Goal: Task Accomplishment & Management: Manage account settings

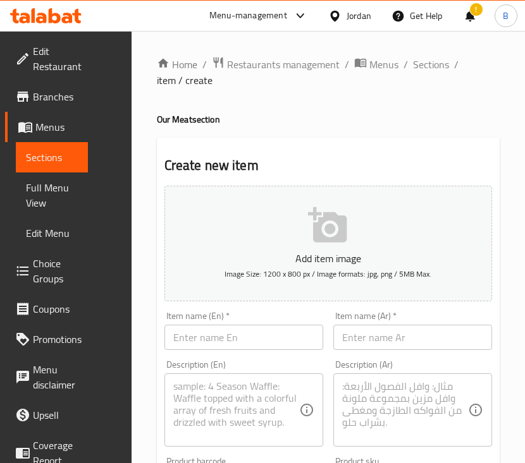
scroll to position [429, 0]
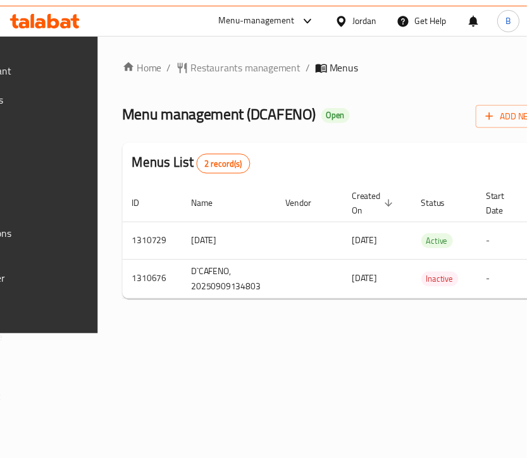
scroll to position [0, 274]
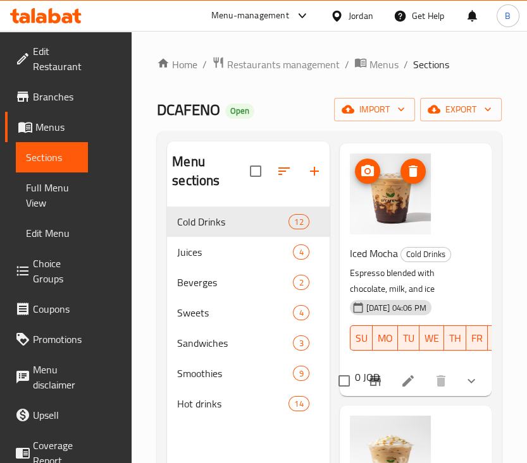
scroll to position [84, 0]
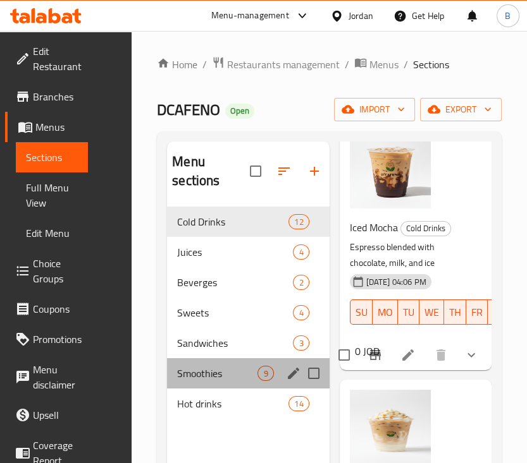
click at [236, 364] on div "Smoothies 9" at bounding box center [248, 373] width 162 height 30
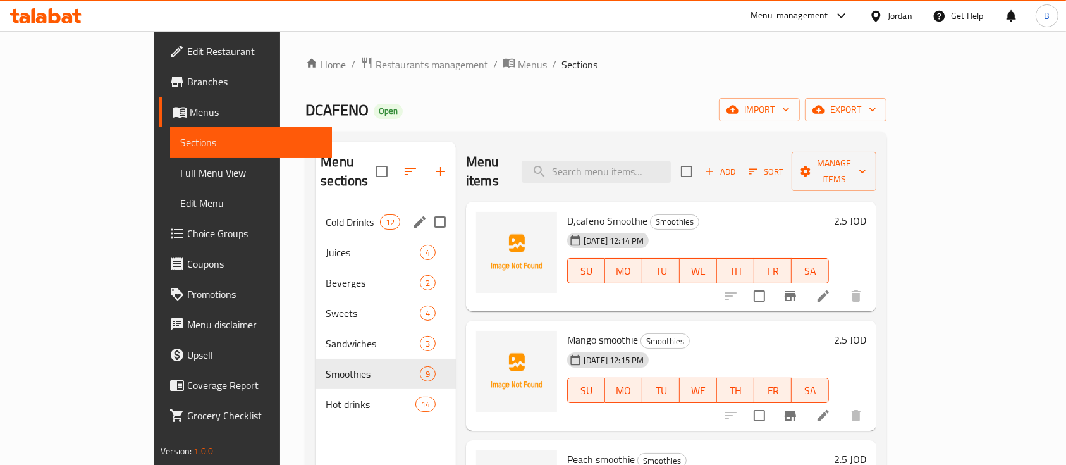
click at [315, 211] on div "Cold Drinks 12" at bounding box center [385, 222] width 140 height 30
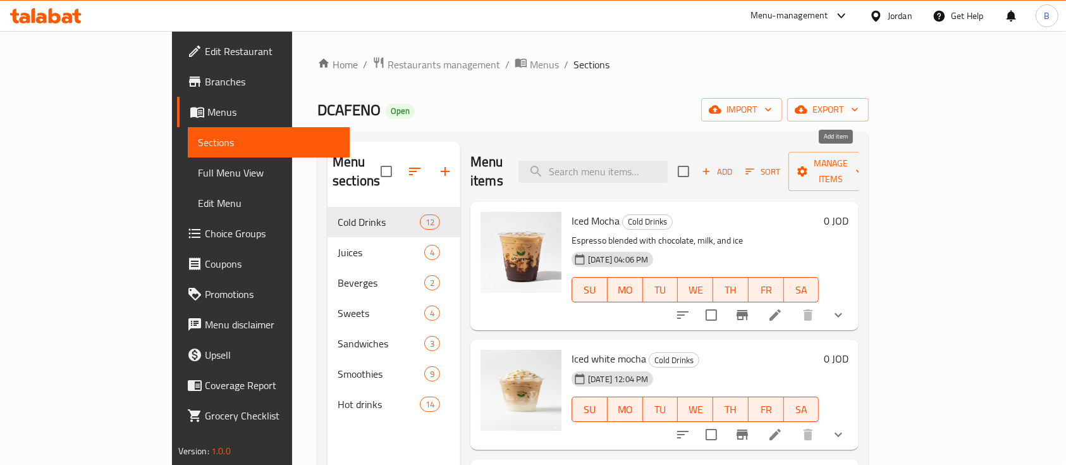
click at [539, 164] on span "Add" at bounding box center [717, 171] width 34 height 15
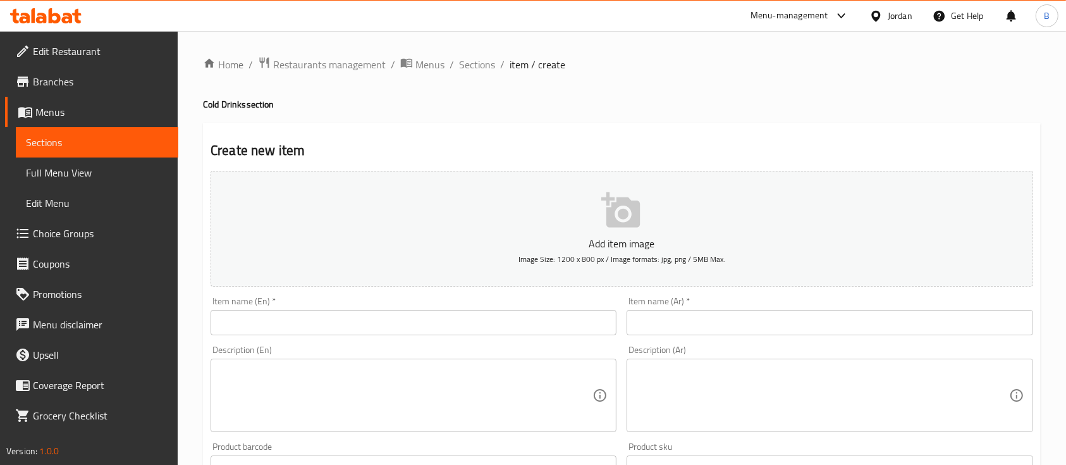
click at [324, 323] on input "text" at bounding box center [413, 322] width 406 height 25
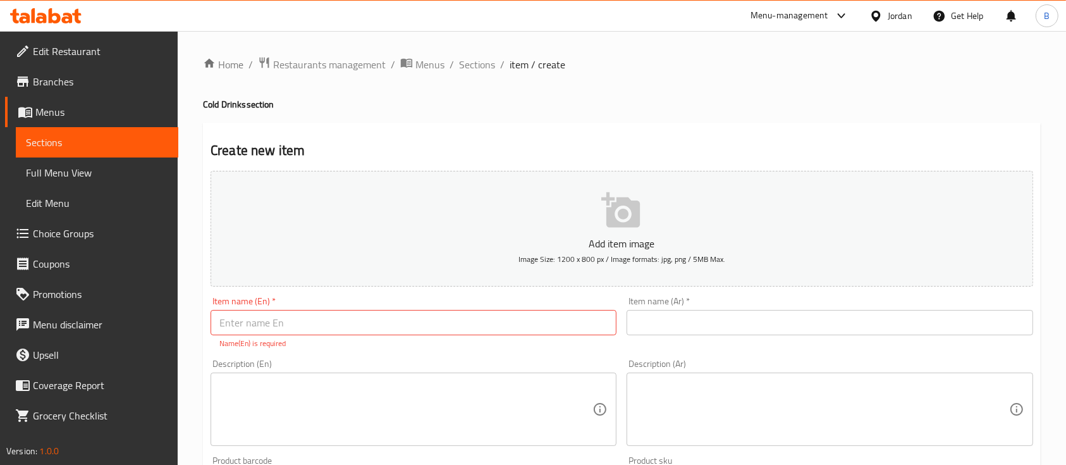
click at [539, 313] on input "text" at bounding box center [413, 322] width 406 height 25
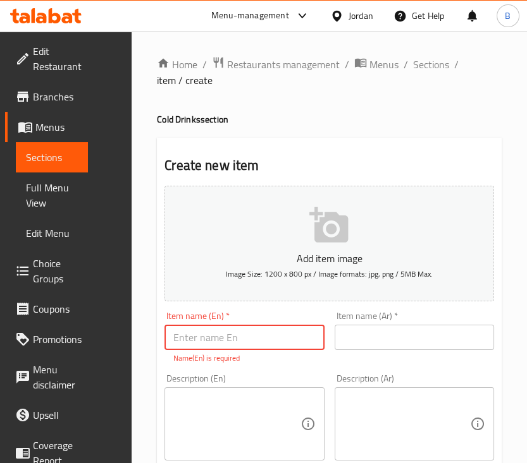
paste input "Smoothie"
type input "Smoothie"
click at [353, 336] on input "text" at bounding box center [413, 337] width 159 height 25
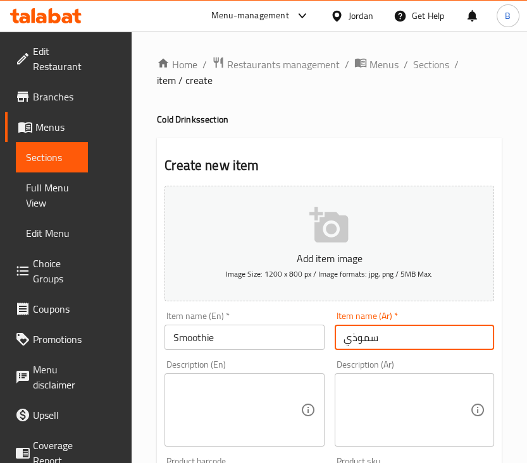
type input "سموذي"
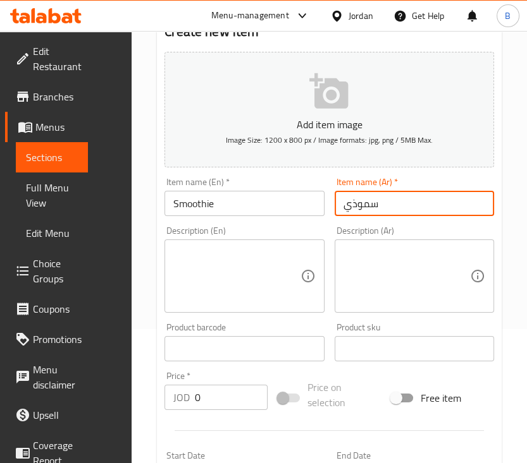
scroll to position [253, 0]
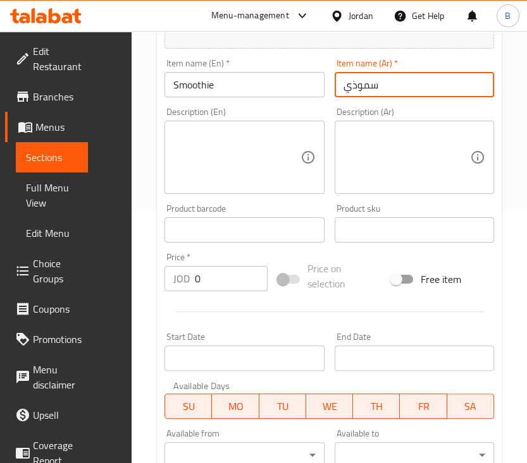
click at [241, 163] on textarea at bounding box center [236, 158] width 126 height 60
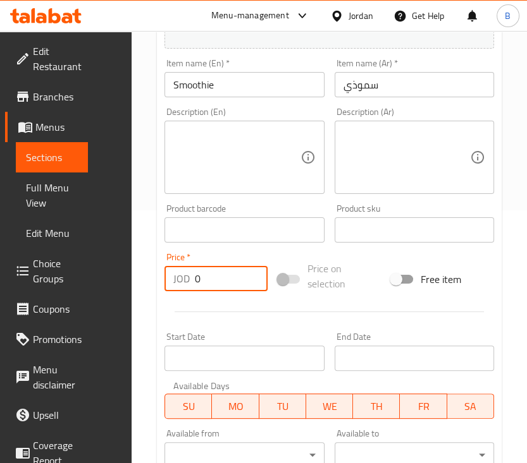
click at [230, 281] on input "0" at bounding box center [231, 278] width 73 height 25
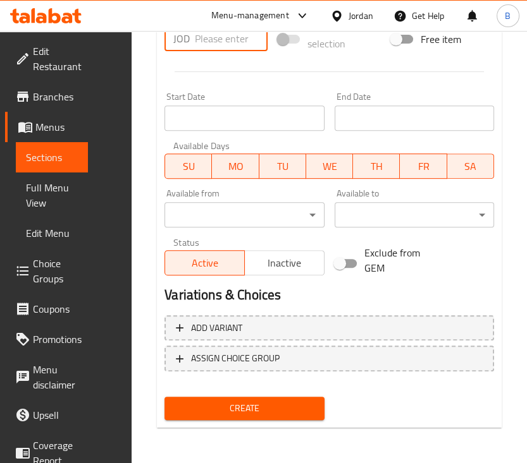
scroll to position [240, 0]
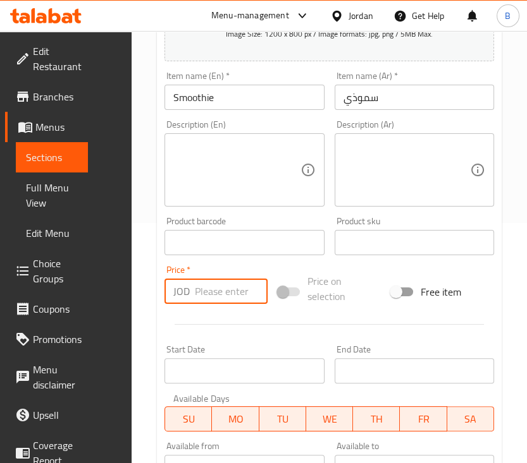
type input "3"
type input "2.5"
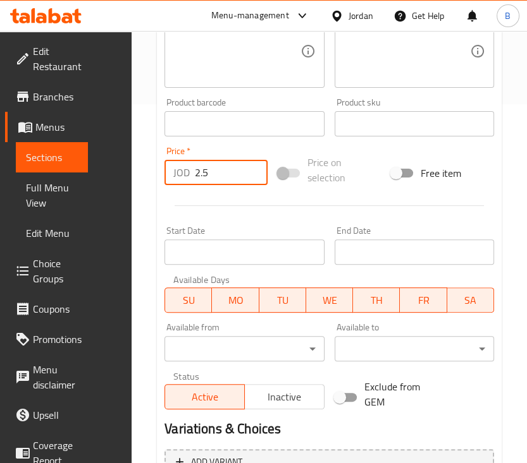
scroll to position [493, 0]
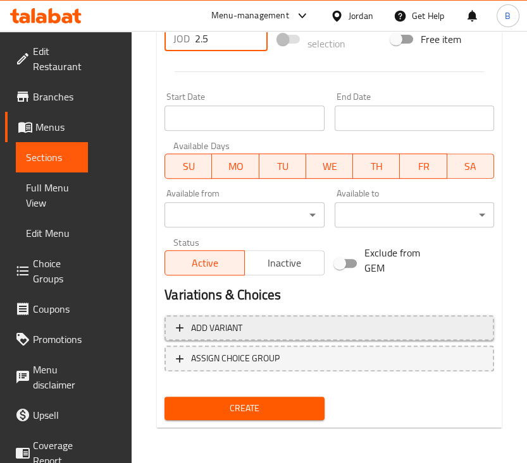
click at [264, 327] on span "Add variant" at bounding box center [329, 328] width 307 height 16
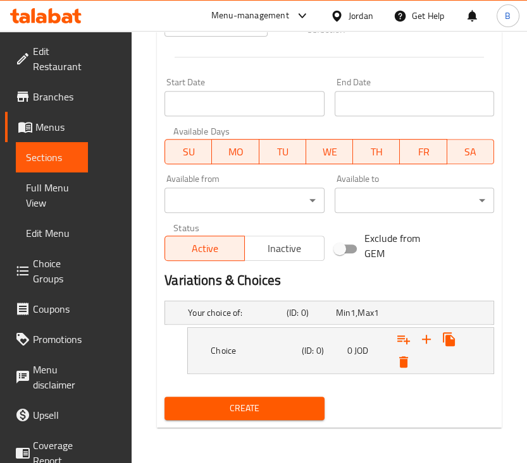
scroll to position [520, 0]
drag, startPoint x: 286, startPoint y: 403, endPoint x: 392, endPoint y: 406, distance: 105.6
click at [392, 406] on div "Create" at bounding box center [328, 409] width 339 height 34
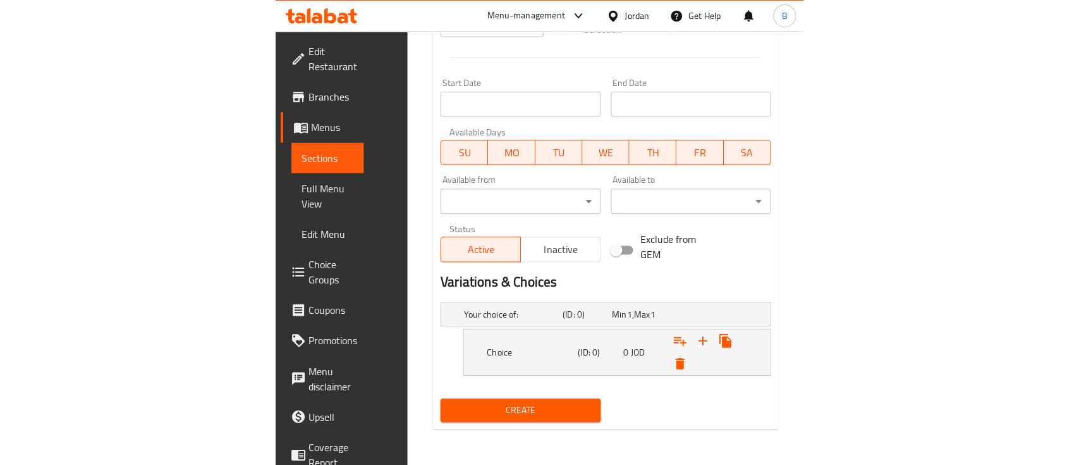
scroll to position [420, 0]
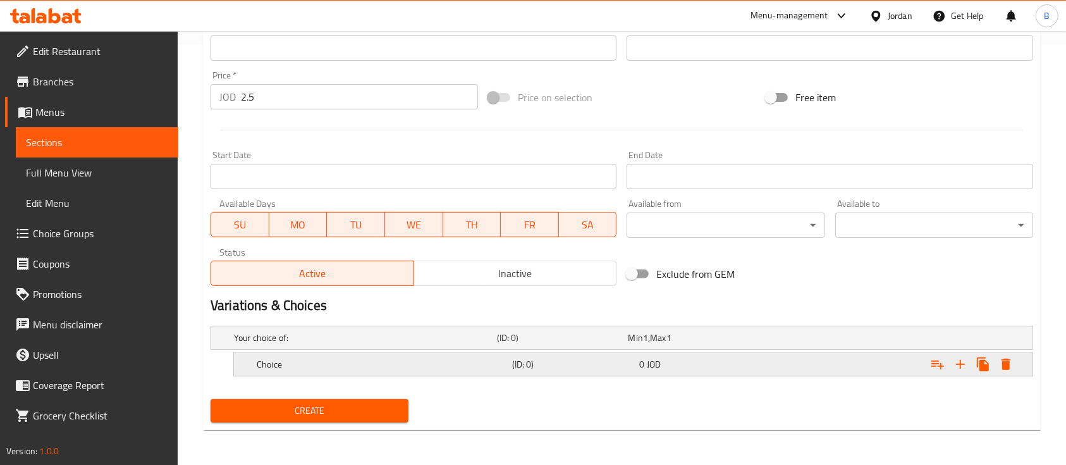
click at [346, 367] on h5 "Choice" at bounding box center [382, 364] width 250 height 13
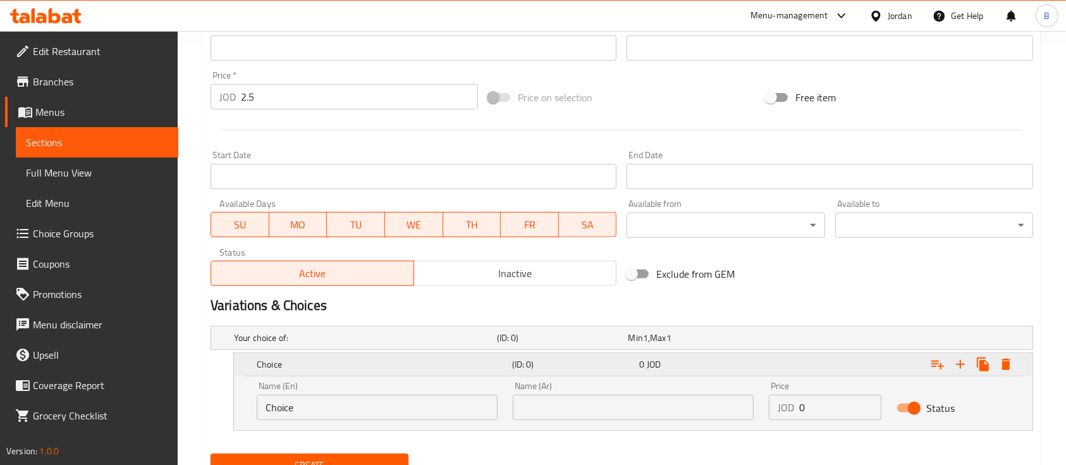
click at [346, 367] on h5 "Choice" at bounding box center [382, 364] width 250 height 13
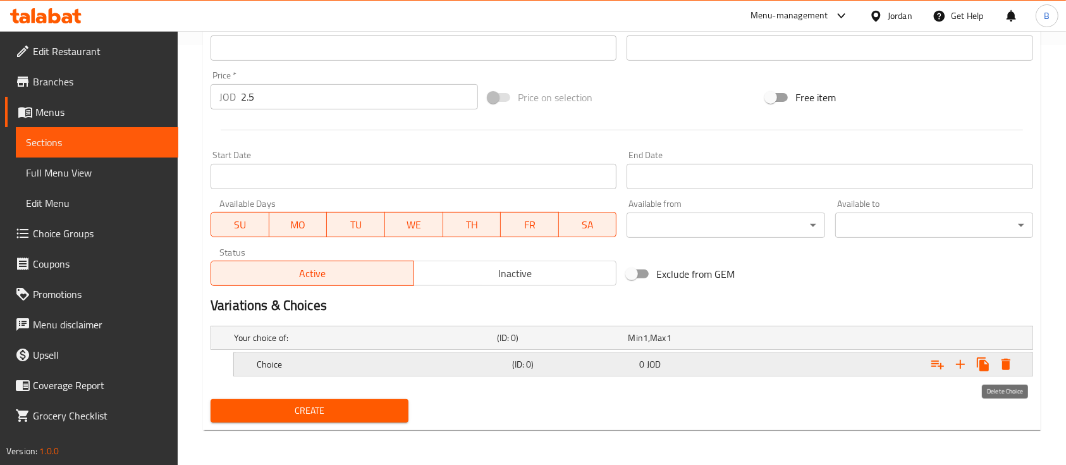
click at [539, 363] on icon "Expand" at bounding box center [1005, 363] width 15 height 15
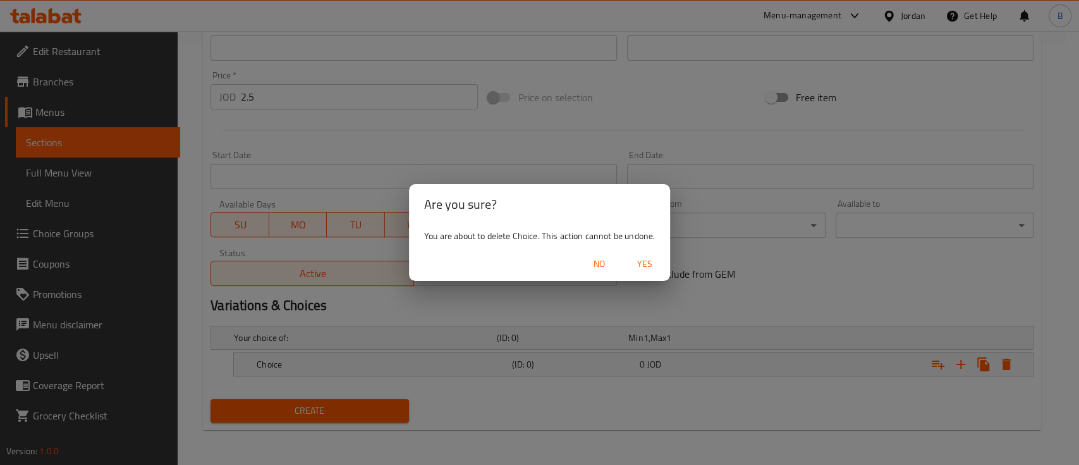
click at [539, 269] on span "Yes" at bounding box center [645, 264] width 30 height 16
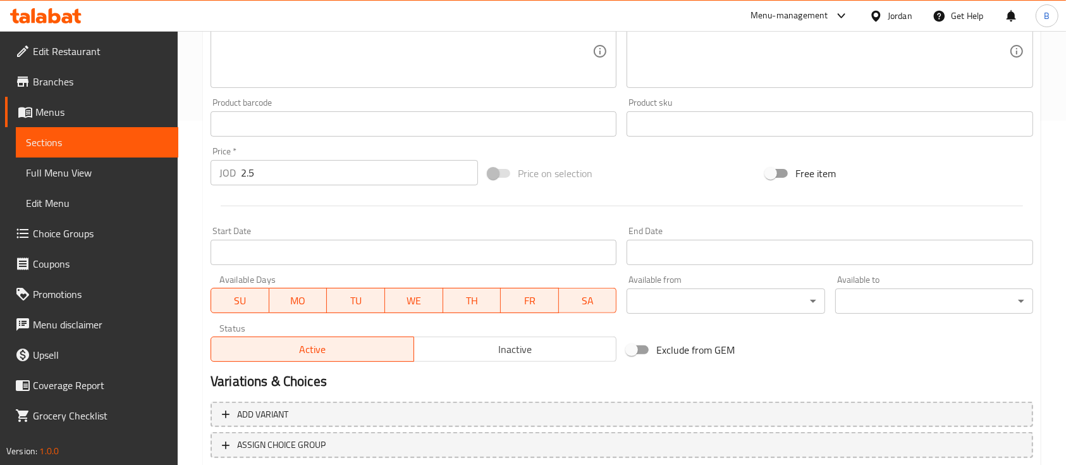
scroll to position [429, 0]
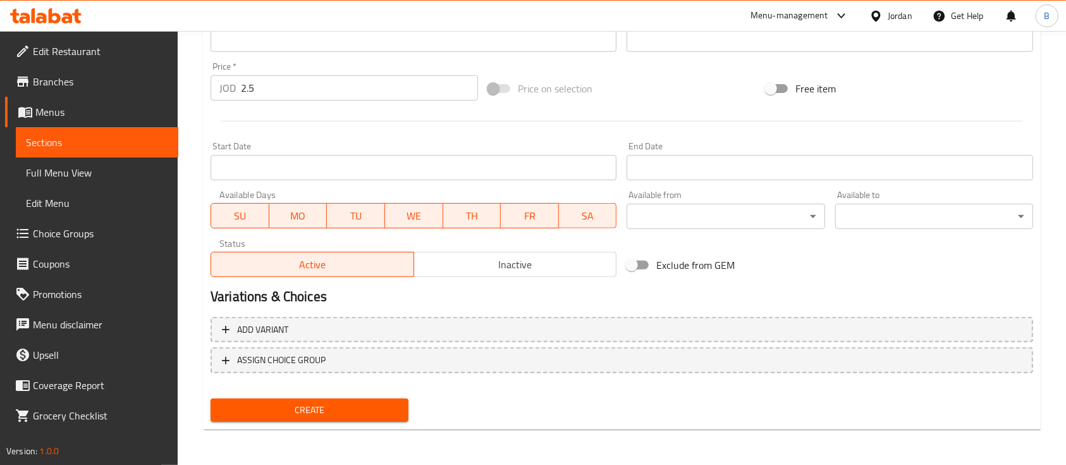
click at [347, 415] on span "Create" at bounding box center [310, 410] width 178 height 16
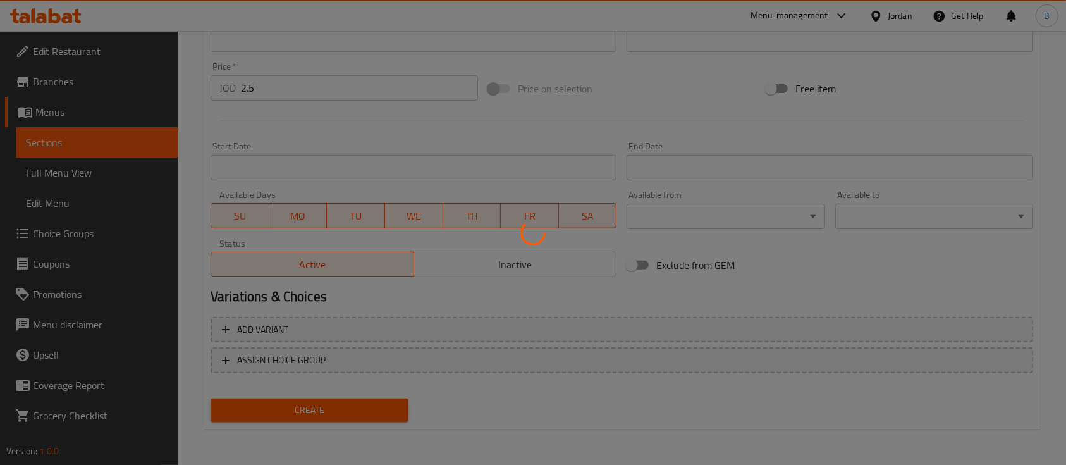
type input "0"
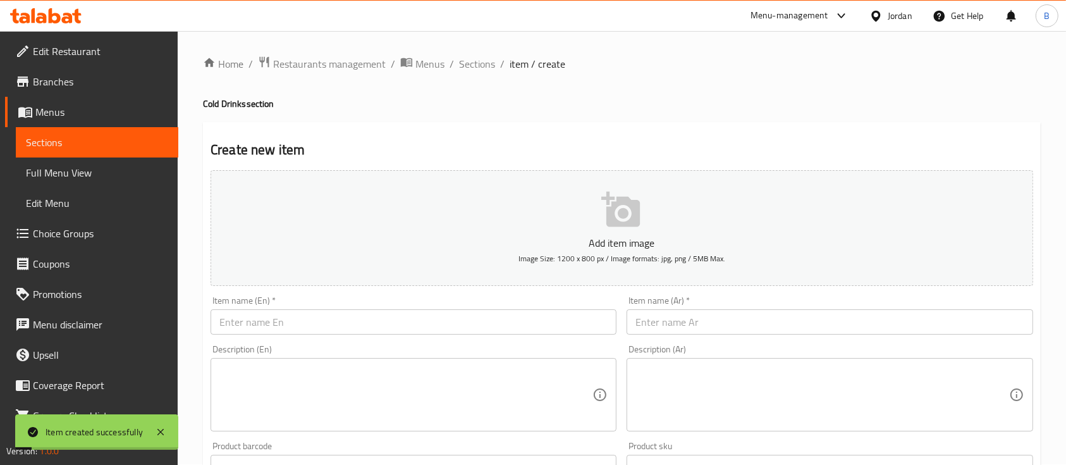
scroll to position [0, 0]
click at [477, 77] on div "Home / Restaurants management / Menus / Sections / item / create Cold Drinks se…" at bounding box center [622, 462] width 838 height 812
click at [480, 66] on span "Sections" at bounding box center [477, 64] width 36 height 15
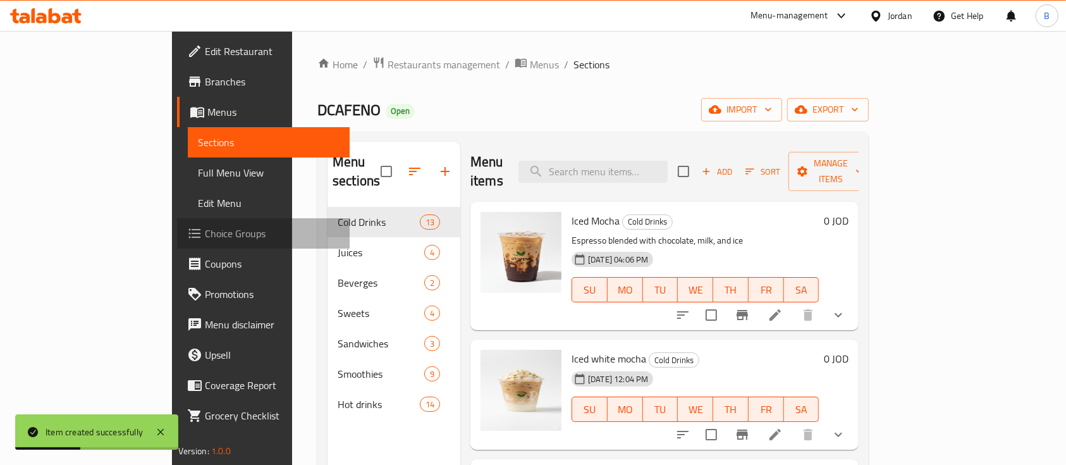
click at [205, 229] on span "Choice Groups" at bounding box center [272, 233] width 135 height 15
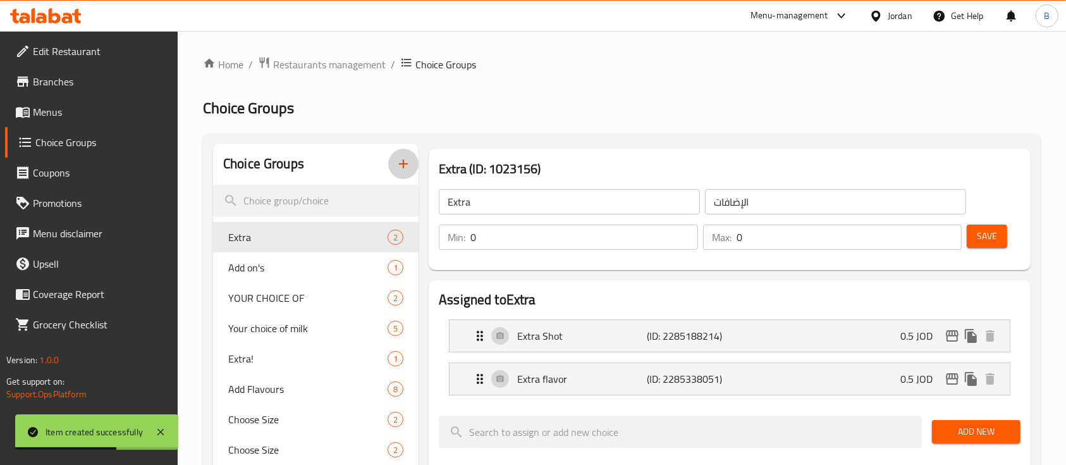
click at [409, 162] on icon "button" at bounding box center [403, 163] width 15 height 15
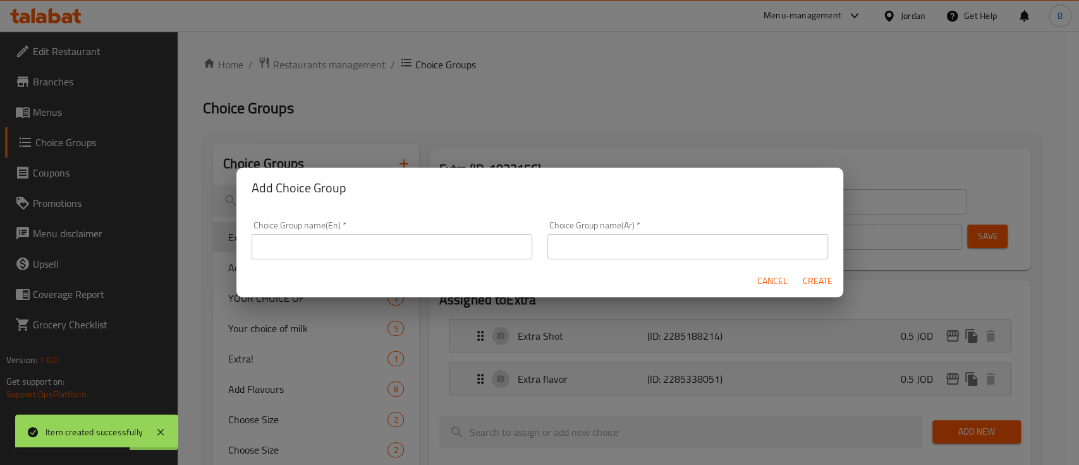
click at [383, 245] on input "text" at bounding box center [392, 246] width 281 height 25
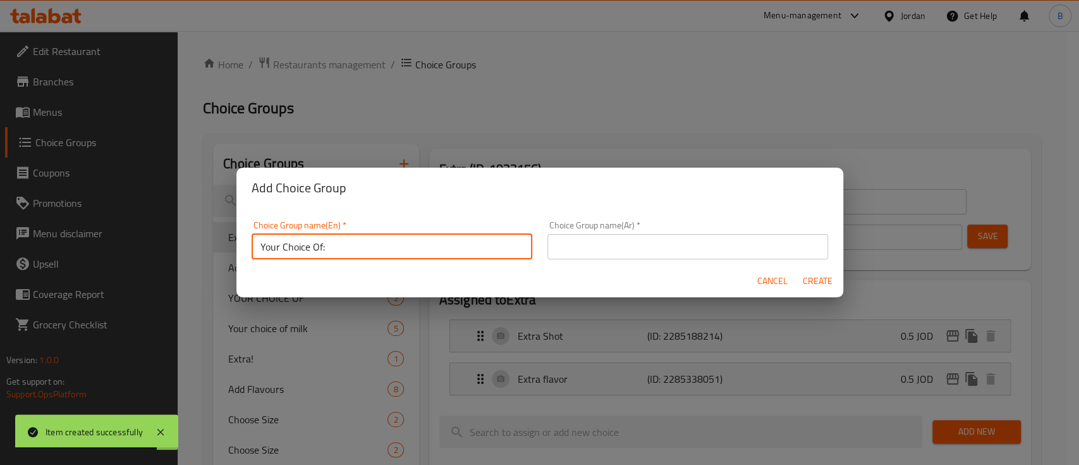
click at [395, 234] on input "Your Choice Of:" at bounding box center [392, 246] width 281 height 25
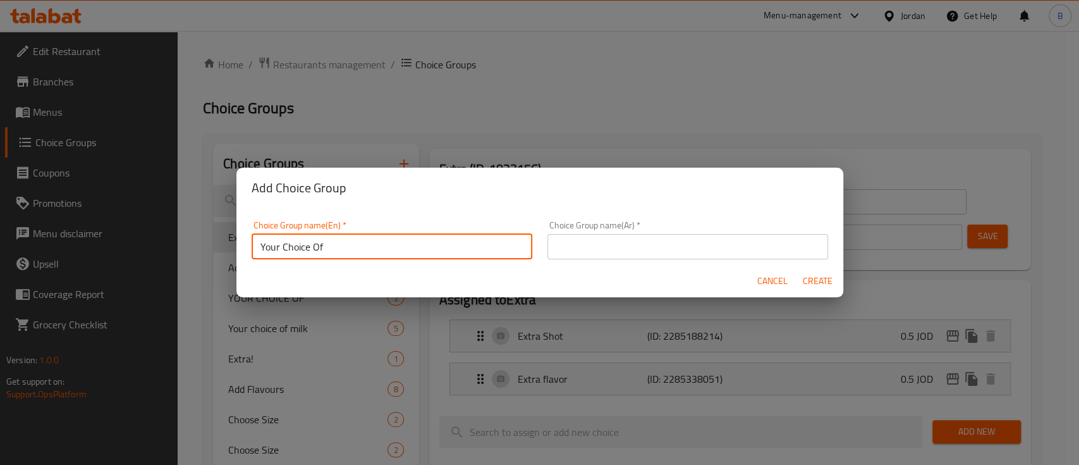
paste input "Smoothie"
click at [339, 247] on input "Your Choice Of Smoothie" at bounding box center [392, 246] width 281 height 25
type input "Your Choice Of Smoothie"
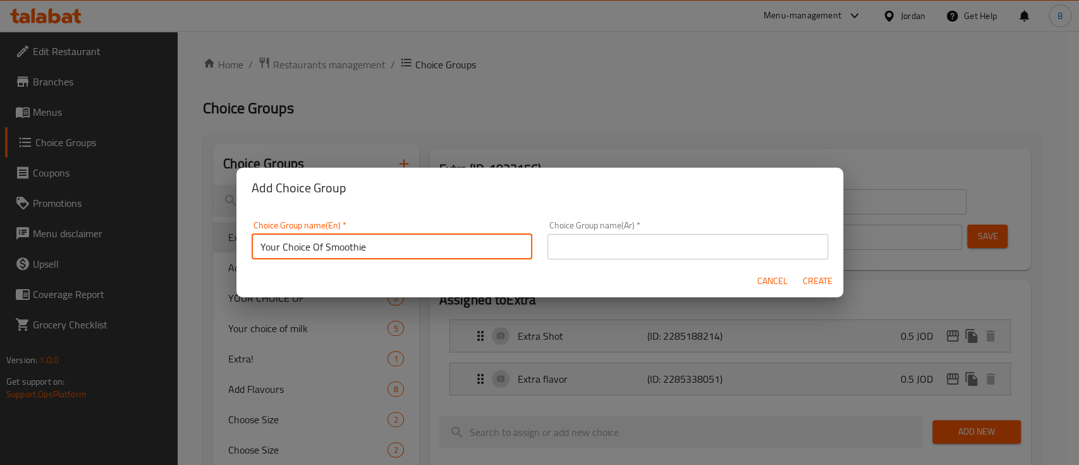
click at [539, 240] on input "text" at bounding box center [687, 246] width 281 height 25
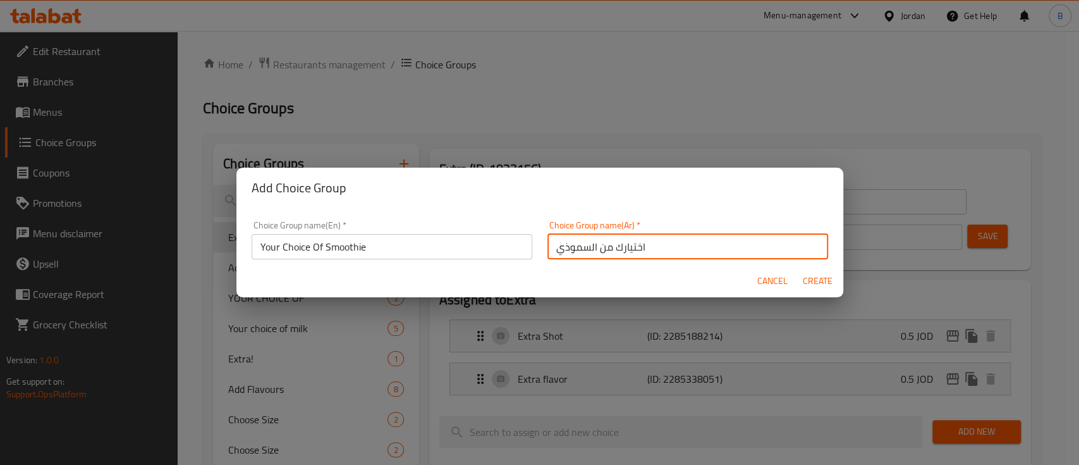
type input "اختيارك من السموذي"
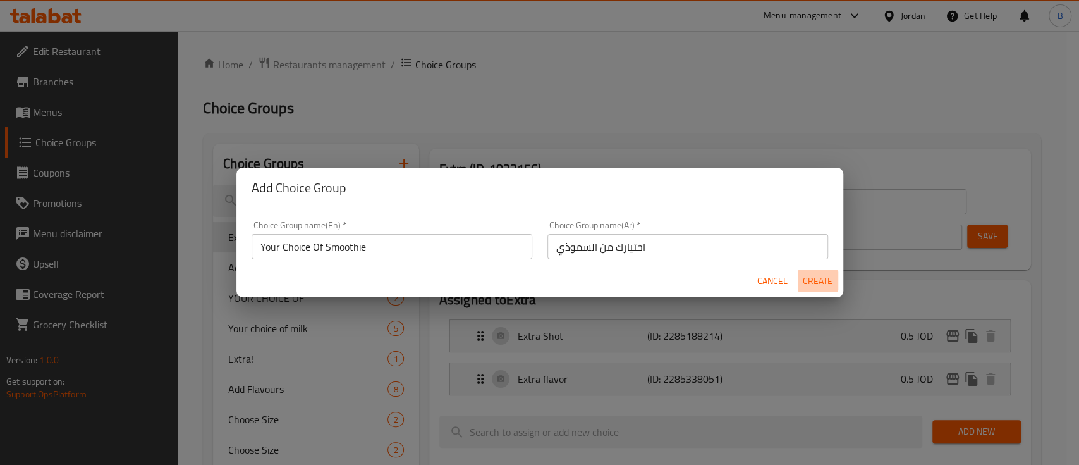
click at [539, 284] on span "Create" at bounding box center [818, 281] width 30 height 16
type input "Your Choice Of Smoothie"
type input "اختيارك من السموذي"
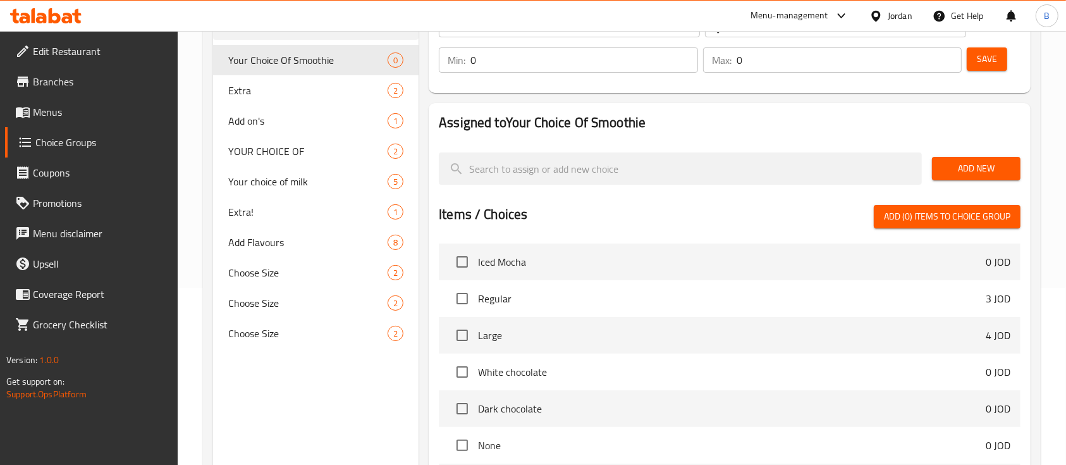
scroll to position [84, 0]
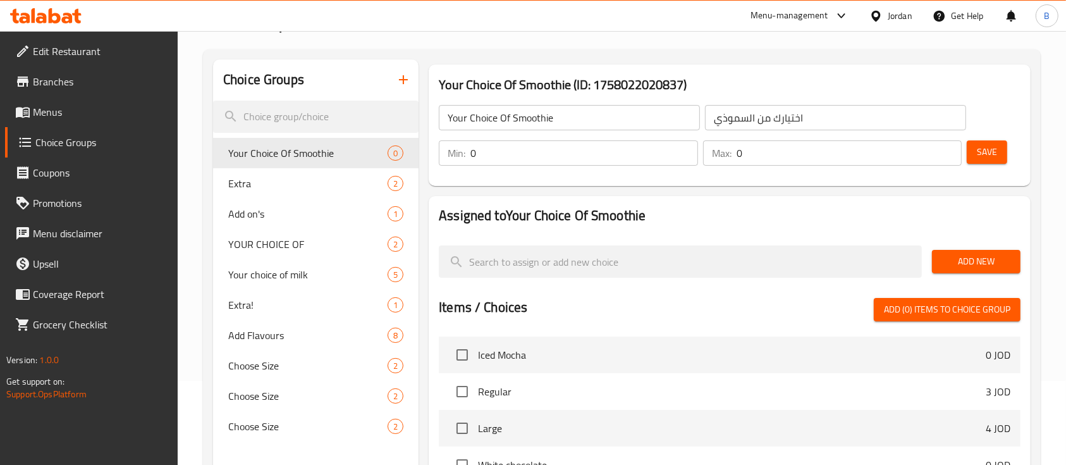
click at [539, 255] on span "Add New" at bounding box center [976, 261] width 68 height 16
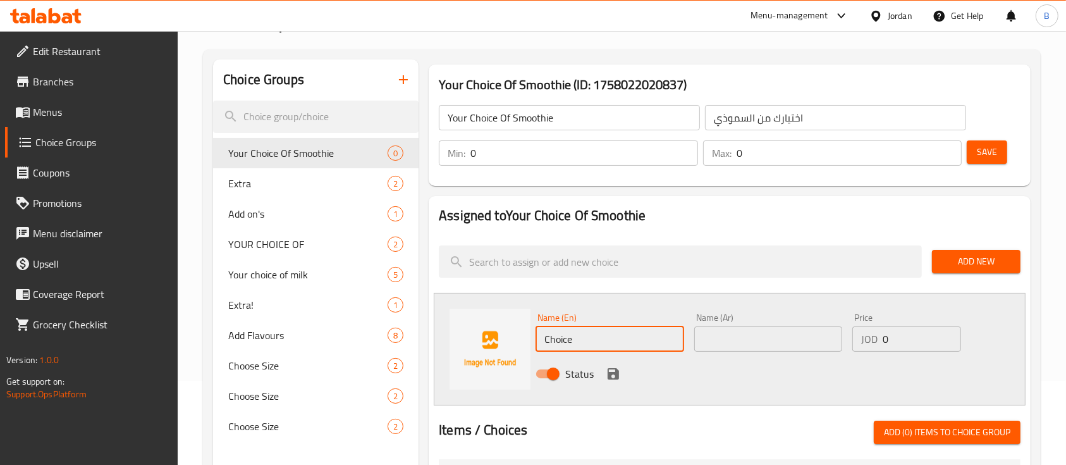
click at [539, 341] on input "Choice" at bounding box center [609, 338] width 148 height 25
click at [539, 335] on input "Choice" at bounding box center [609, 338] width 148 height 25
paste input "D,cafeno Smoothi"
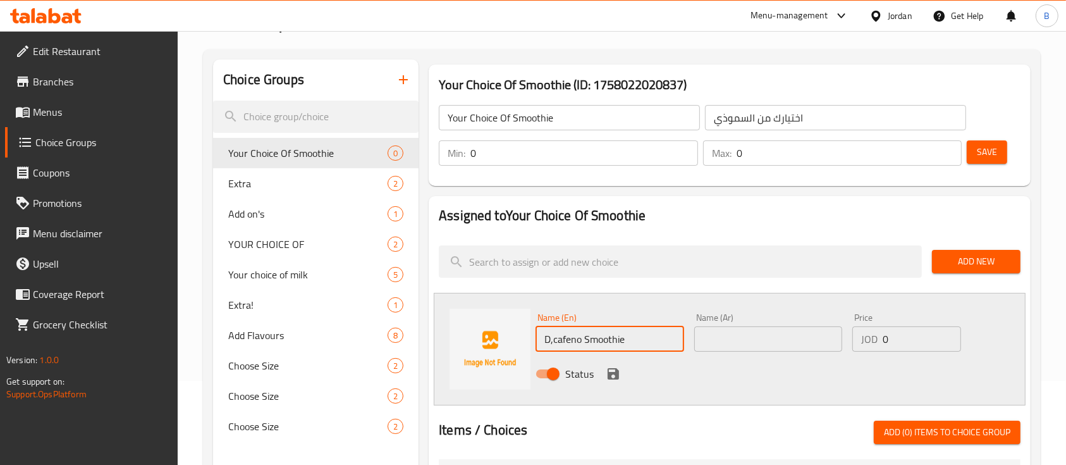
type input "D,cafeno Smoothie"
click at [539, 341] on input "text" at bounding box center [768, 338] width 148 height 25
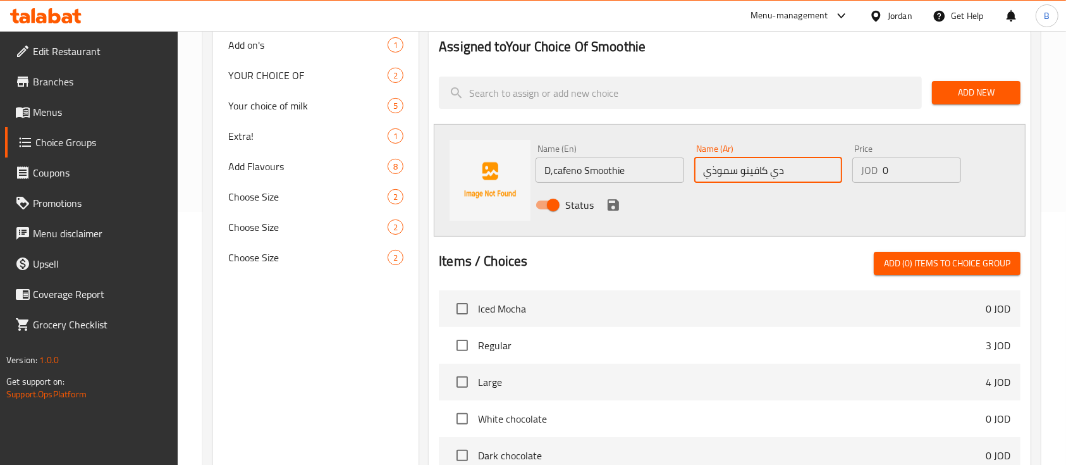
type input "دي كافينو سموذي"
click at [539, 205] on icon "save" at bounding box center [612, 204] width 11 height 11
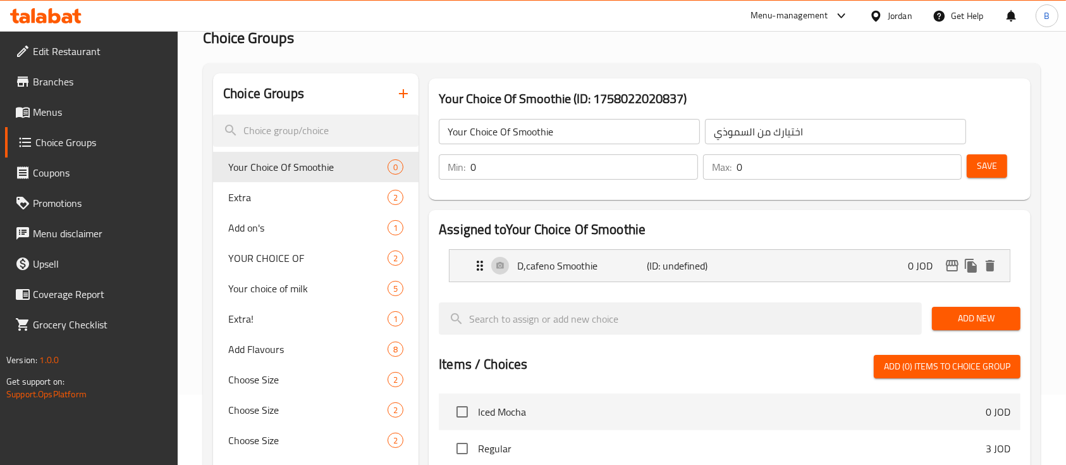
scroll to position [0, 0]
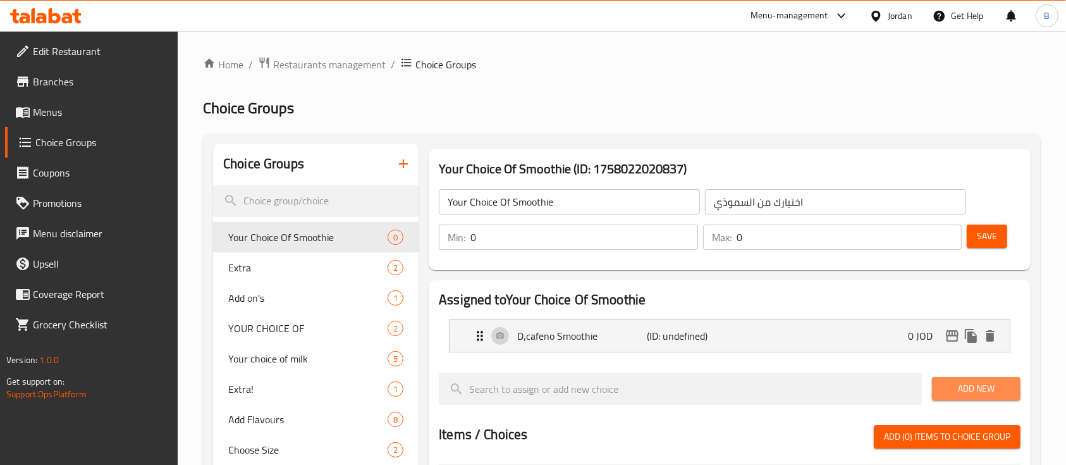
click at [539, 389] on span "Add New" at bounding box center [976, 389] width 68 height 16
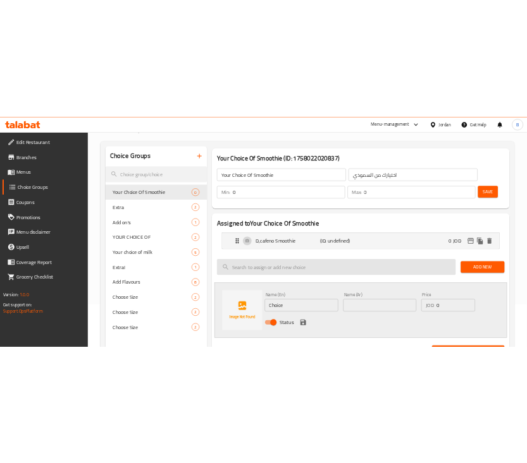
scroll to position [168, 0]
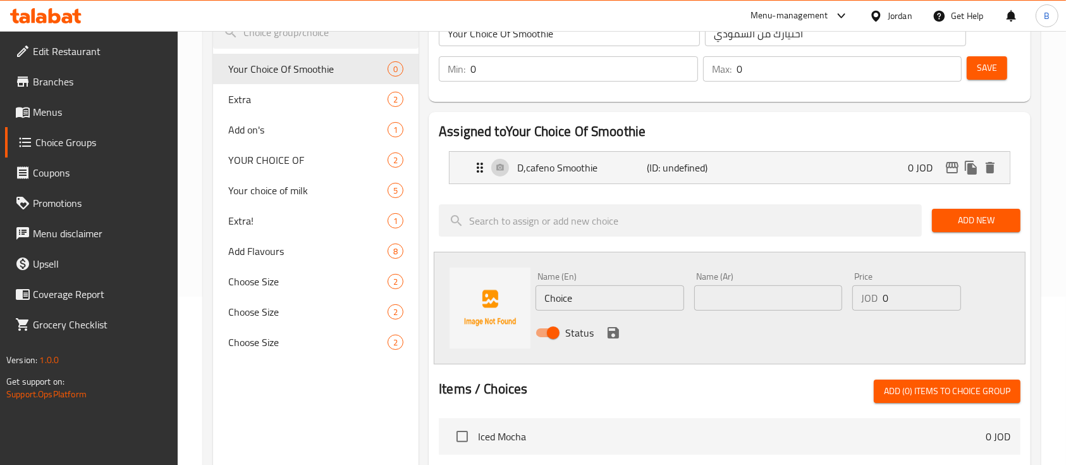
click at [539, 297] on input "Choice" at bounding box center [609, 297] width 148 height 25
paste input "Mango"
type input "Mango"
click at [539, 300] on input "text" at bounding box center [768, 297] width 148 height 25
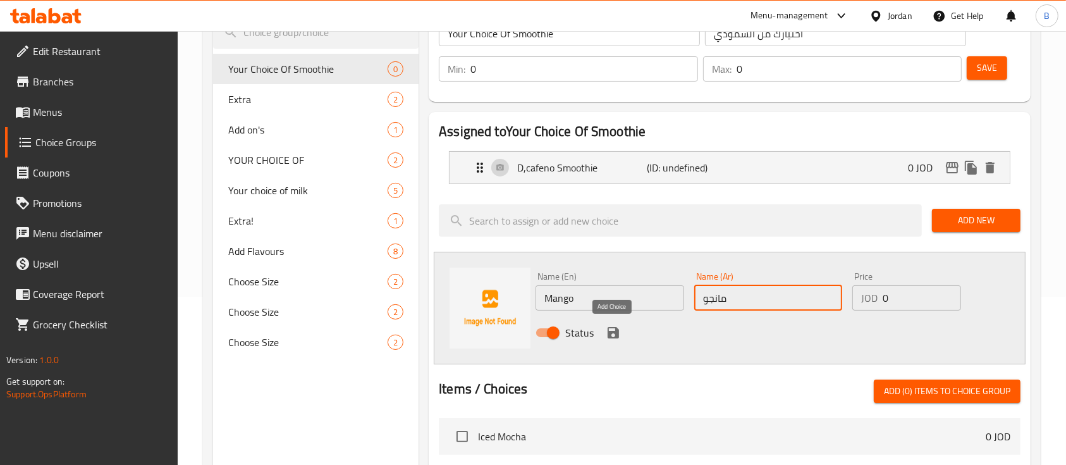
type input "مانجو"
click at [539, 325] on icon "save" at bounding box center [613, 332] width 15 height 15
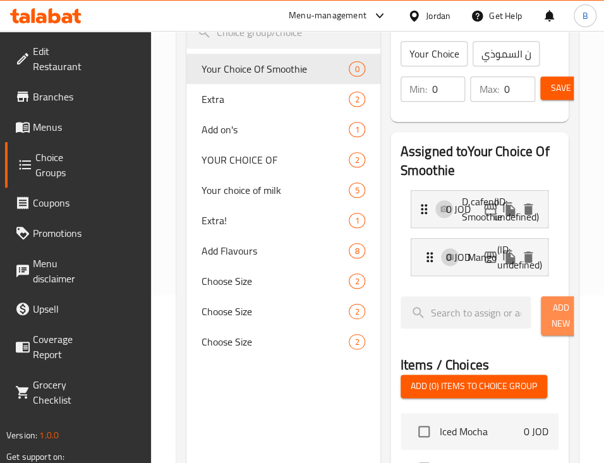
click at [539, 300] on span "Add New" at bounding box center [561, 316] width 20 height 32
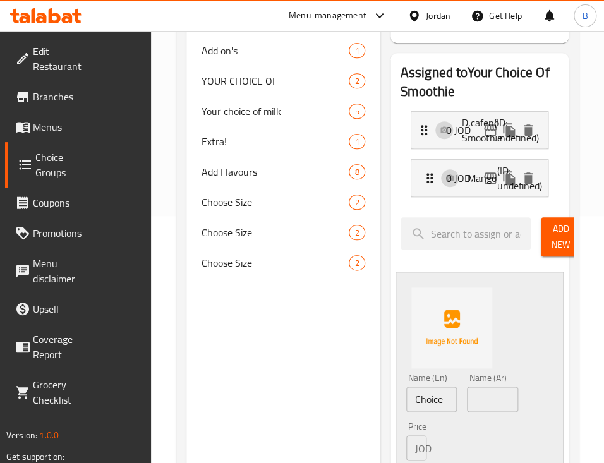
scroll to position [337, 0]
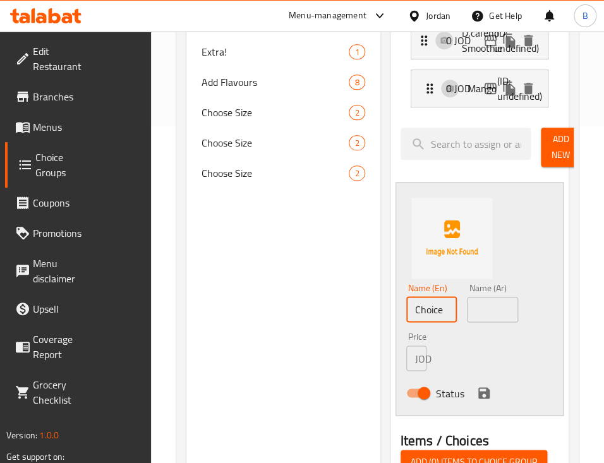
click at [406, 297] on input "Choice" at bounding box center [431, 309] width 51 height 25
paste input "Peach"
type input "Peach"
click at [467, 297] on input "text" at bounding box center [492, 309] width 51 height 25
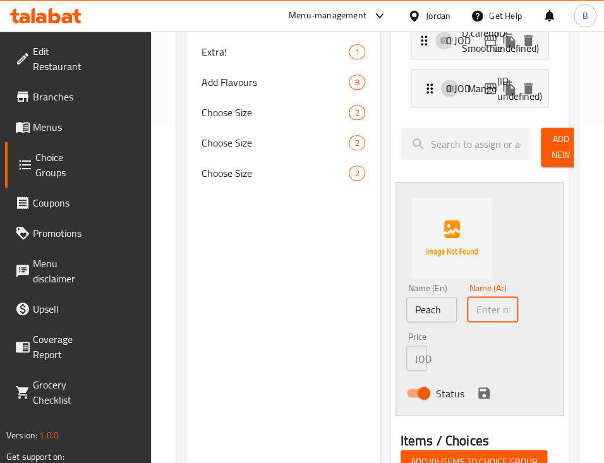
click at [406, 297] on input "Peach" at bounding box center [431, 309] width 51 height 25
click at [467, 297] on input "text" at bounding box center [492, 309] width 51 height 25
type input "كوخ"
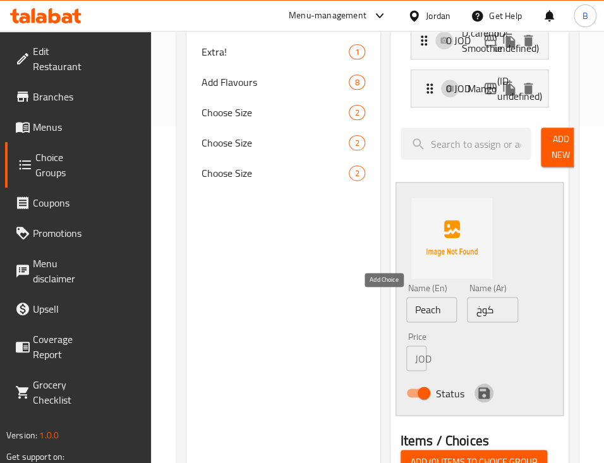
click at [477, 386] on icon "save" at bounding box center [484, 393] width 15 height 15
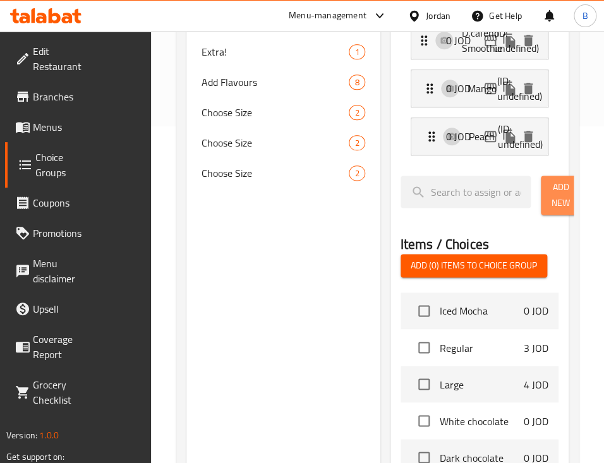
click at [539, 176] on button "Add New" at bounding box center [561, 195] width 40 height 39
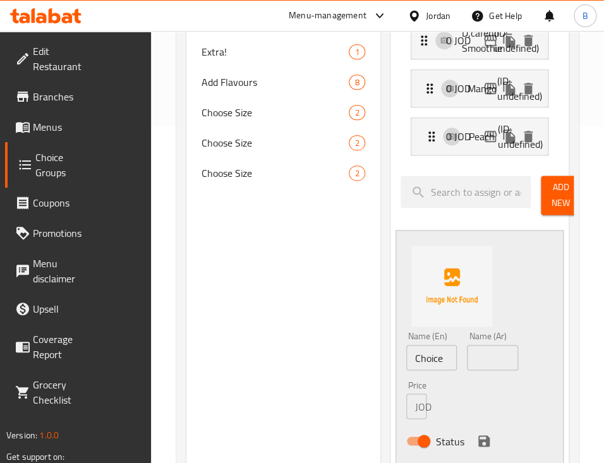
click at [406, 345] on input "Choice" at bounding box center [431, 357] width 51 height 25
paste input "Strawberry"
type input "Strawberry"
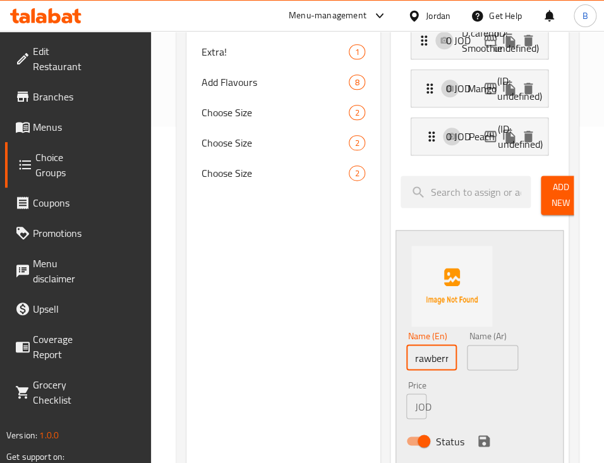
click at [467, 345] on input "text" at bounding box center [492, 357] width 51 height 25
type input "فراولة"
click at [478, 436] on icon "save" at bounding box center [483, 441] width 11 height 11
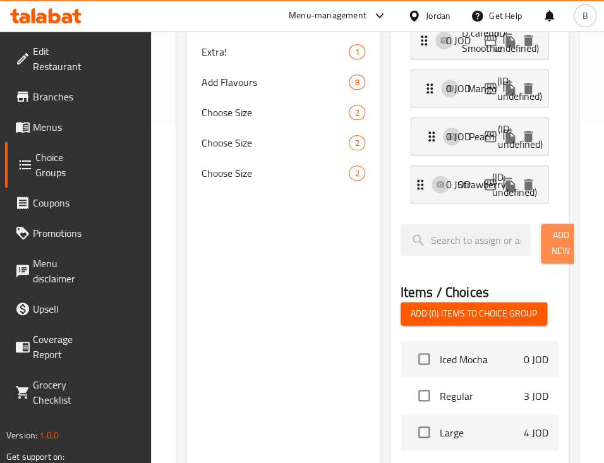
click at [539, 228] on span "Add New" at bounding box center [561, 244] width 20 height 32
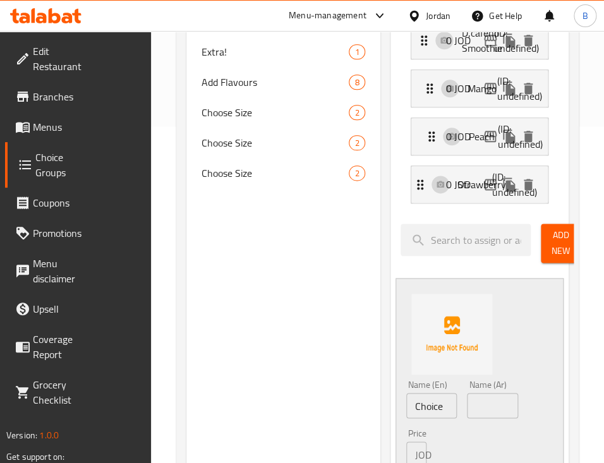
click at [406, 393] on input "Choice" at bounding box center [431, 405] width 51 height 25
paste input "Blueberry"
type input "Blueberry"
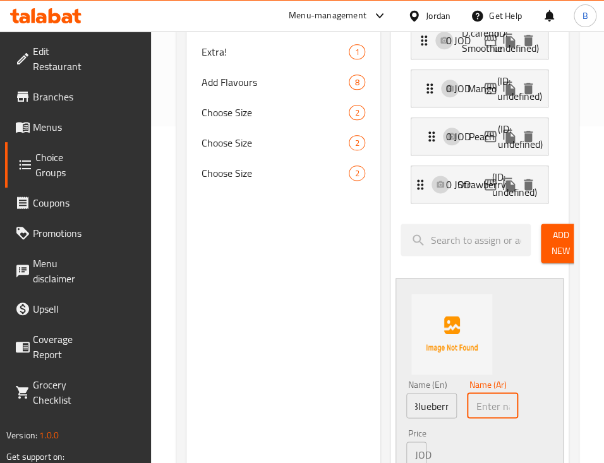
scroll to position [0, 0]
click at [467, 393] on input "text" at bounding box center [492, 405] width 51 height 25
type input "بلو بيري"
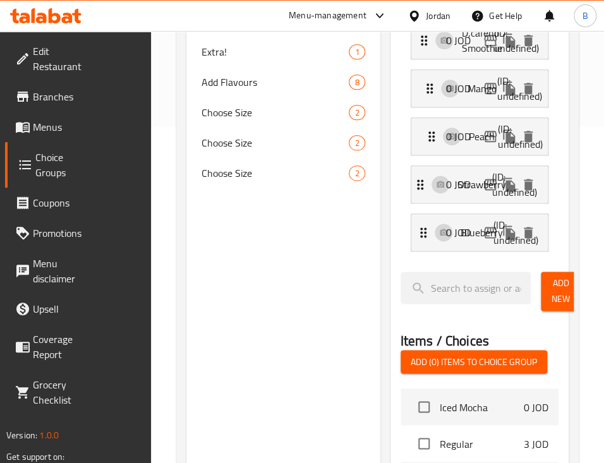
click at [539, 276] on span "Add New" at bounding box center [561, 292] width 20 height 32
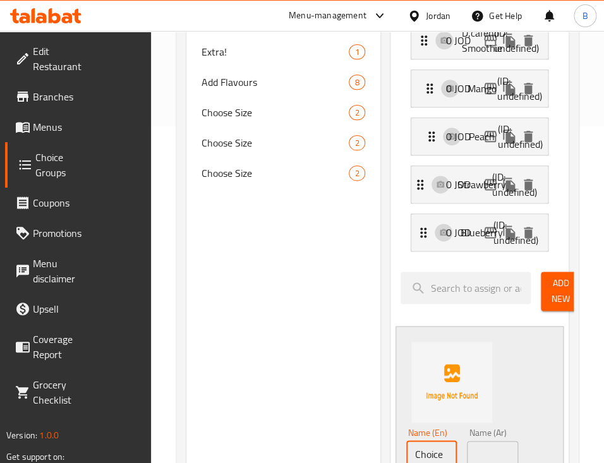
click at [406, 441] on input "Choice" at bounding box center [431, 453] width 51 height 25
paste input "Passion fruit"
type input "ChoiPassion fruit e"
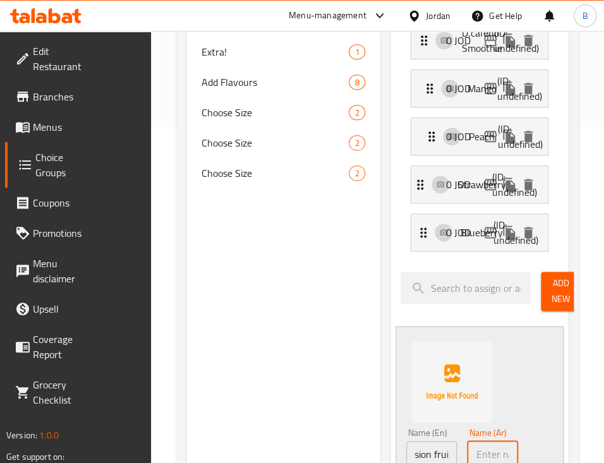
click at [467, 441] on input "text" at bounding box center [492, 453] width 51 height 25
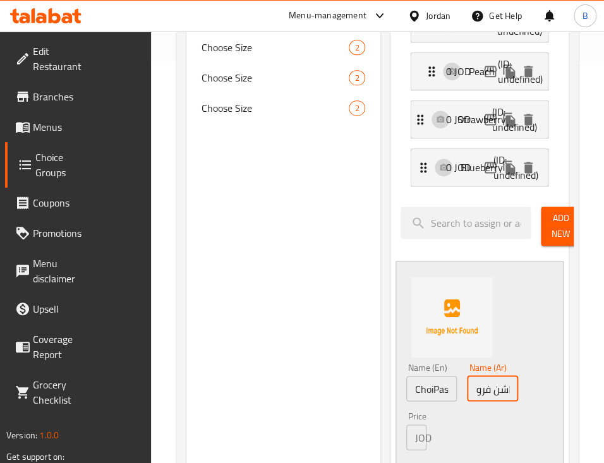
scroll to position [506, 0]
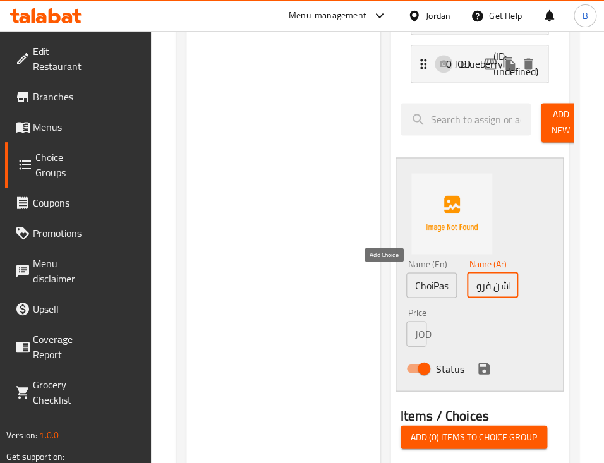
type input "باشن فروت"
click at [477, 361] on icon "save" at bounding box center [484, 368] width 15 height 15
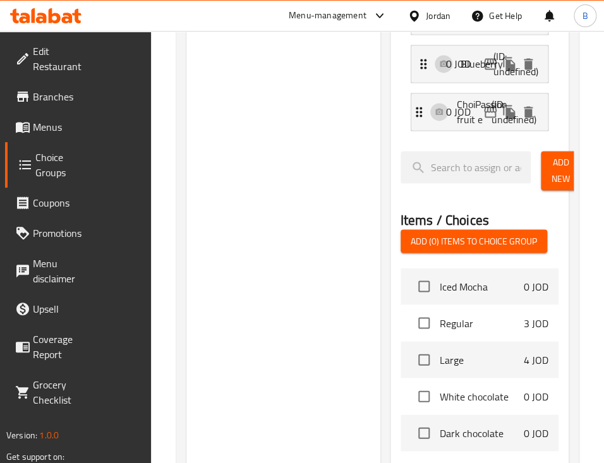
click at [539, 155] on span "Add New" at bounding box center [561, 171] width 20 height 32
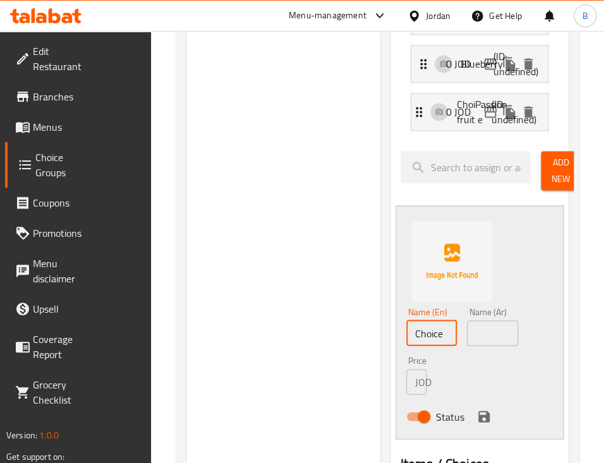
click at [406, 320] on input "Choice" at bounding box center [431, 332] width 51 height 25
paste input "Kiwi"
type input "Kiwi"
click at [467, 320] on input "text" at bounding box center [492, 332] width 51 height 25
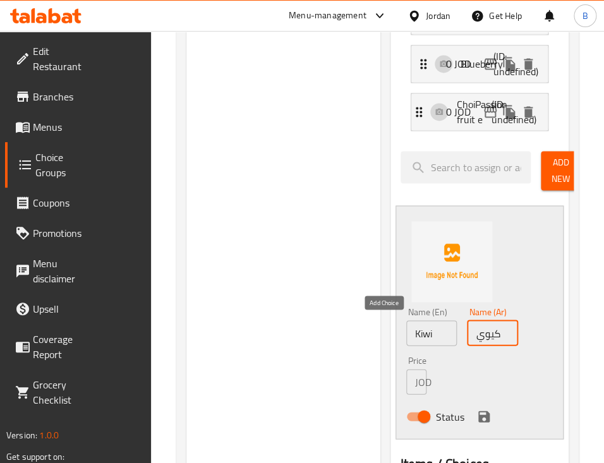
type input "كيوي"
click at [477, 409] on icon "save" at bounding box center [484, 416] width 15 height 15
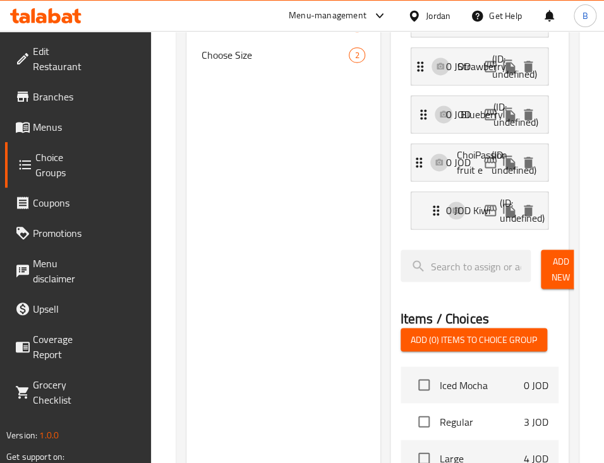
scroll to position [421, 0]
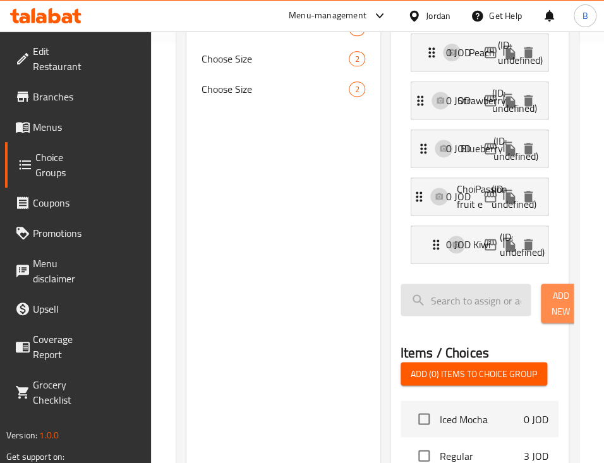
drag, startPoint x: 543, startPoint y: 259, endPoint x: 510, endPoint y: 272, distance: 35.2
click at [539, 288] on span "Add New" at bounding box center [561, 304] width 20 height 32
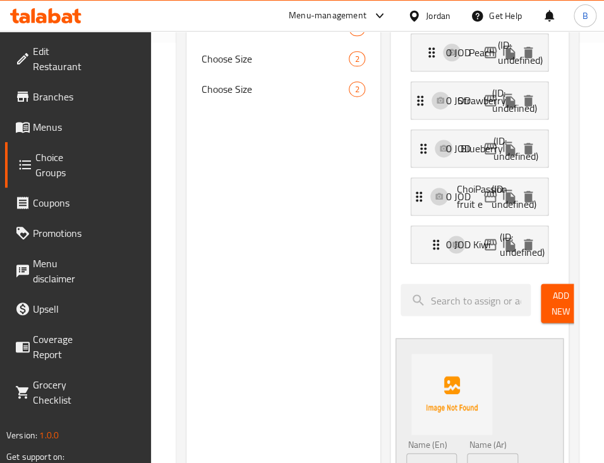
click at [406, 453] on input "Choice" at bounding box center [431, 465] width 51 height 25
paste input "eery"
type input "Cheery"
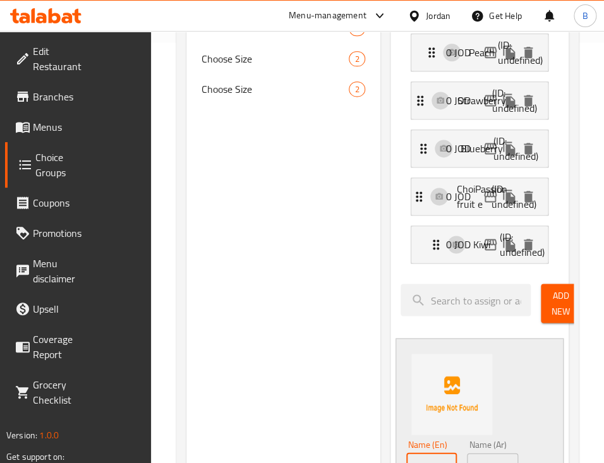
scroll to position [0, 5]
drag, startPoint x: 424, startPoint y: 425, endPoint x: 430, endPoint y: 425, distance: 7.0
click at [467, 453] on input "text" at bounding box center [492, 465] width 51 height 25
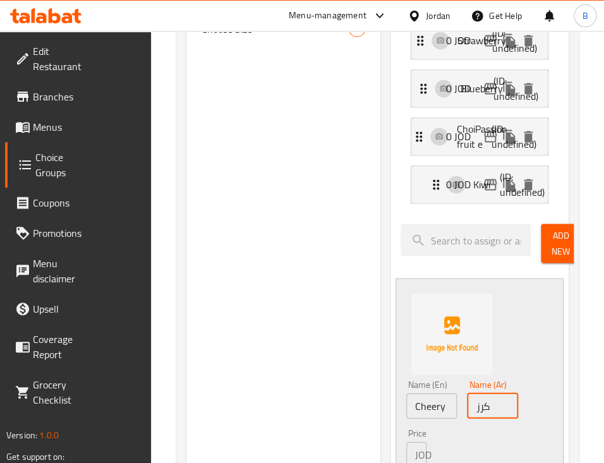
scroll to position [590, 0]
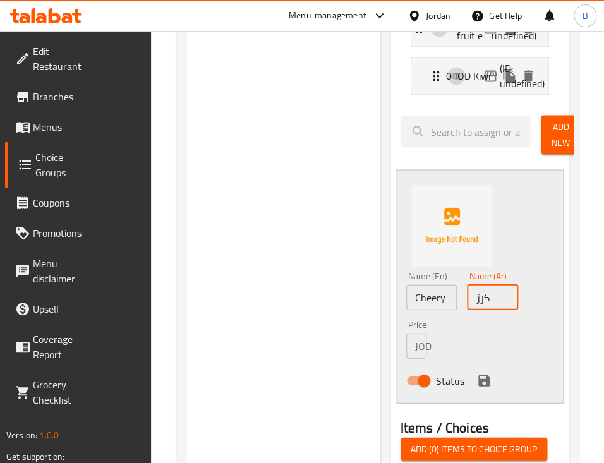
type input "كرز"
click at [477, 373] on icon "save" at bounding box center [484, 380] width 15 height 15
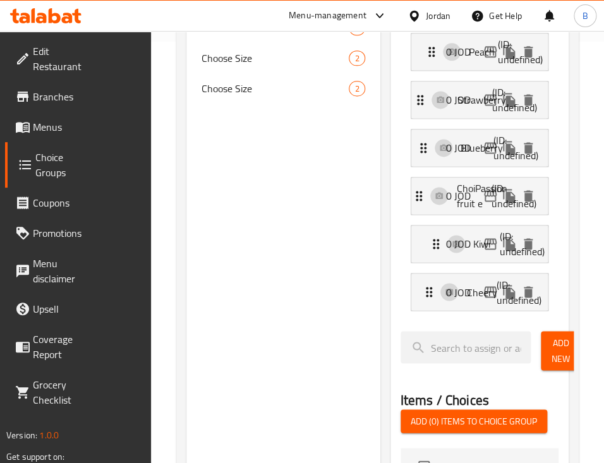
scroll to position [421, 0]
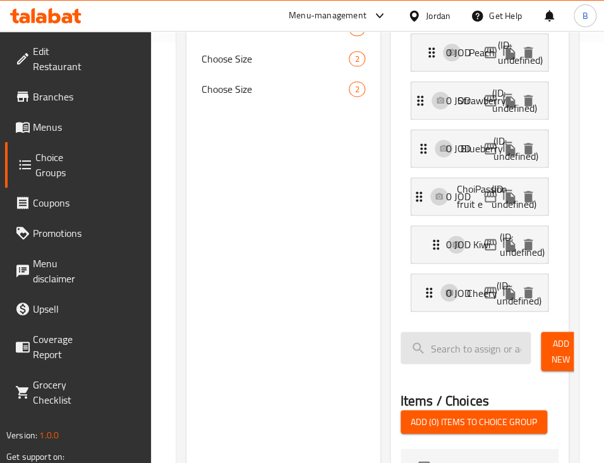
drag, startPoint x: 535, startPoint y: 305, endPoint x: 508, endPoint y: 305, distance: 27.2
click at [539, 336] on span "Add New" at bounding box center [561, 352] width 20 height 32
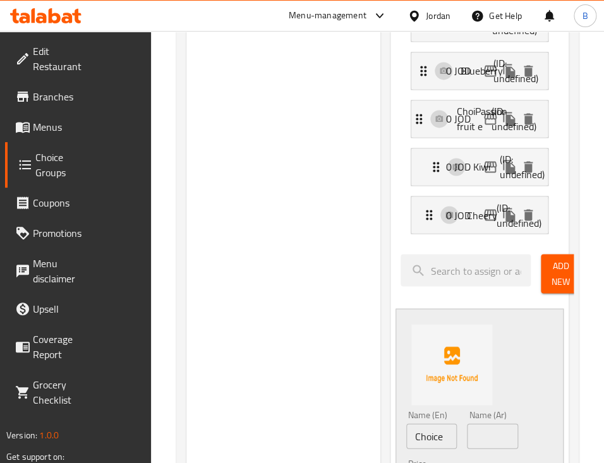
scroll to position [590, 0]
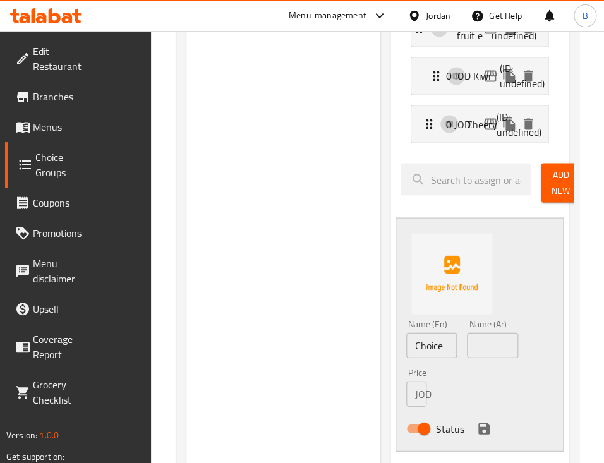
click at [406, 332] on input "Choice" at bounding box center [431, 344] width 51 height 25
paste input "Pineappl"
type input "Pineapple"
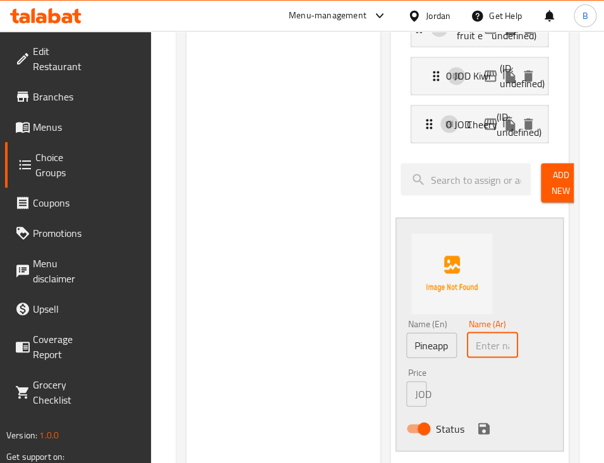
click at [467, 332] on input "text" at bounding box center [492, 344] width 51 height 25
type input "اناناس"
click at [477, 421] on icon "save" at bounding box center [484, 428] width 15 height 15
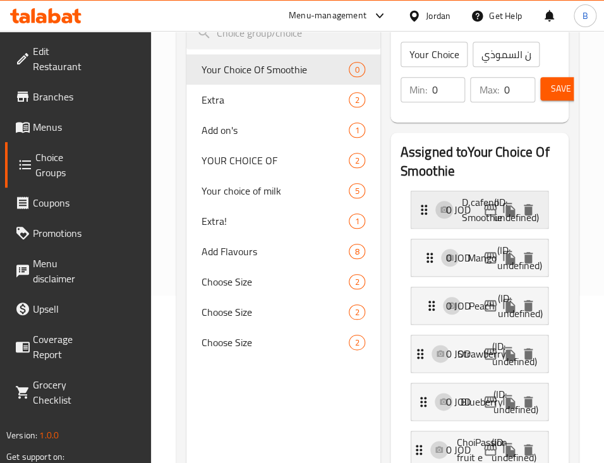
scroll to position [84, 0]
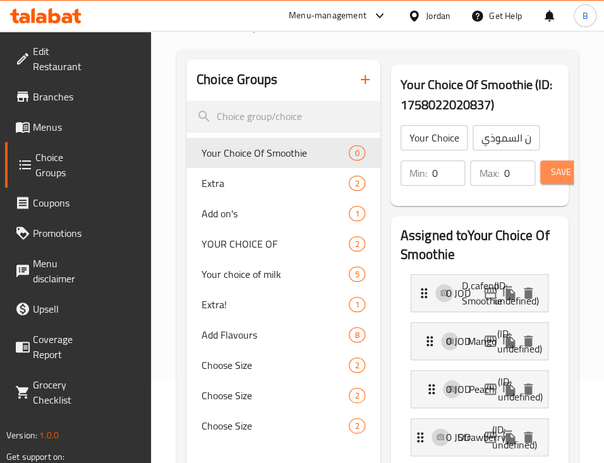
click at [539, 164] on span "Save" at bounding box center [561, 172] width 20 height 16
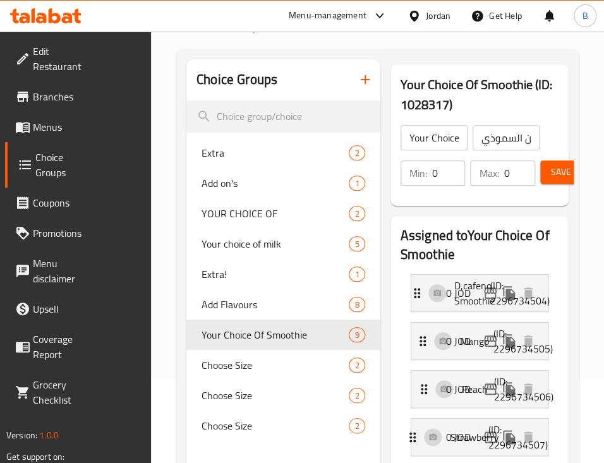
click at [49, 120] on span "Menus" at bounding box center [62, 126] width 58 height 15
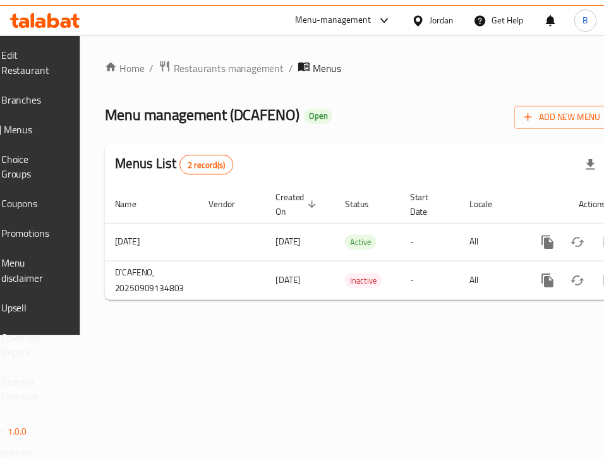
scroll to position [0, 164]
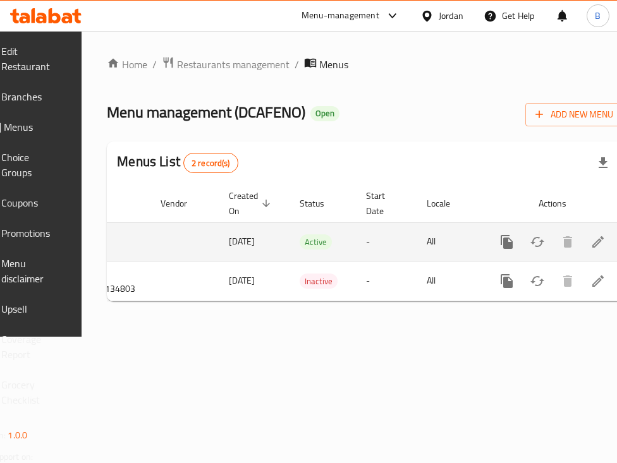
click at [539, 237] on icon "enhanced table" at bounding box center [597, 242] width 15 height 15
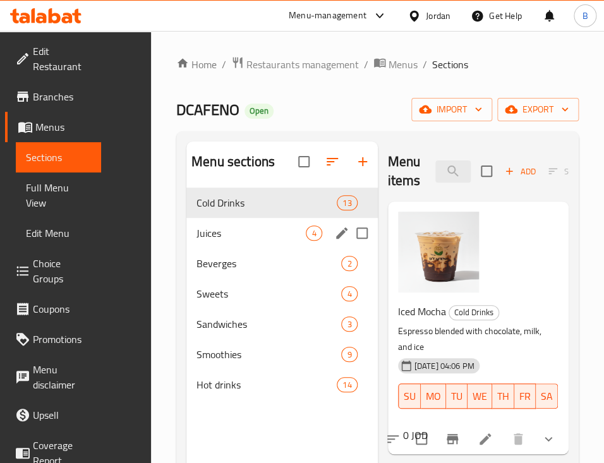
scroll to position [84, 0]
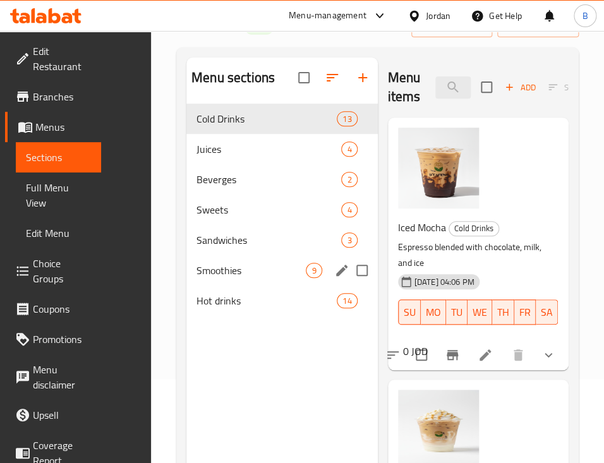
click at [334, 278] on icon "edit" at bounding box center [341, 270] width 15 height 15
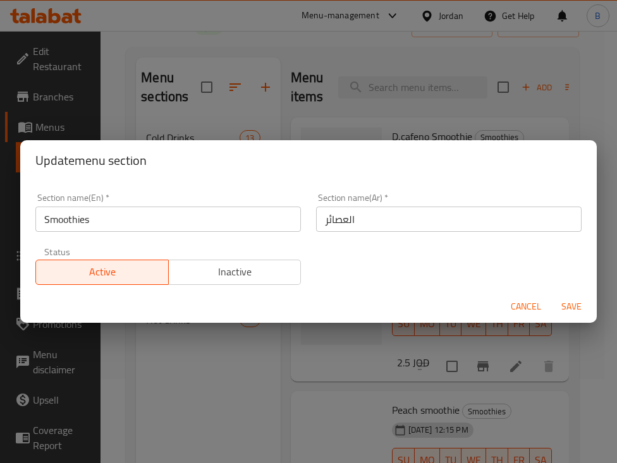
click at [219, 274] on span "Inactive" at bounding box center [235, 272] width 123 height 18
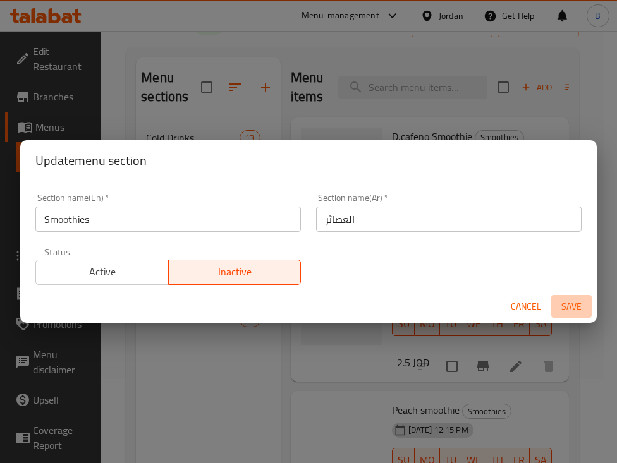
click at [539, 306] on span "Save" at bounding box center [571, 307] width 30 height 16
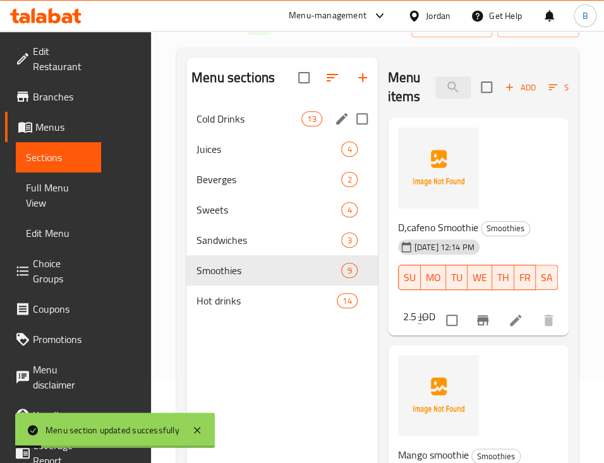
click at [197, 126] on span "Cold Drinks" at bounding box center [249, 118] width 105 height 15
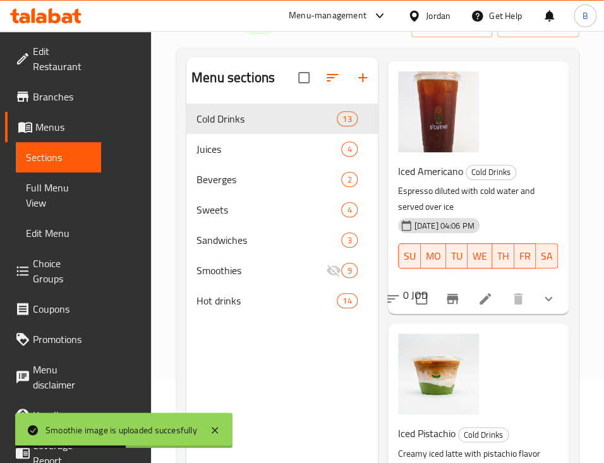
scroll to position [2427, 0]
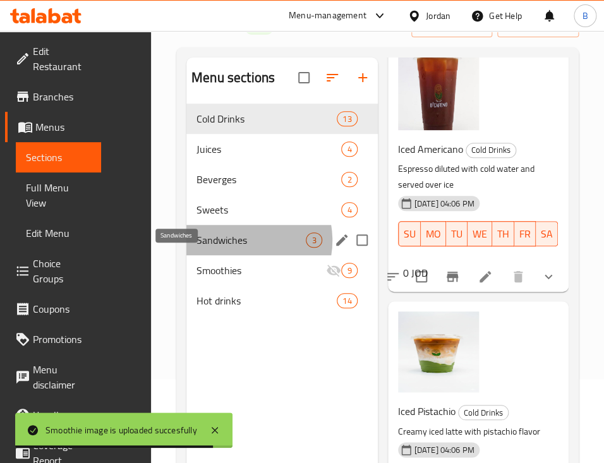
click at [197, 248] on span "Sandwiches" at bounding box center [251, 240] width 109 height 15
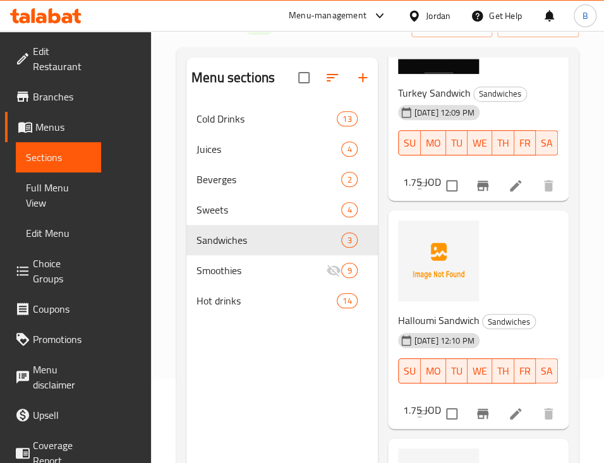
scroll to position [168, 0]
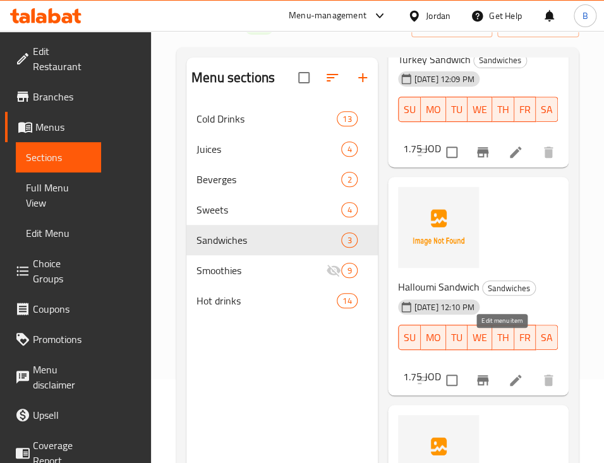
click at [508, 373] on icon at bounding box center [515, 380] width 15 height 15
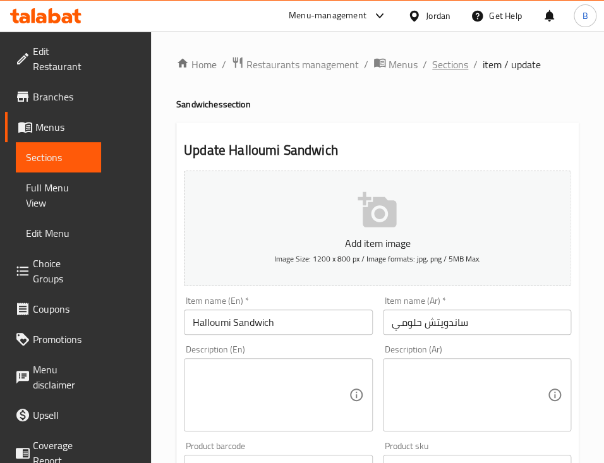
click at [432, 70] on span "Sections" at bounding box center [450, 64] width 36 height 15
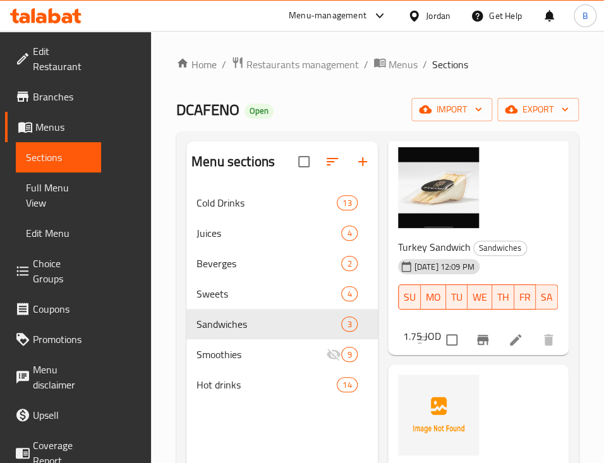
scroll to position [168, 0]
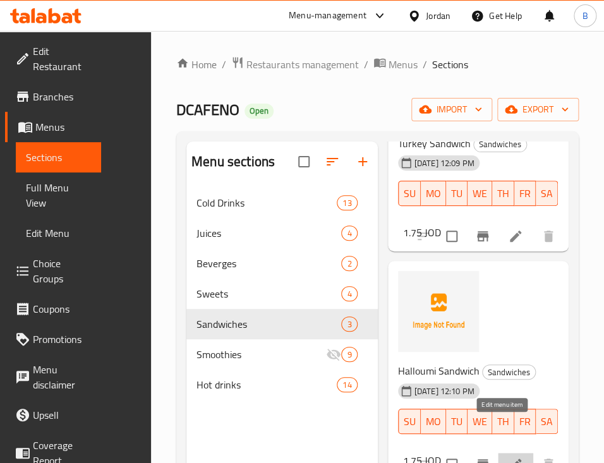
click at [508, 457] on icon at bounding box center [515, 464] width 15 height 15
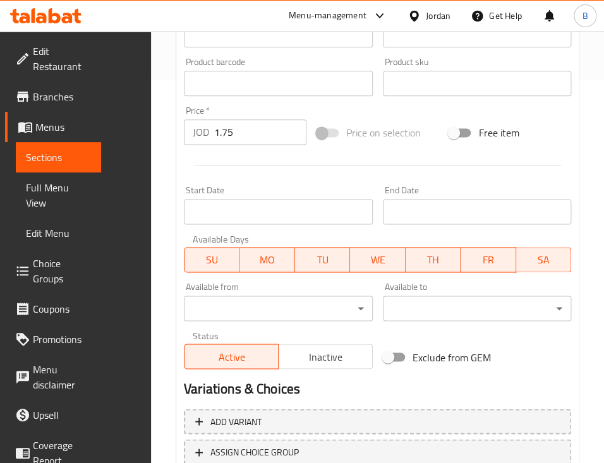
scroll to position [430, 0]
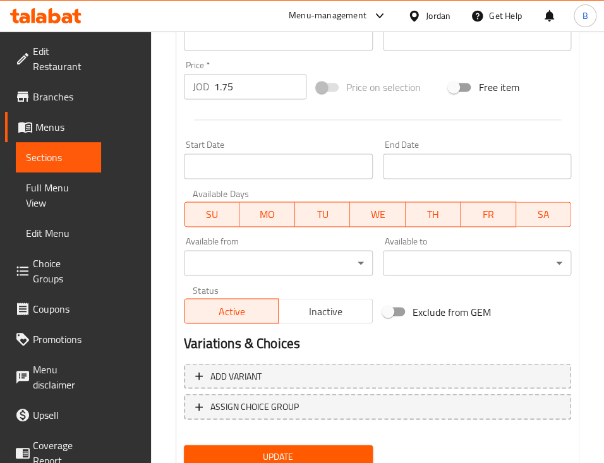
click at [299, 302] on span "Inactive" at bounding box center [326, 311] width 84 height 18
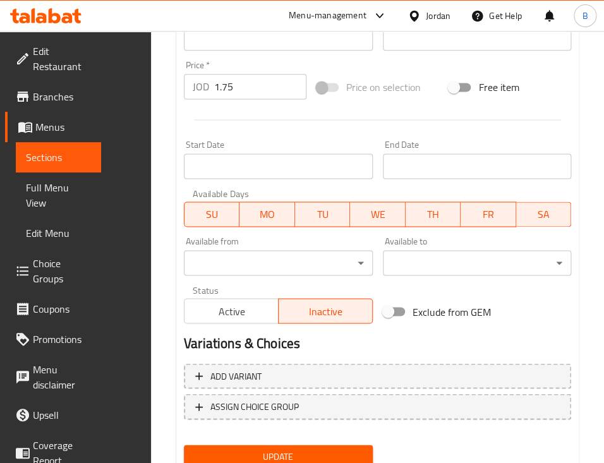
click at [194, 449] on span "Update" at bounding box center [278, 457] width 169 height 16
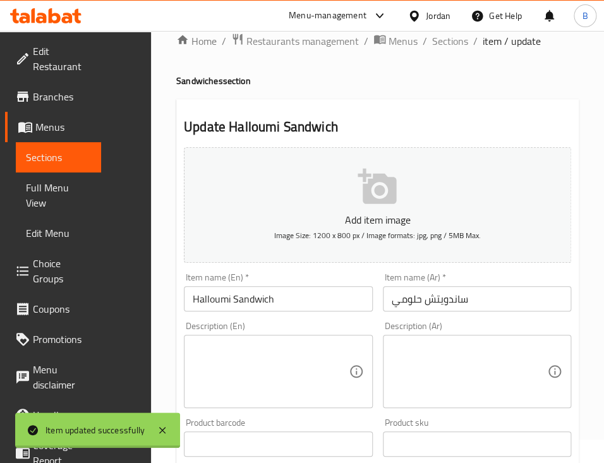
scroll to position [0, 0]
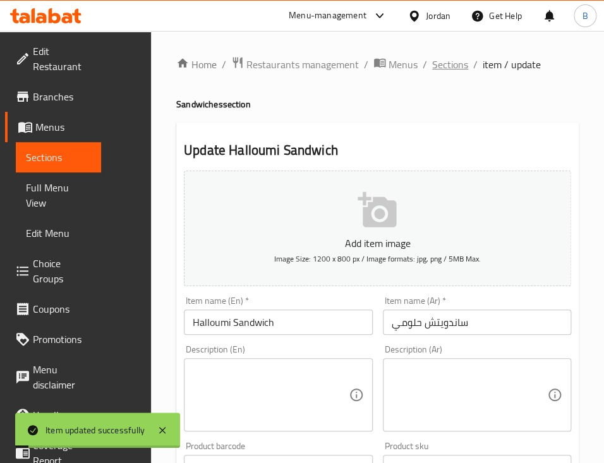
click at [432, 62] on span "Sections" at bounding box center [450, 64] width 36 height 15
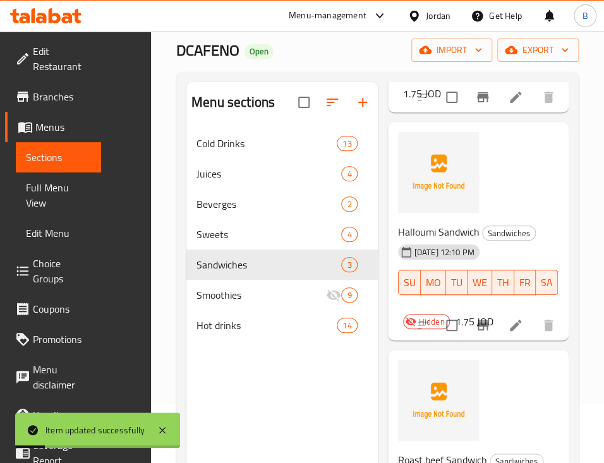
scroll to position [177, 0]
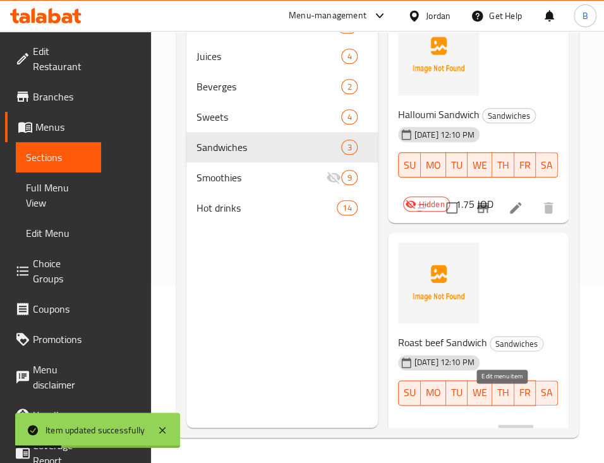
click at [508, 429] on icon at bounding box center [515, 436] width 15 height 15
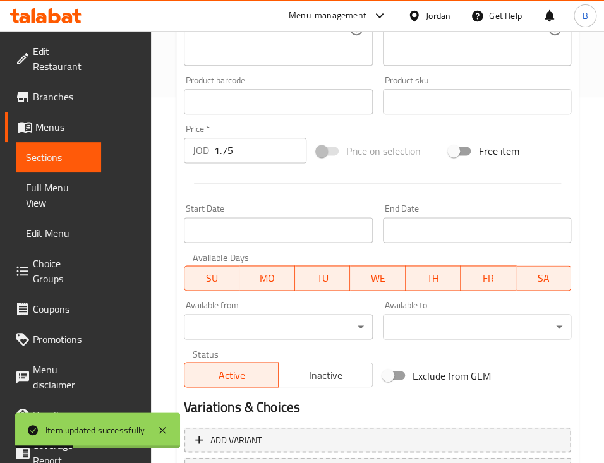
scroll to position [430, 0]
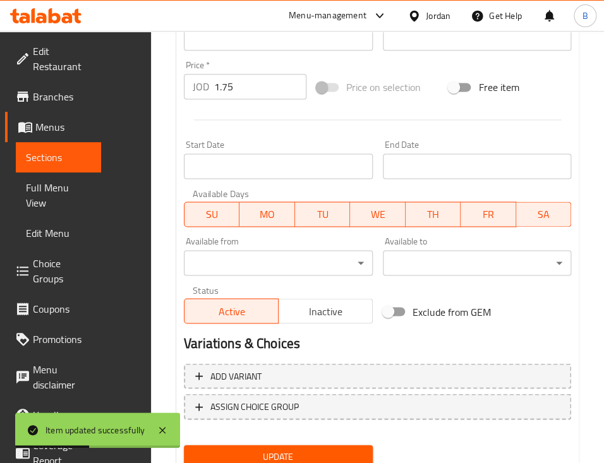
click at [298, 281] on div "Status Active Inactive" at bounding box center [278, 305] width 199 height 48
click at [281, 298] on button "Inactive" at bounding box center [325, 310] width 95 height 25
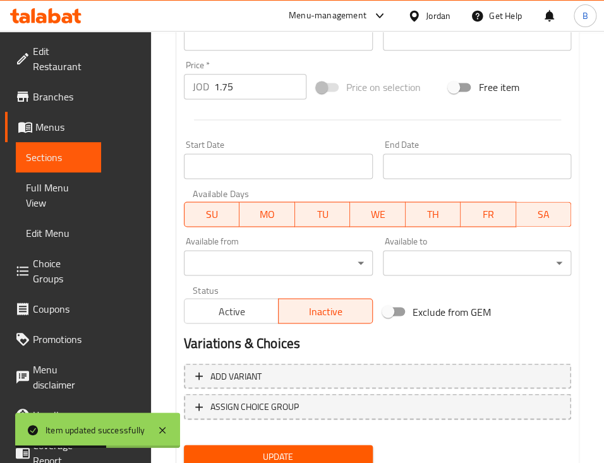
click at [205, 449] on span "Update" at bounding box center [278, 457] width 169 height 16
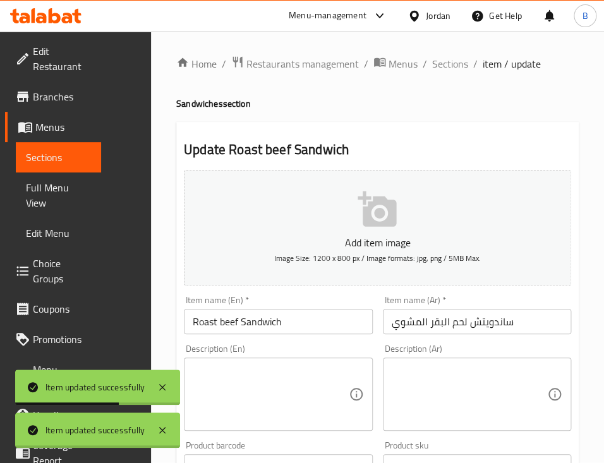
scroll to position [0, 0]
click at [432, 71] on span "Sections" at bounding box center [450, 64] width 36 height 15
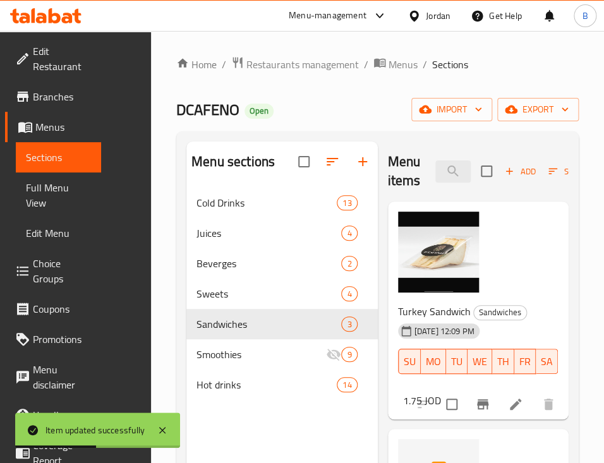
click at [57, 265] on span "Choice Groups" at bounding box center [62, 271] width 58 height 30
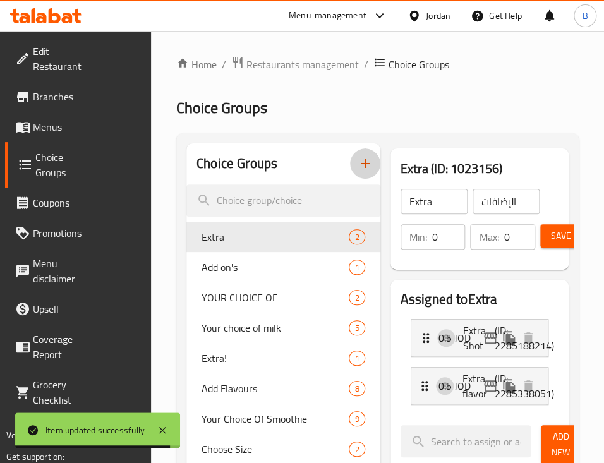
click at [358, 162] on icon "button" at bounding box center [365, 163] width 15 height 15
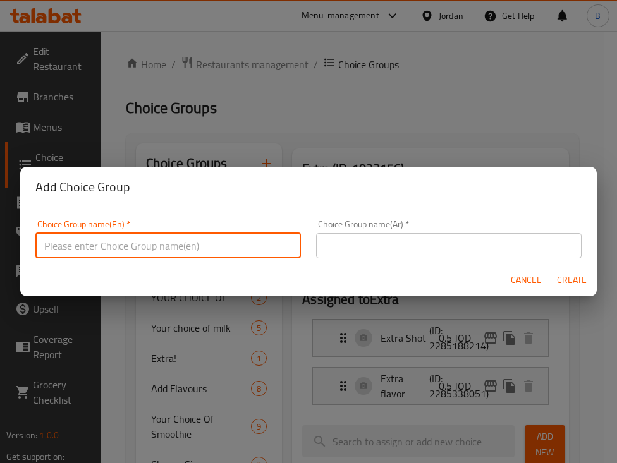
click at [162, 245] on input "text" at bounding box center [167, 245] width 265 height 25
drag, startPoint x: 164, startPoint y: 248, endPoint x: 143, endPoint y: 240, distance: 21.8
click at [163, 248] on input "Your Choice Of:" at bounding box center [167, 245] width 265 height 25
click at [140, 246] on input "Your Choice Of Sandwichs" at bounding box center [167, 245] width 265 height 25
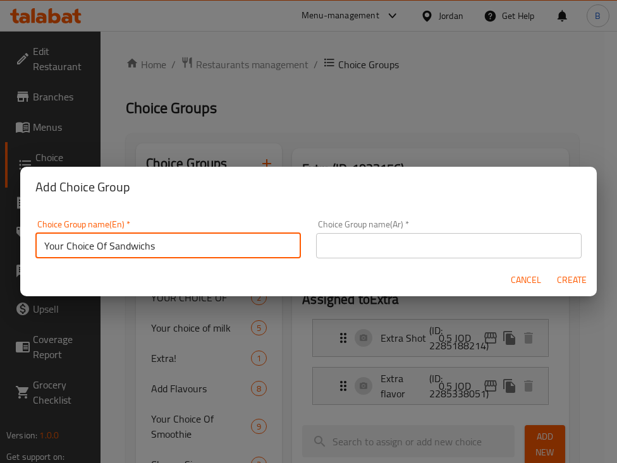
click at [140, 246] on input "Your Choice Of Sandwichs" at bounding box center [167, 245] width 265 height 25
click at [196, 241] on input "Your Choice Of Sandwichs" at bounding box center [167, 245] width 265 height 25
click at [130, 249] on input "Your Choice Of Sandwichs" at bounding box center [167, 245] width 265 height 25
click at [154, 250] on input "Your Choice Of Sandwichs" at bounding box center [167, 245] width 265 height 25
type input "Your Choice Of Sandwichs"
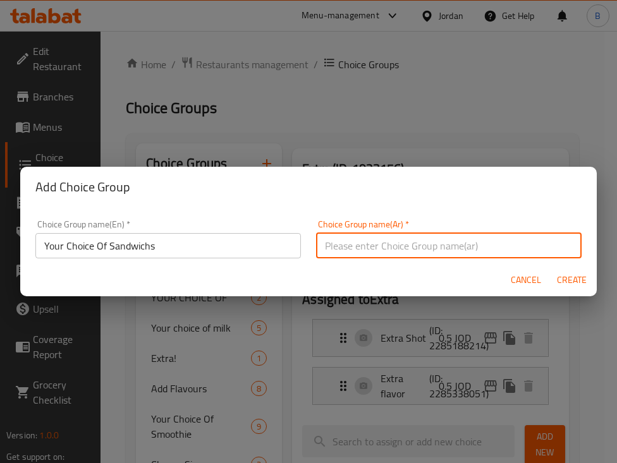
click at [420, 251] on input "text" at bounding box center [448, 245] width 265 height 25
click at [131, 243] on input "Your Choice Of Sandwichs" at bounding box center [167, 245] width 265 height 25
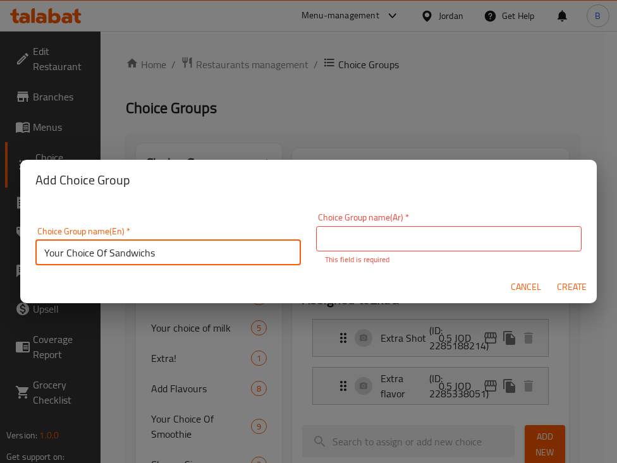
click at [131, 241] on input "Your Choice Of Sandwichs" at bounding box center [167, 252] width 265 height 25
click at [408, 230] on input "text" at bounding box center [448, 238] width 265 height 25
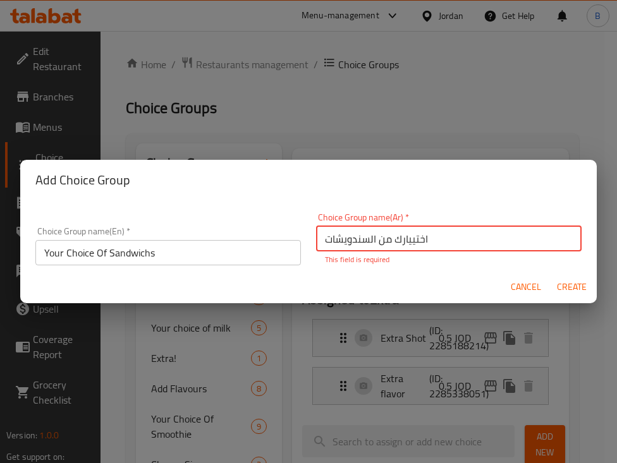
type input "اختييارك من السندويشات"
click at [539, 286] on span "Create" at bounding box center [571, 287] width 30 height 16
type input "Your Choice Of Sandwichs"
type input "اختييارك من السندويشات"
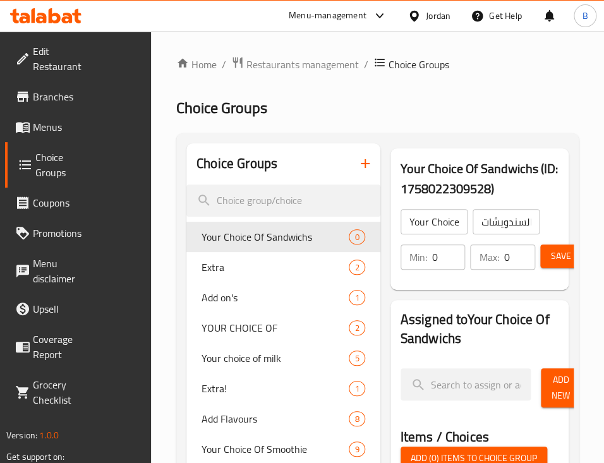
click at [539, 372] on span "Add New" at bounding box center [561, 388] width 20 height 32
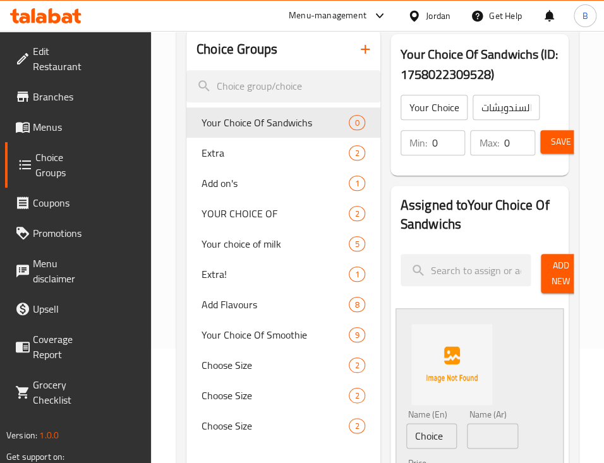
scroll to position [168, 0]
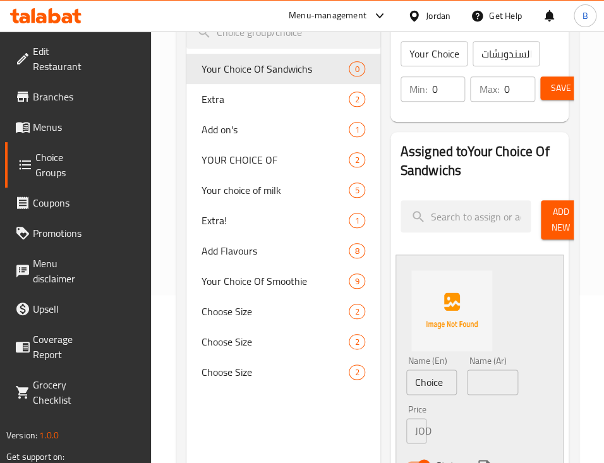
click at [406, 370] on input "Choice" at bounding box center [431, 382] width 51 height 25
paste input "Halloumi Sandwich"
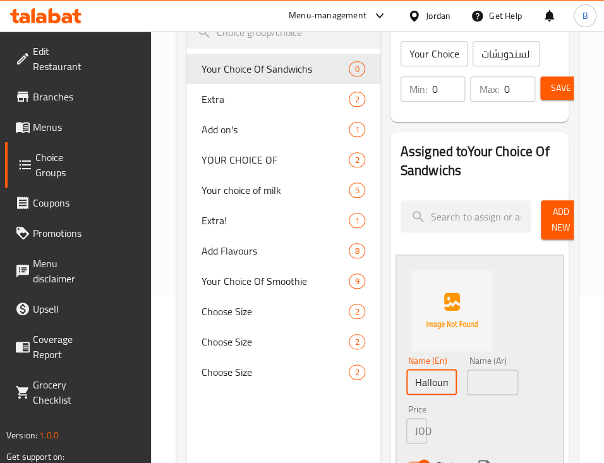
scroll to position [0, 42]
type input "Halloumi Sandwich"
click at [467, 370] on input "text" at bounding box center [492, 382] width 51 height 25
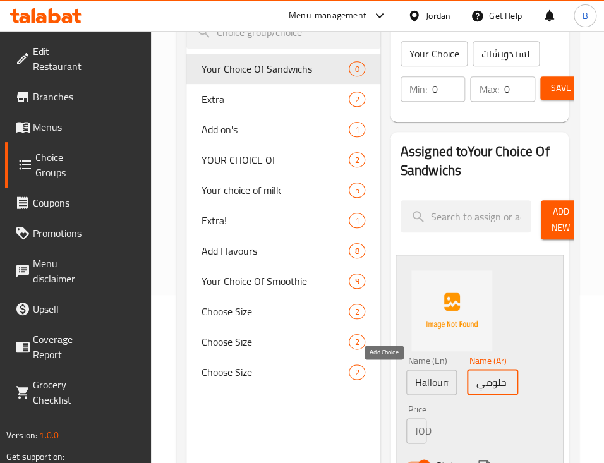
type input "حلومي"
click at [478, 460] on icon "save" at bounding box center [483, 465] width 11 height 11
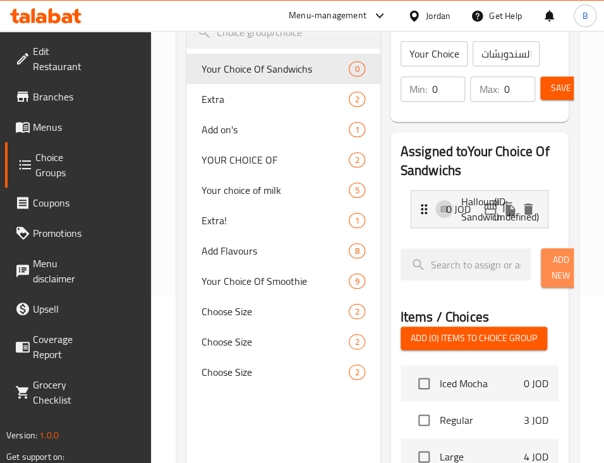
click at [539, 252] on span "Add New" at bounding box center [561, 268] width 20 height 32
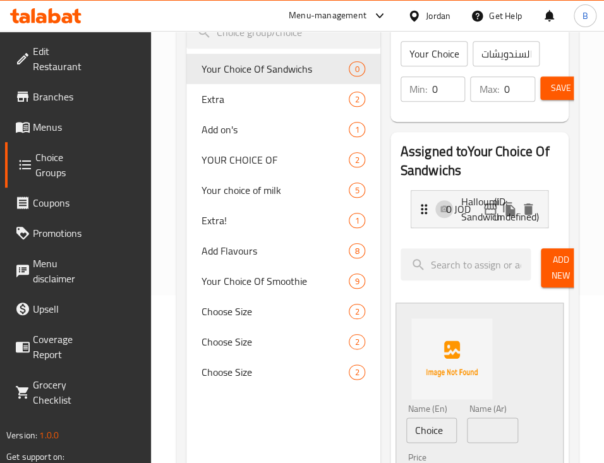
click at [406, 418] on input "Choice" at bounding box center [431, 430] width 51 height 25
paste input "Turkey Sandwich"
type input "Turkey Sandwich"
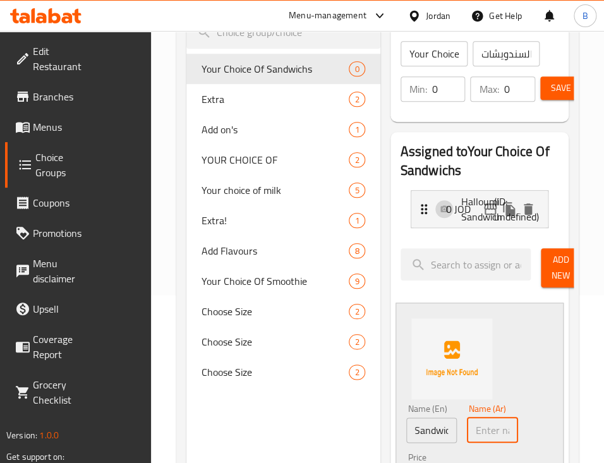
scroll to position [0, 0]
click at [467, 418] on input "text" at bounding box center [492, 430] width 51 height 25
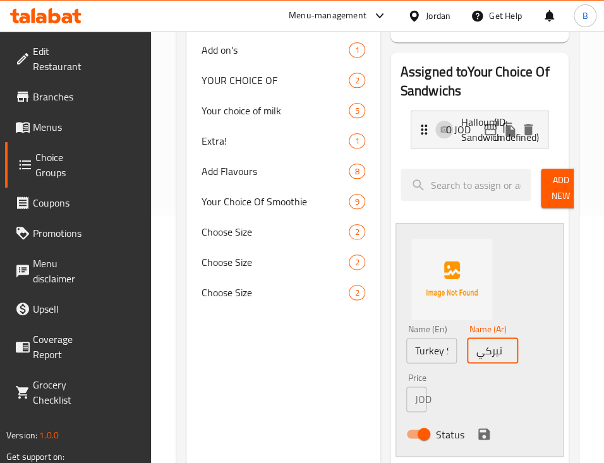
scroll to position [337, 0]
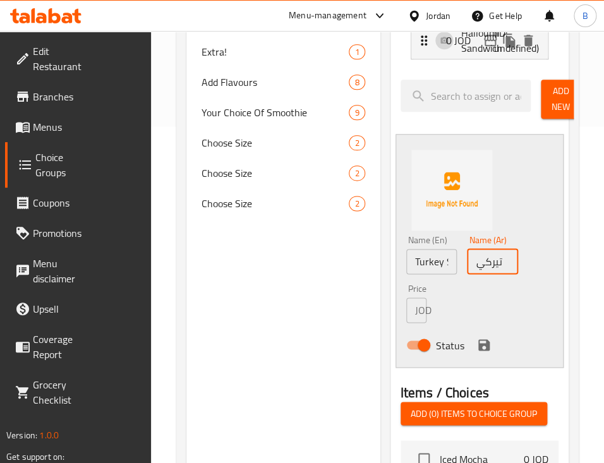
type input "تيركي"
click at [478, 339] on icon "save" at bounding box center [483, 344] width 11 height 11
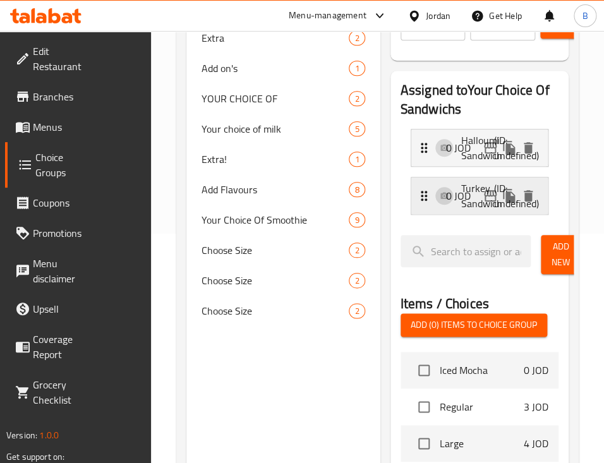
scroll to position [168, 0]
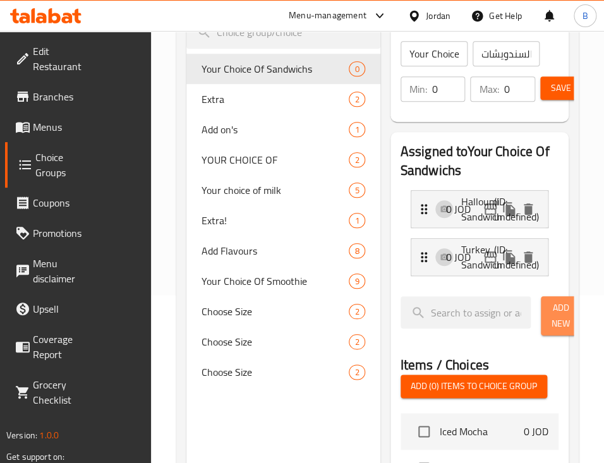
click at [539, 300] on span "Add New" at bounding box center [561, 316] width 20 height 32
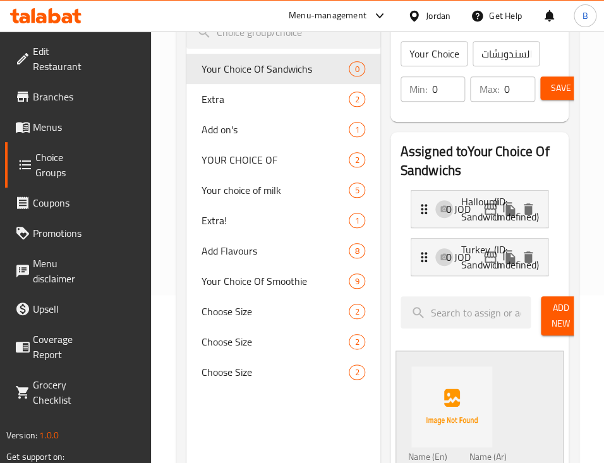
click at [539, 300] on span "Add New" at bounding box center [561, 316] width 20 height 32
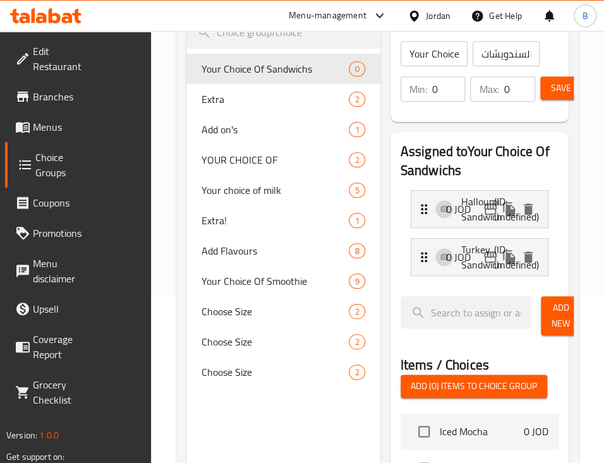
click at [539, 296] on button "Add New" at bounding box center [561, 315] width 40 height 39
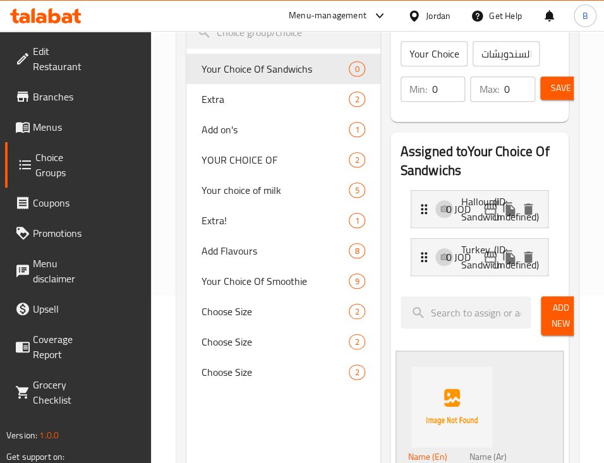
paste input "Roast beef Sandwich"
type input "Roast beef Sandwich"
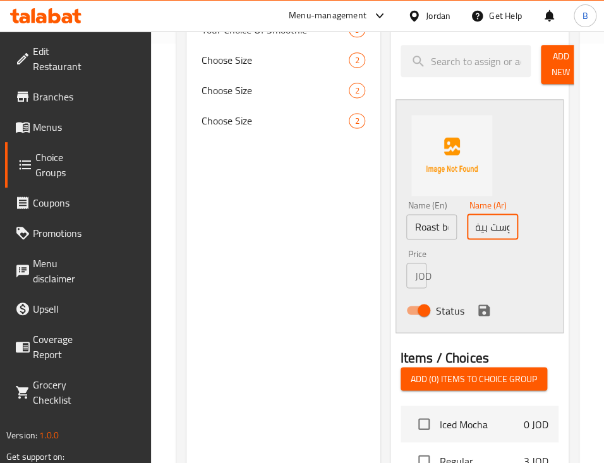
scroll to position [421, 0]
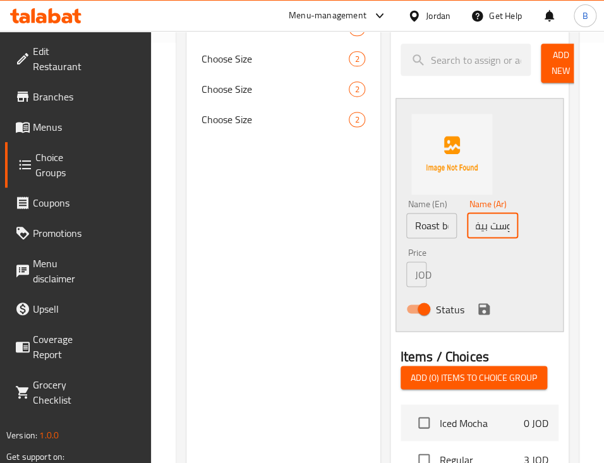
type input "روست بيف"
click at [478, 303] on icon "save" at bounding box center [483, 308] width 11 height 11
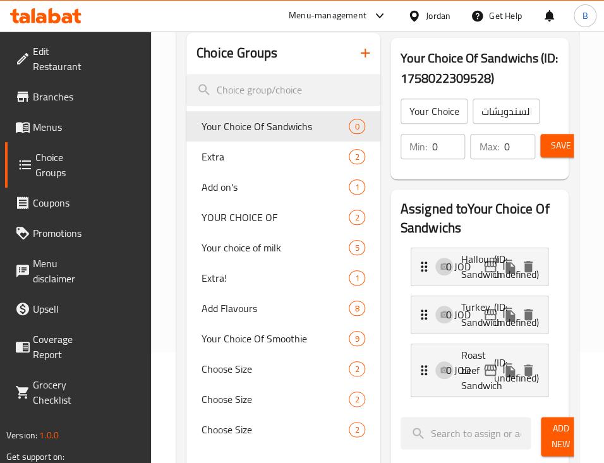
scroll to position [84, 0]
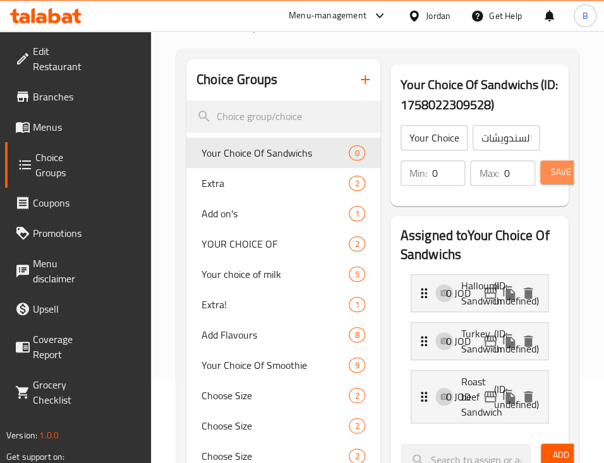
click at [539, 164] on span "Save" at bounding box center [561, 172] width 20 height 16
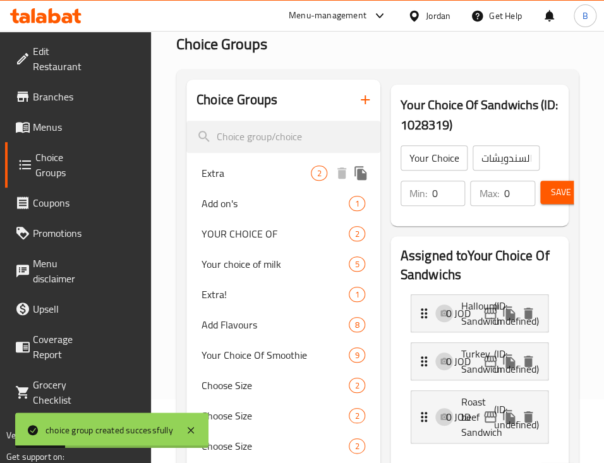
scroll to position [0, 0]
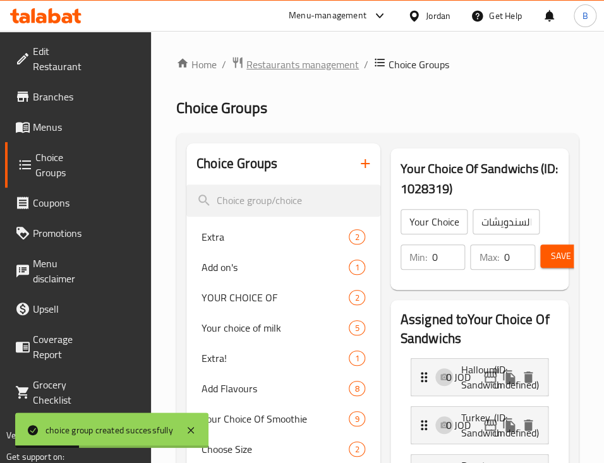
click at [281, 61] on span "Restaurants management" at bounding box center [303, 64] width 113 height 15
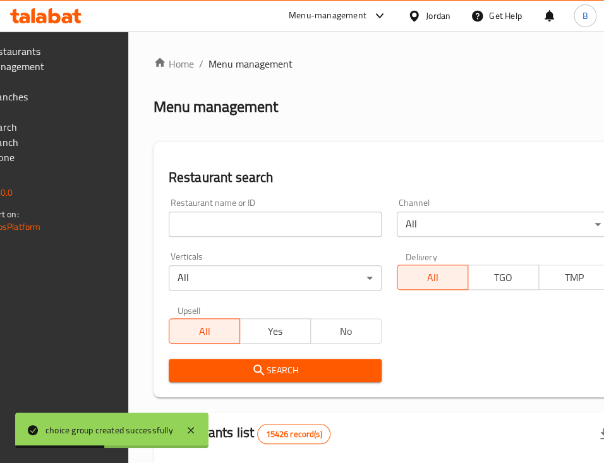
click at [46, 102] on span "Branches" at bounding box center [16, 96] width 58 height 15
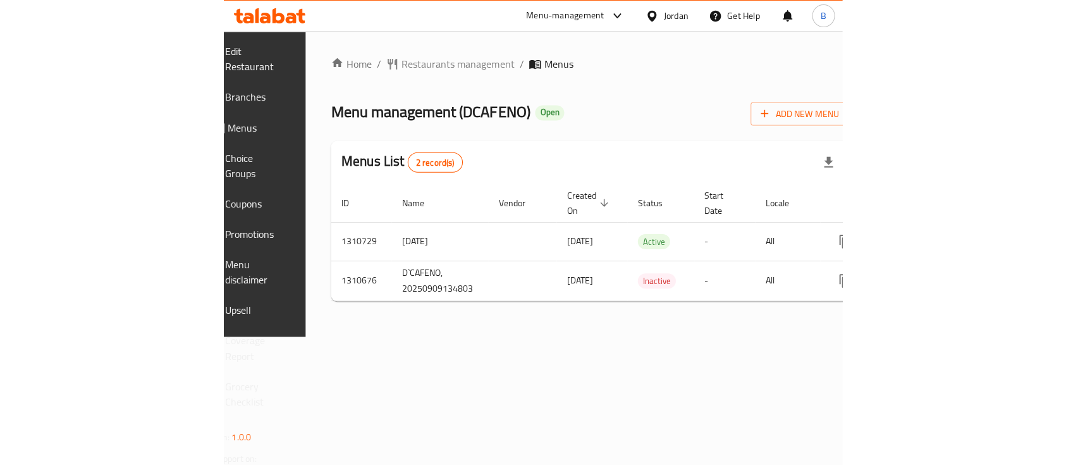
scroll to position [0, 164]
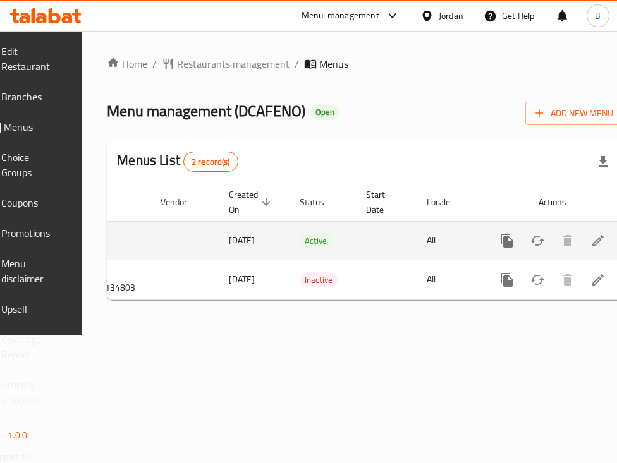
click at [590, 240] on icon "enhanced table" at bounding box center [597, 240] width 15 height 15
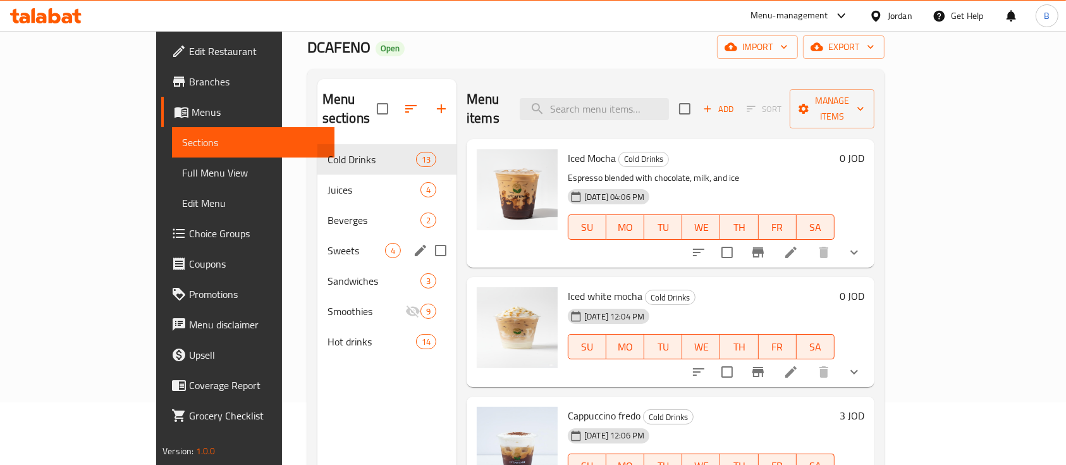
scroll to position [168, 0]
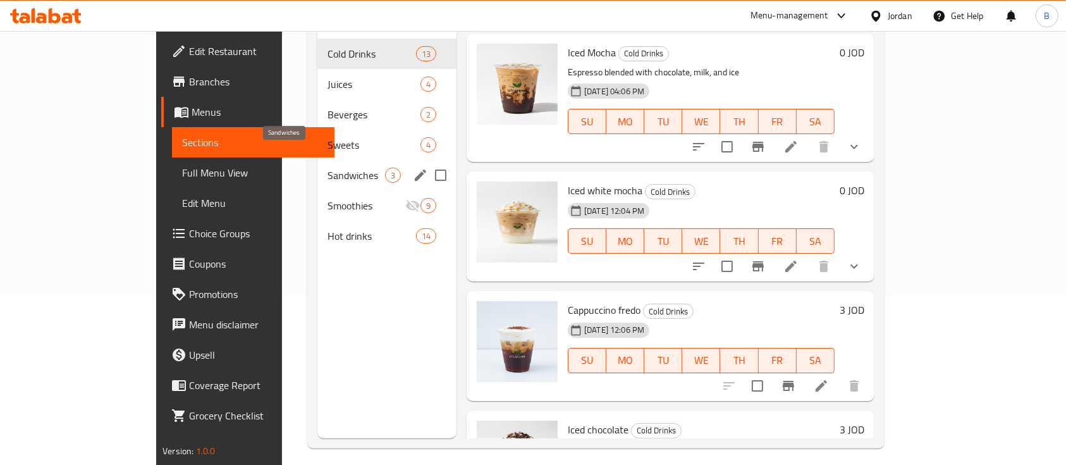
click at [327, 168] on span "Sandwiches" at bounding box center [356, 175] width 58 height 15
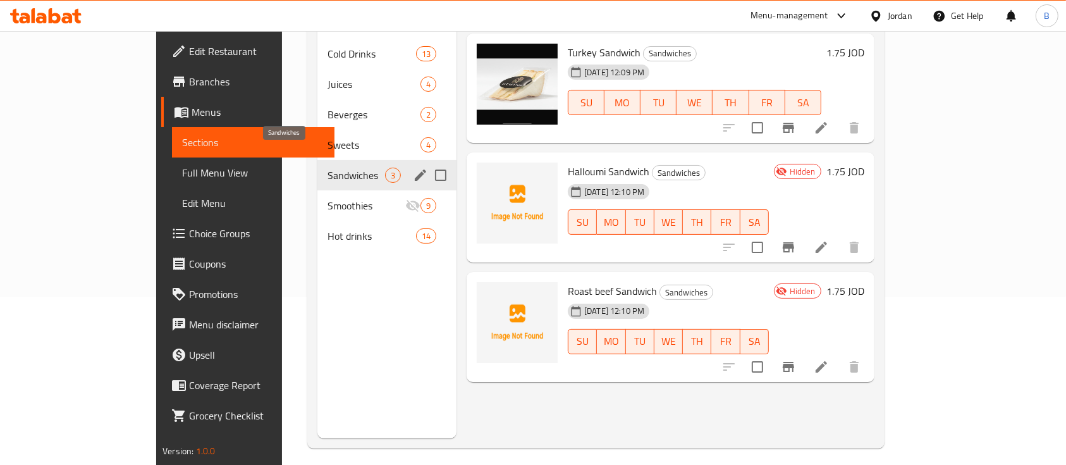
click at [327, 168] on span "Sandwiches" at bounding box center [356, 175] width 58 height 15
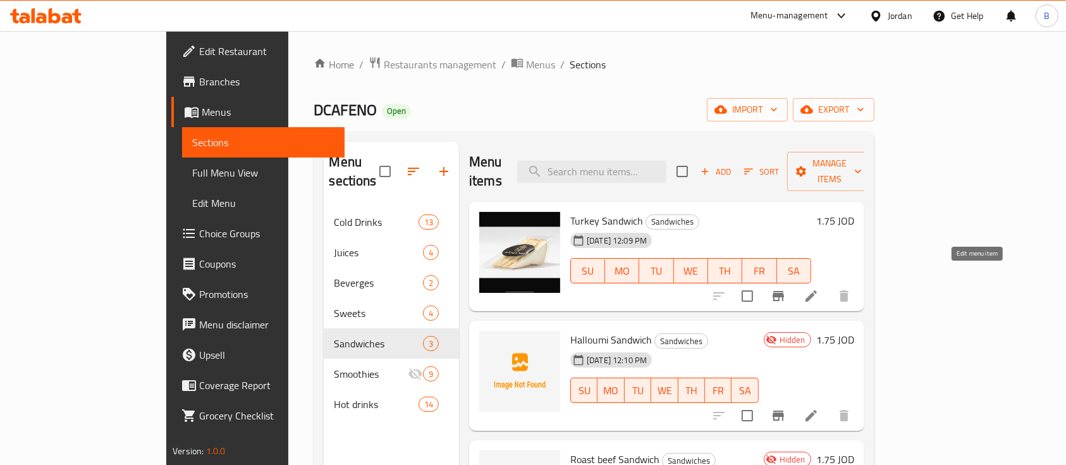
click at [616, 288] on icon at bounding box center [810, 295] width 15 height 15
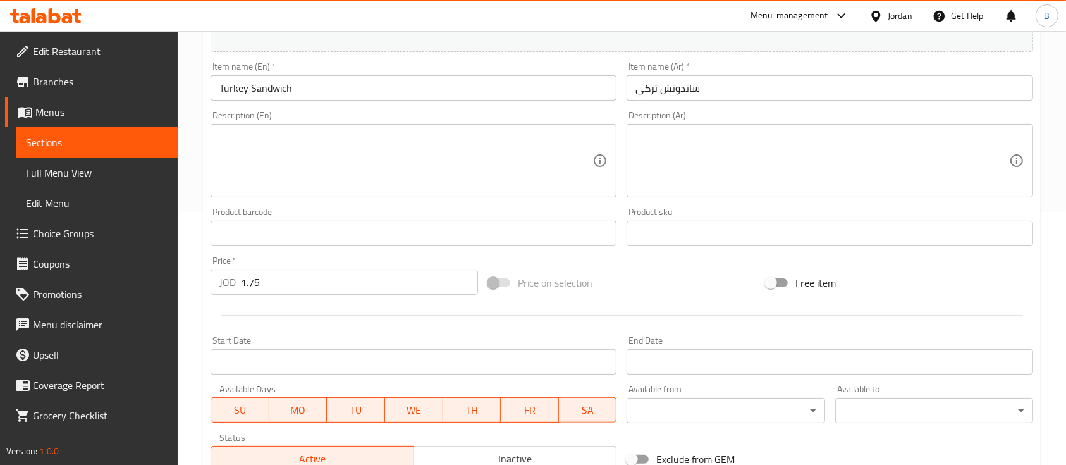
scroll to position [446, 0]
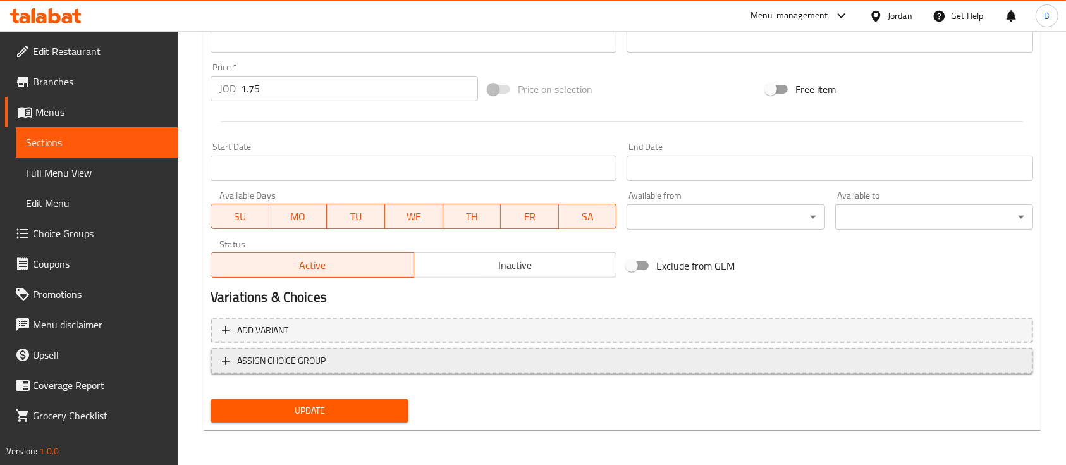
click at [411, 362] on span "ASSIGN CHOICE GROUP" at bounding box center [622, 361] width 800 height 16
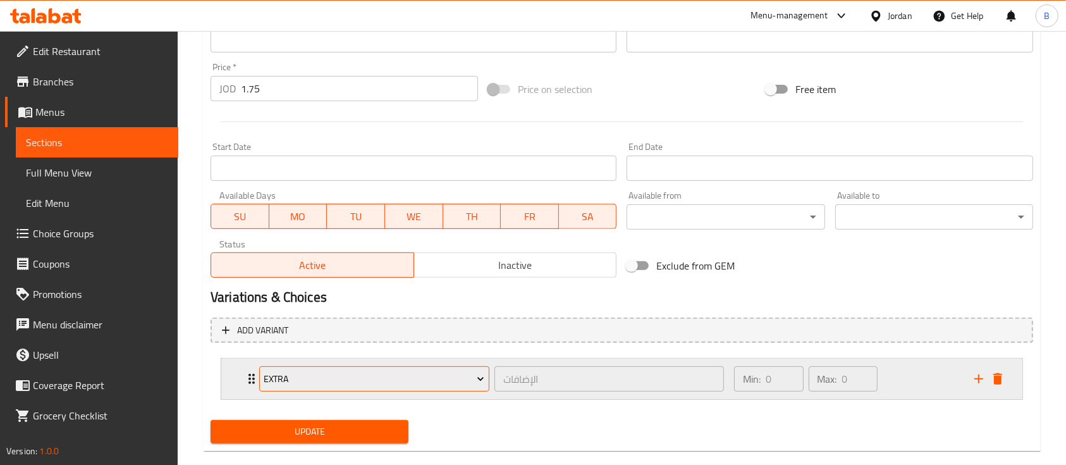
click at [409, 382] on span "Extra" at bounding box center [374, 379] width 221 height 16
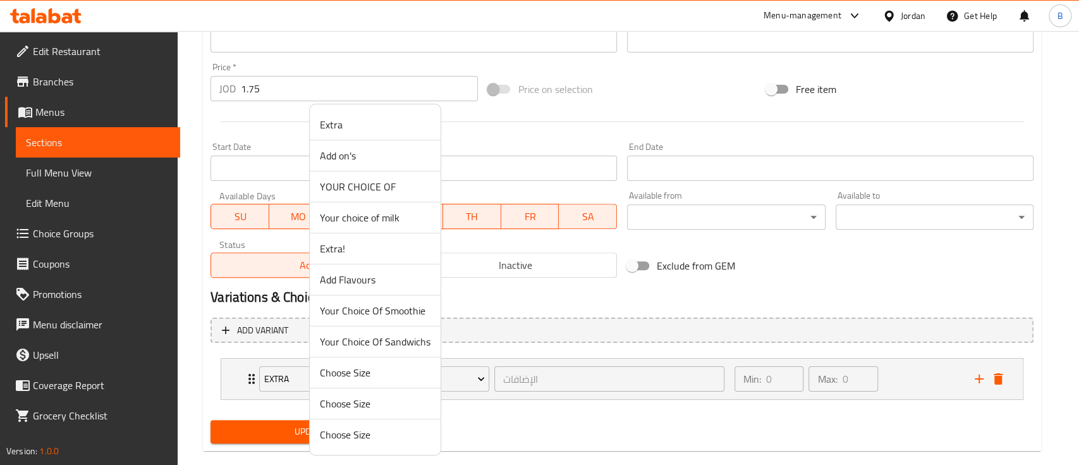
click at [392, 339] on span "Your Choice Of Sandwichs" at bounding box center [375, 341] width 111 height 15
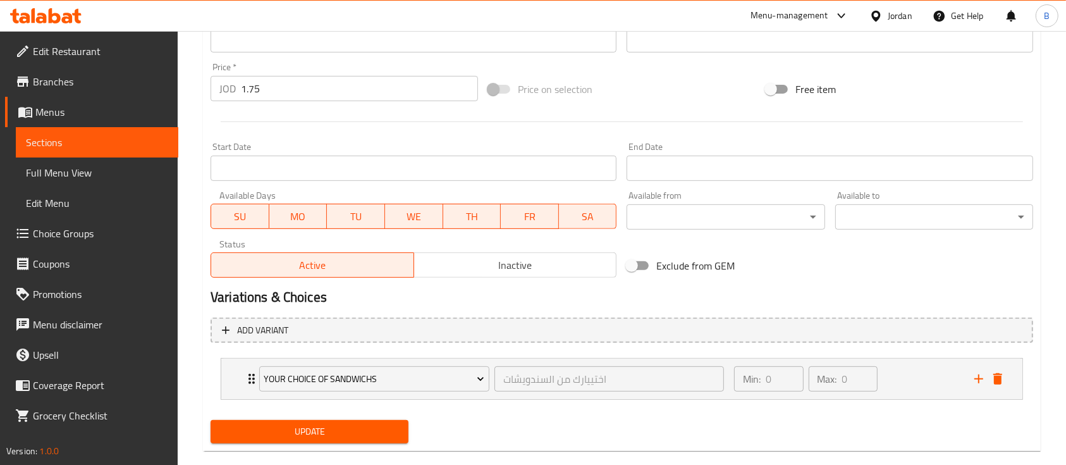
click at [349, 434] on span "Update" at bounding box center [310, 432] width 178 height 16
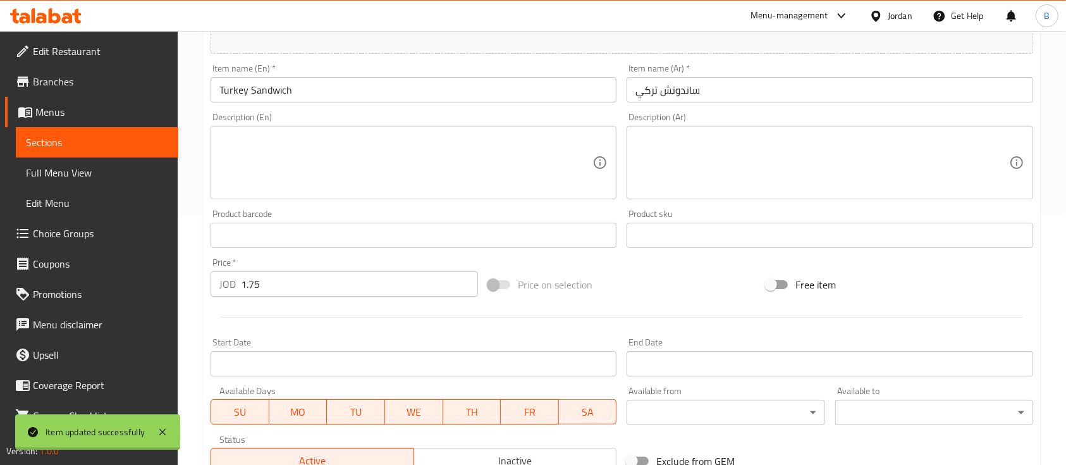
scroll to position [0, 0]
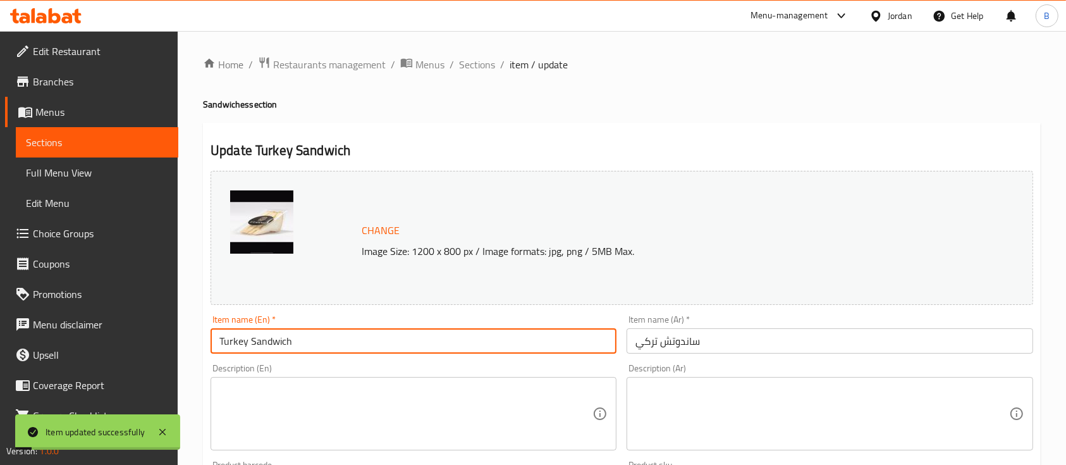
click at [331, 335] on input "Turkey Sandwich" at bounding box center [413, 340] width 406 height 25
click at [300, 341] on input "Turkey Sandwich" at bounding box center [413, 340] width 406 height 25
click at [227, 343] on input "Turkey Sandwich" at bounding box center [413, 340] width 406 height 25
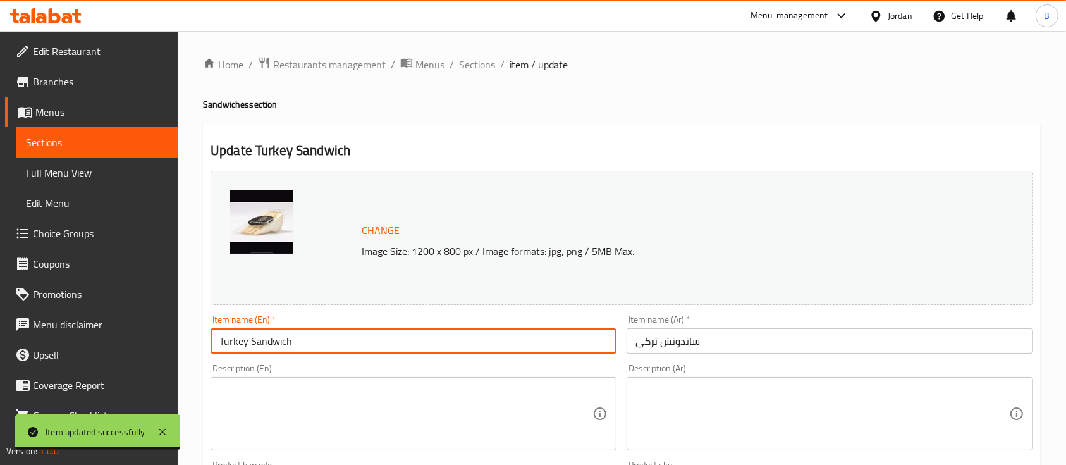
click at [227, 343] on input "Turkey Sandwich" at bounding box center [413, 340] width 406 height 25
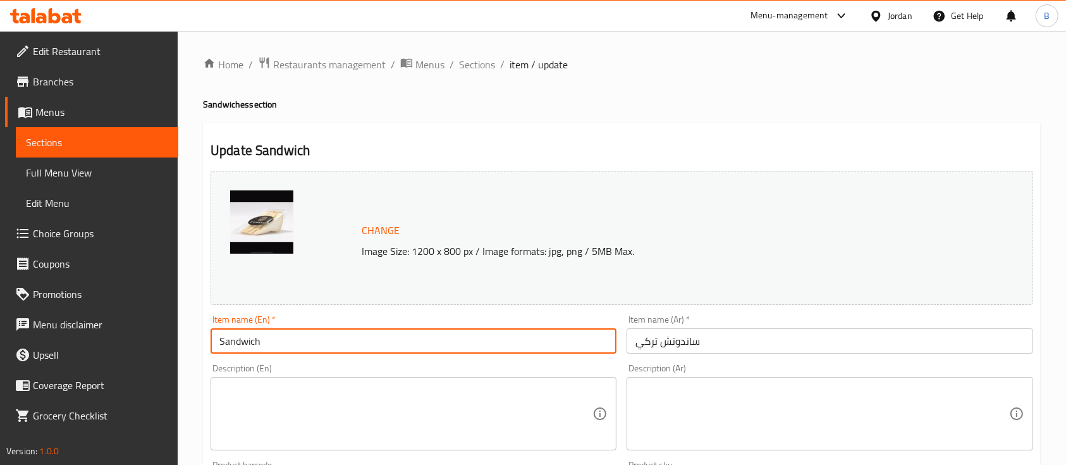
type input "Sandwich"
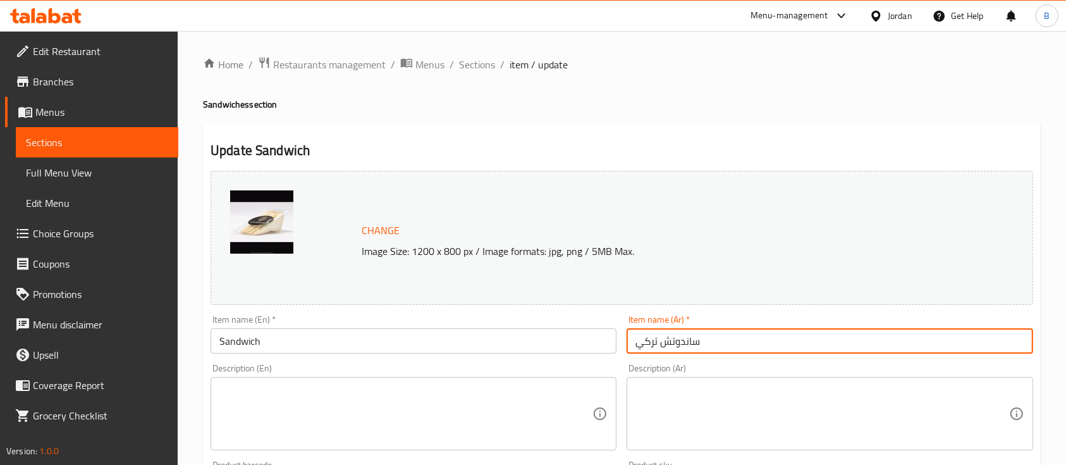
drag, startPoint x: 662, startPoint y: 343, endPoint x: 620, endPoint y: 348, distance: 42.0
click at [616, 348] on div "Change Image Size: 1200 x 800 px / Image formats: jpg, png / 5MB Max. Item name…" at bounding box center [621, 447] width 832 height 563
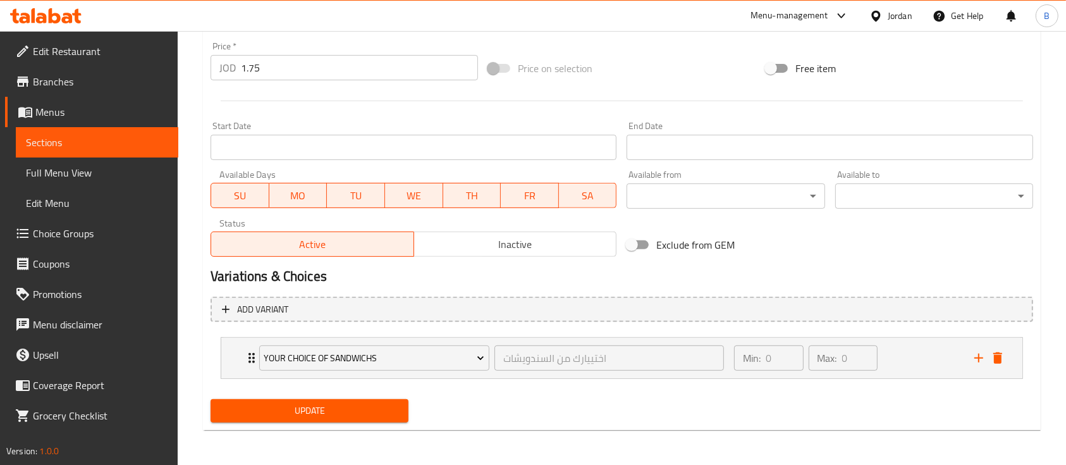
type input "ساندوتش"
click at [327, 410] on span "Update" at bounding box center [310, 411] width 178 height 16
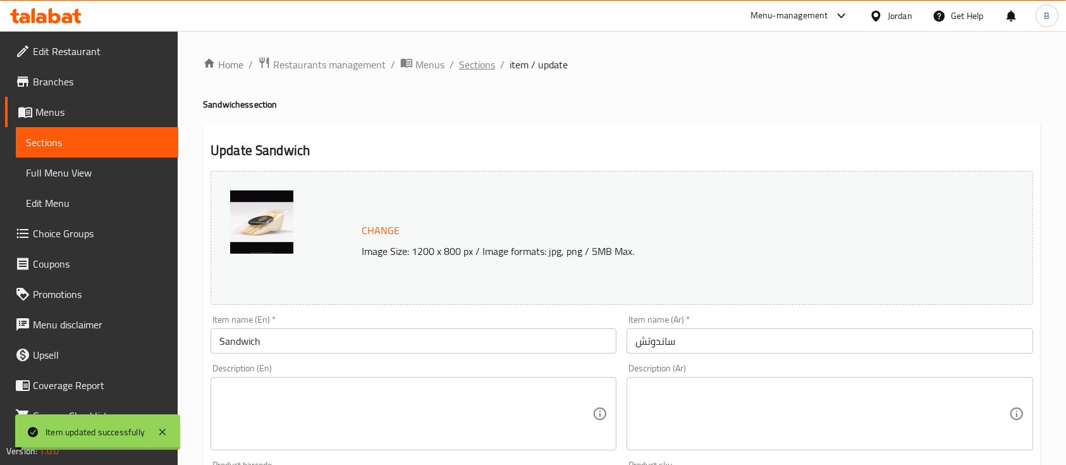
click at [475, 66] on span "Sections" at bounding box center [477, 64] width 36 height 15
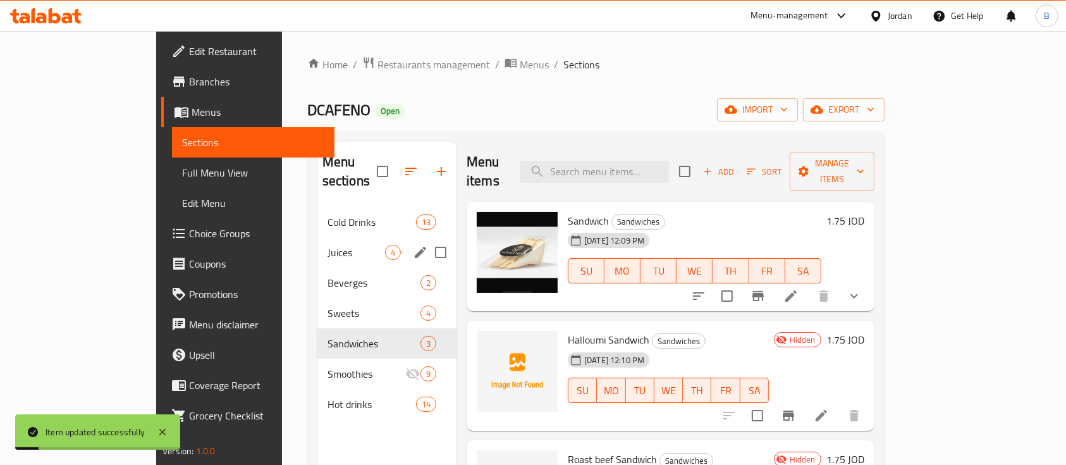
click at [317, 237] on div "Juices 4" at bounding box center [386, 252] width 139 height 30
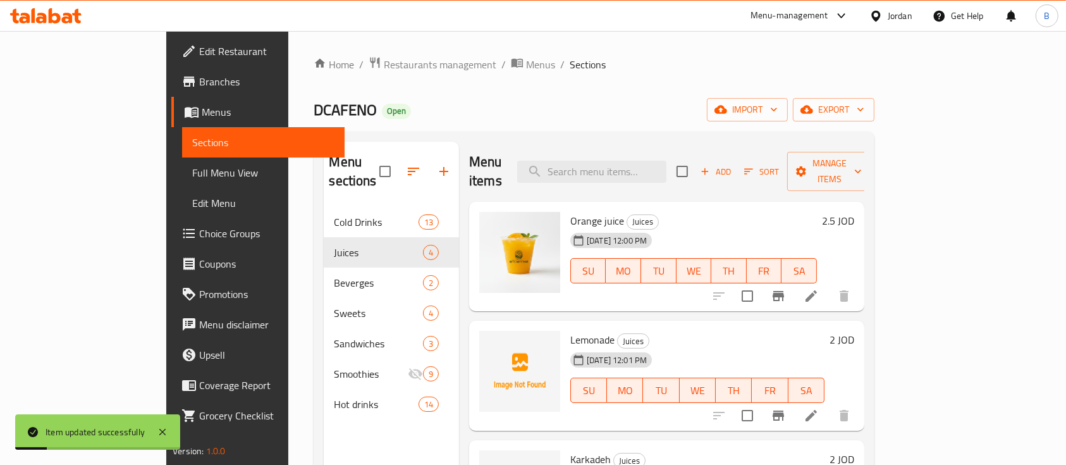
click at [334, 214] on span "Cold Drinks" at bounding box center [376, 221] width 84 height 15
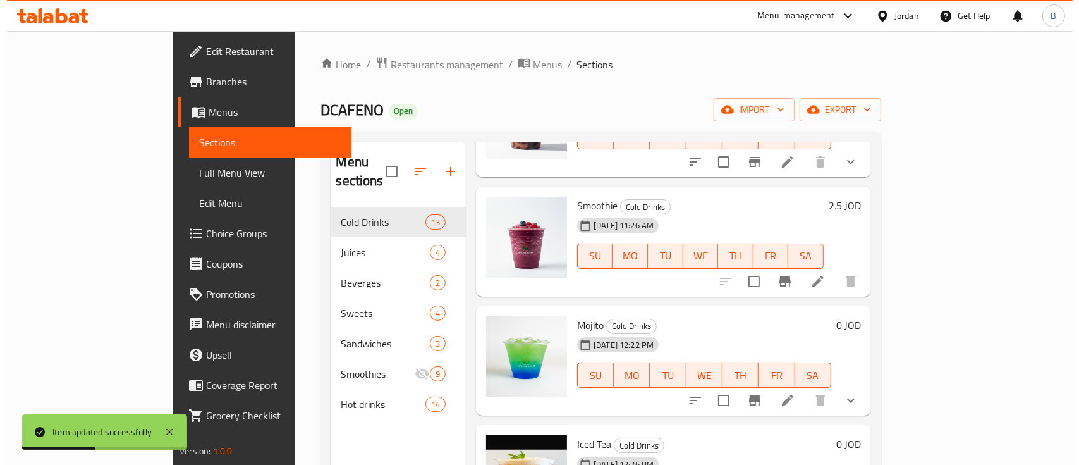
scroll to position [421, 0]
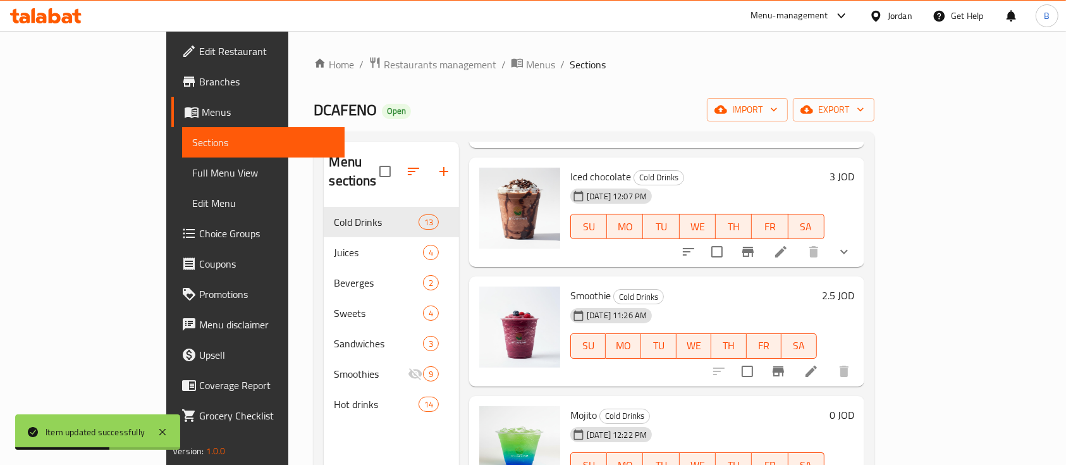
click at [616, 360] on li at bounding box center [810, 371] width 35 height 23
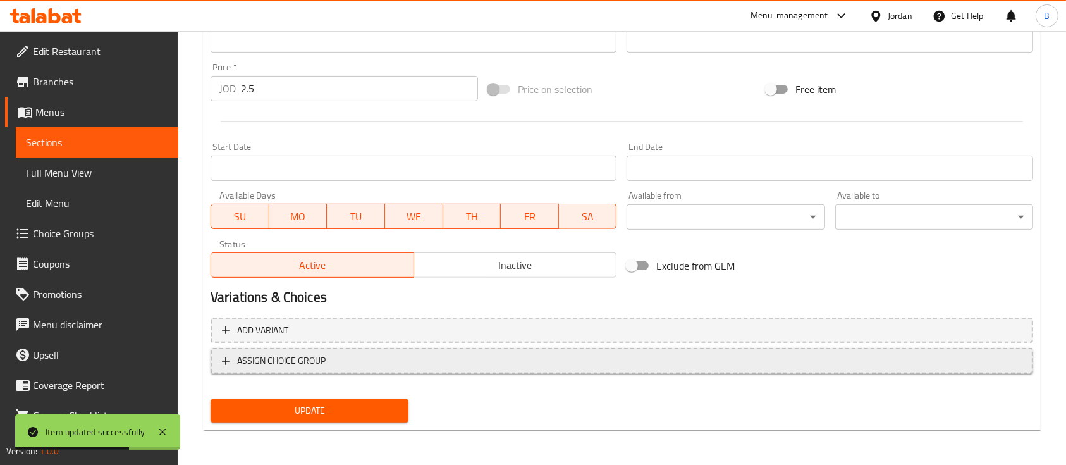
click at [616, 359] on span "ASSIGN CHOICE GROUP" at bounding box center [622, 361] width 800 height 16
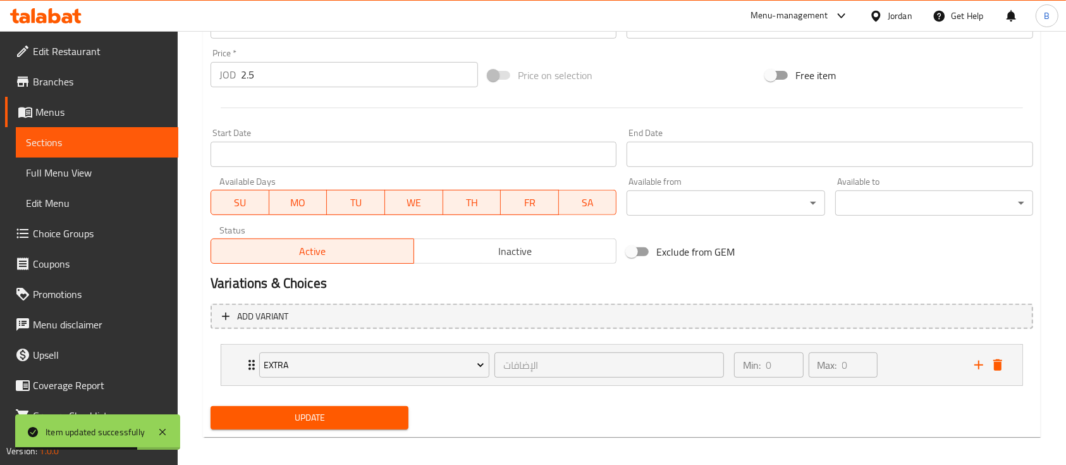
scroll to position [467, 0]
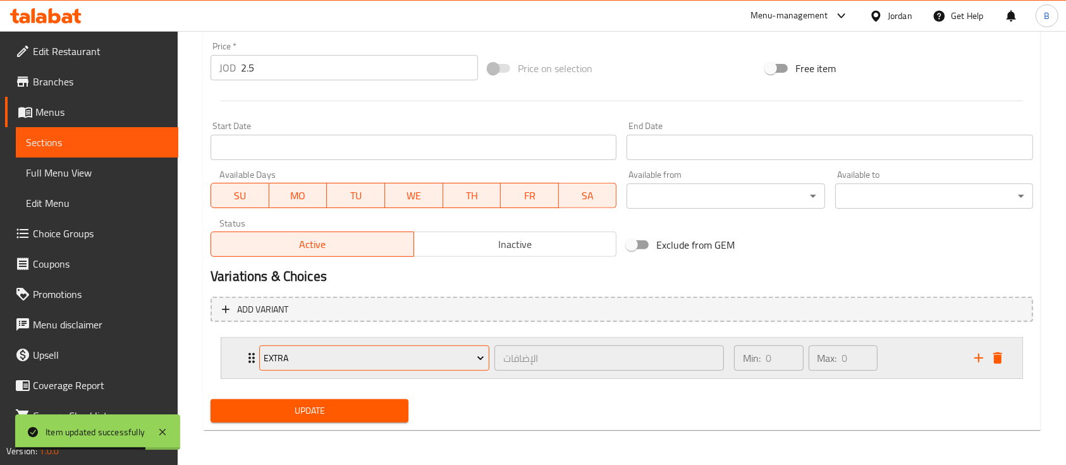
click at [441, 360] on span "Extra" at bounding box center [374, 358] width 221 height 16
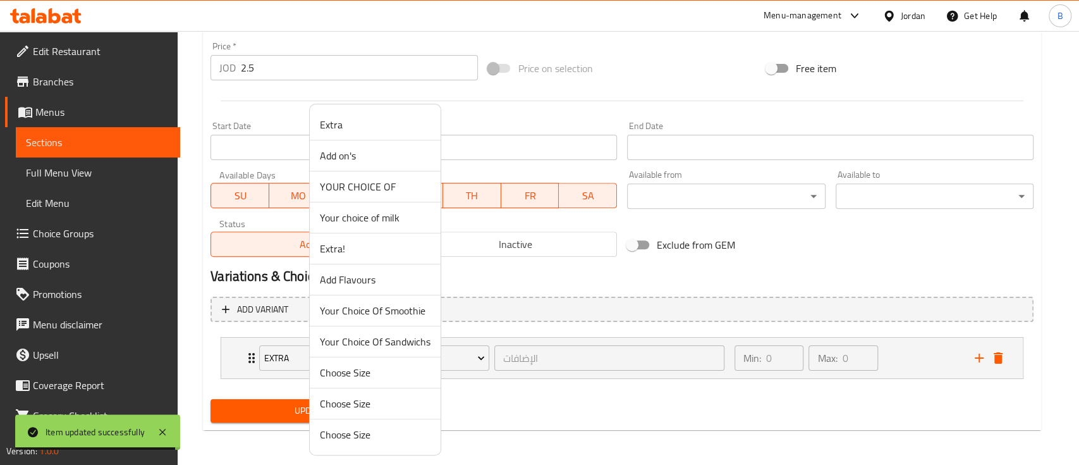
click at [402, 306] on span "Your Choice Of Smoothie" at bounding box center [375, 310] width 111 height 15
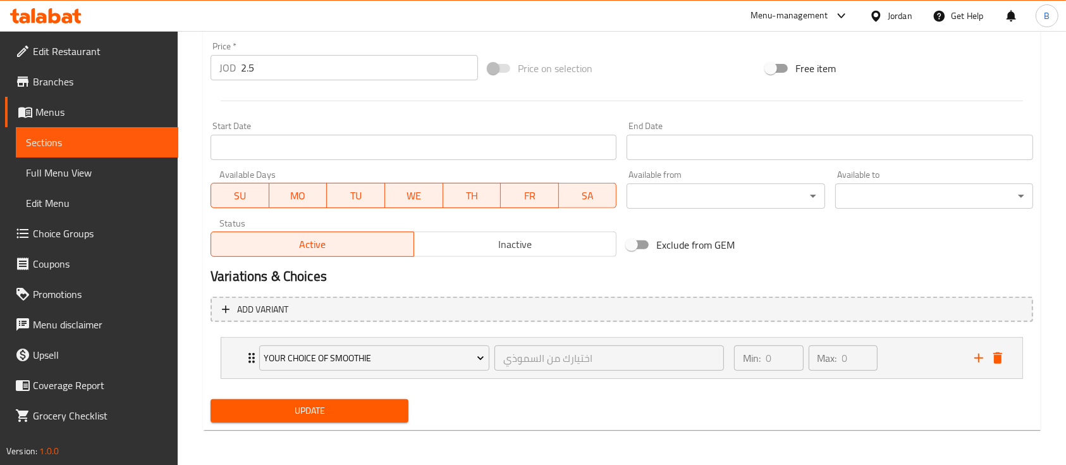
click at [320, 415] on span "Update" at bounding box center [310, 411] width 178 height 16
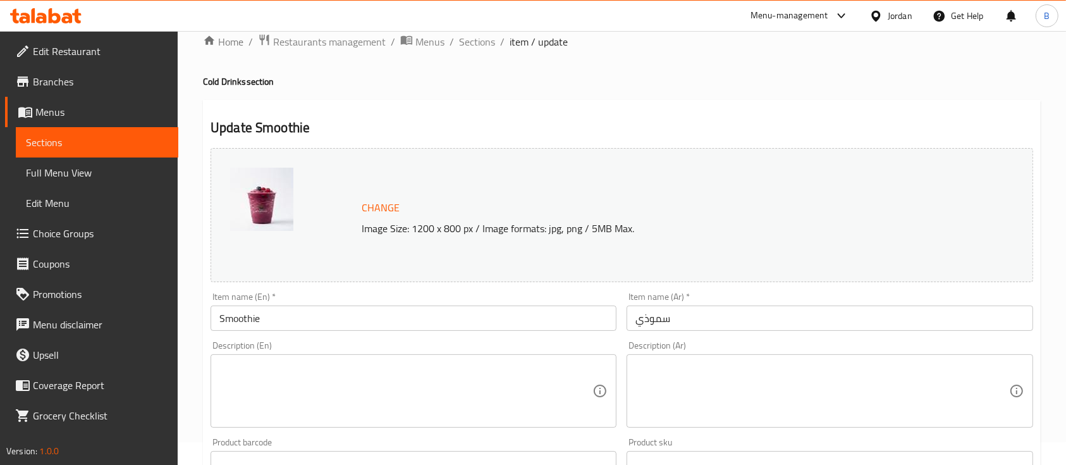
scroll to position [0, 0]
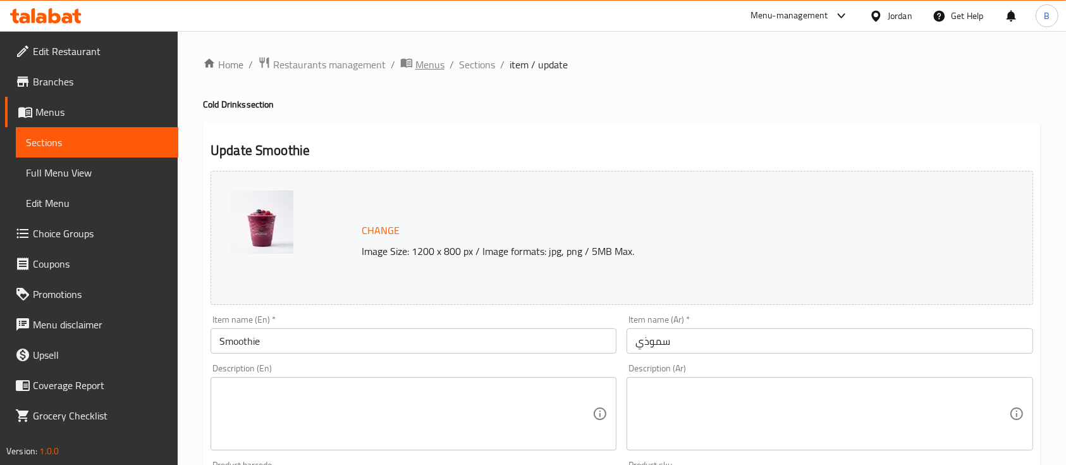
click at [420, 67] on span "Menus" at bounding box center [429, 64] width 29 height 15
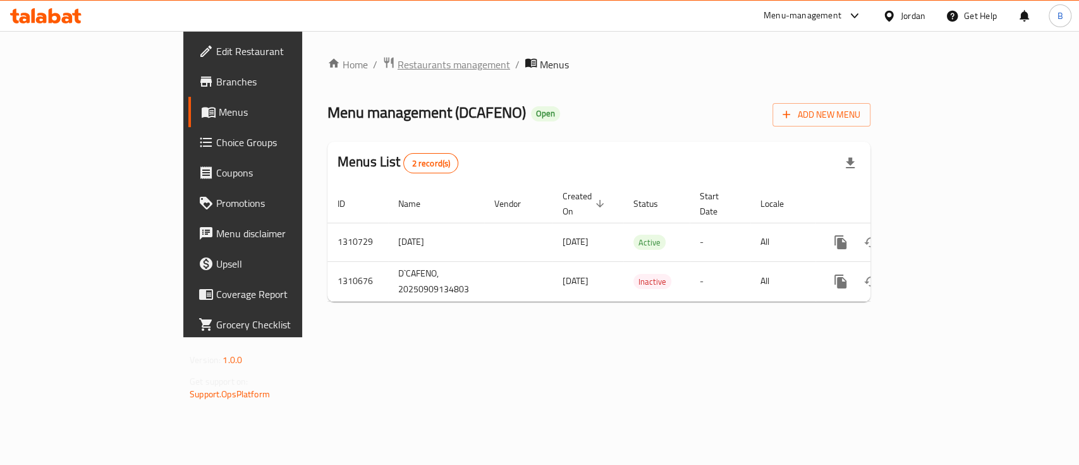
click at [398, 58] on span "Restaurants management" at bounding box center [454, 64] width 113 height 15
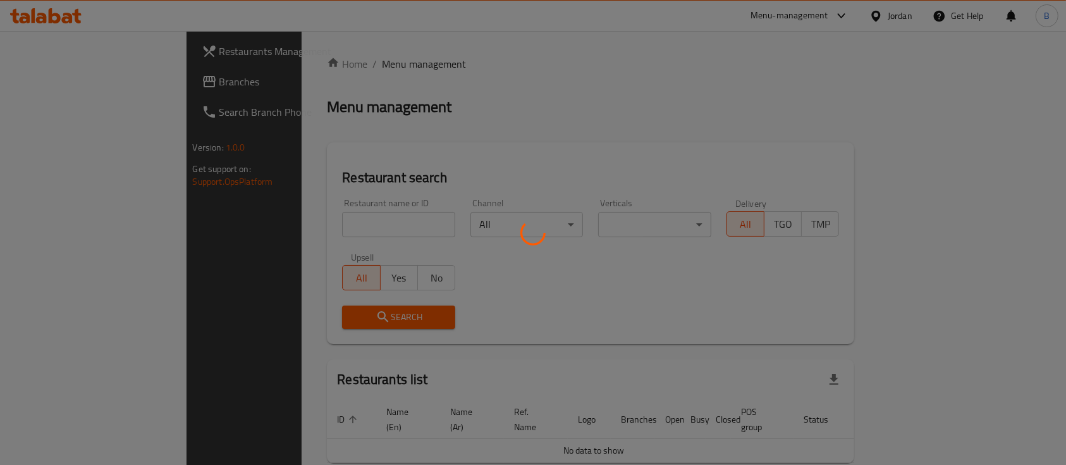
click at [231, 60] on div at bounding box center [533, 232] width 1066 height 465
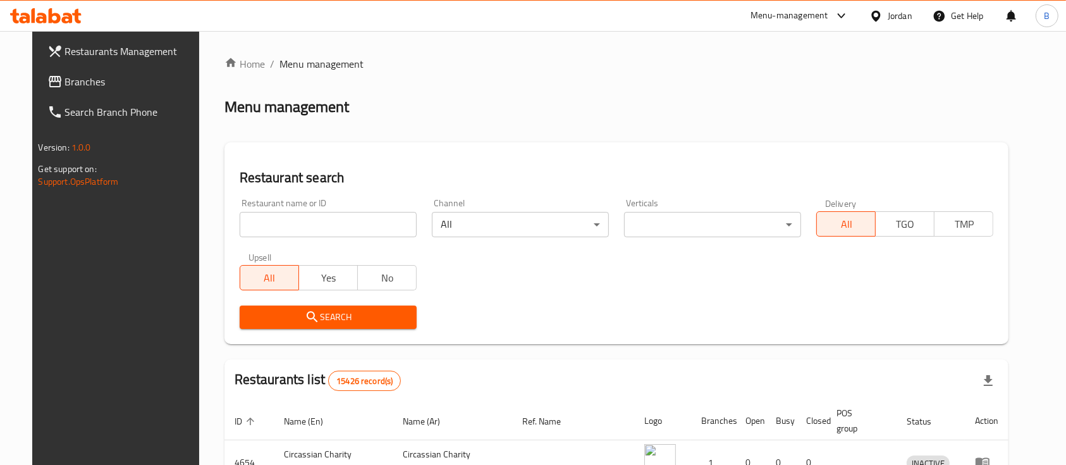
click at [279, 67] on span "Menu management" at bounding box center [321, 63] width 84 height 15
click at [319, 225] on input "search" at bounding box center [328, 224] width 177 height 25
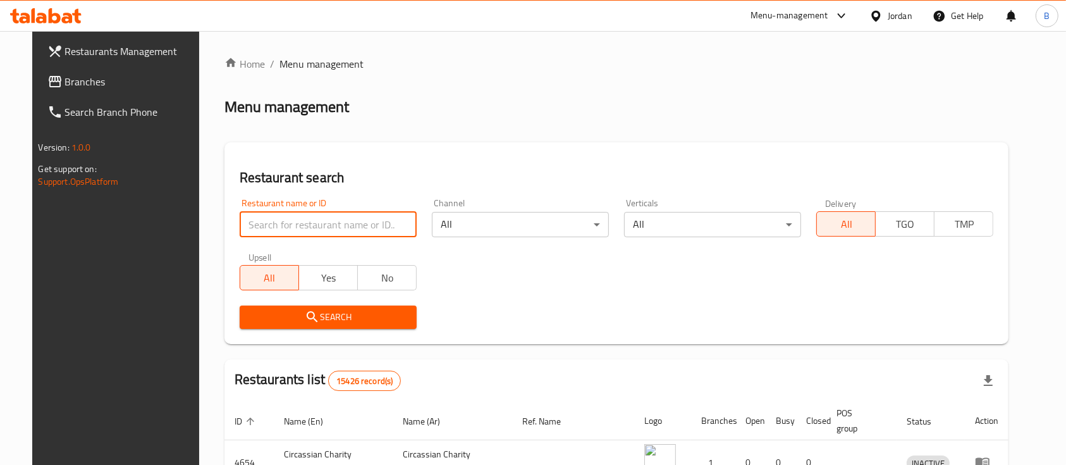
click at [346, 235] on input "search" at bounding box center [328, 224] width 177 height 25
click at [344, 226] on input "search" at bounding box center [328, 224] width 177 height 25
type input "خبزة تورتيلا"
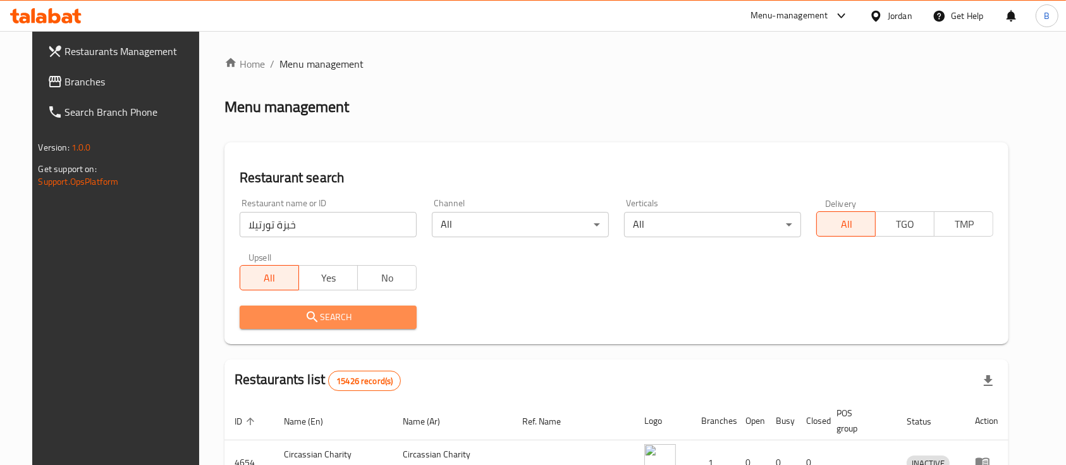
click at [342, 322] on span "Search" at bounding box center [328, 317] width 157 height 16
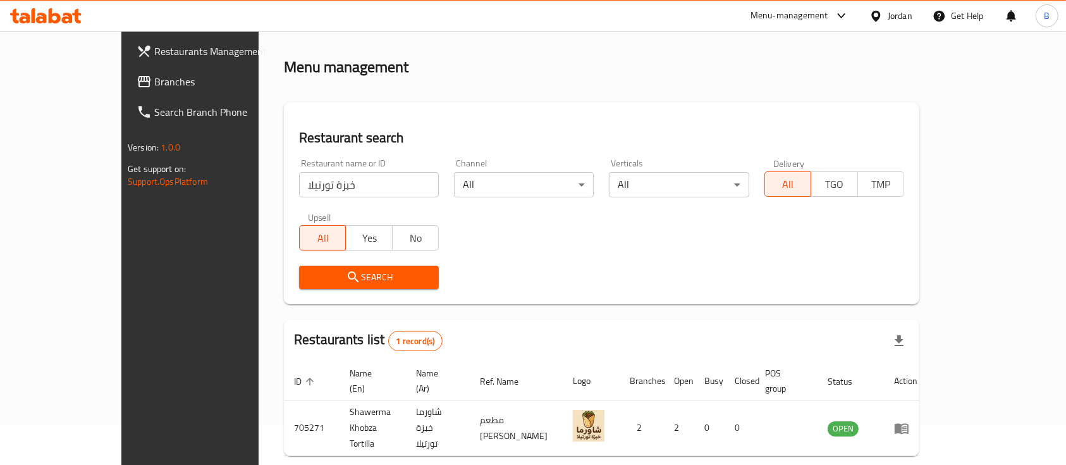
scroll to position [74, 0]
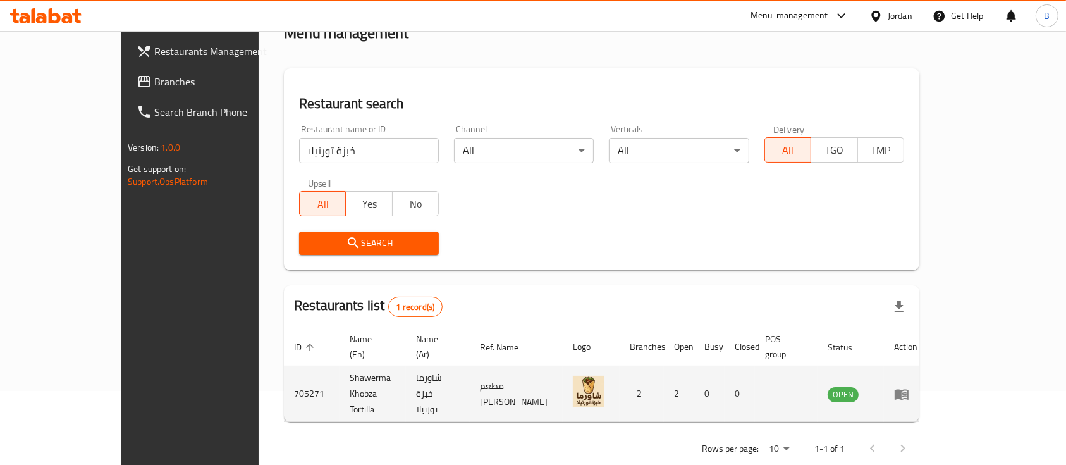
click at [616, 386] on icon "enhanced table" at bounding box center [901, 393] width 15 height 15
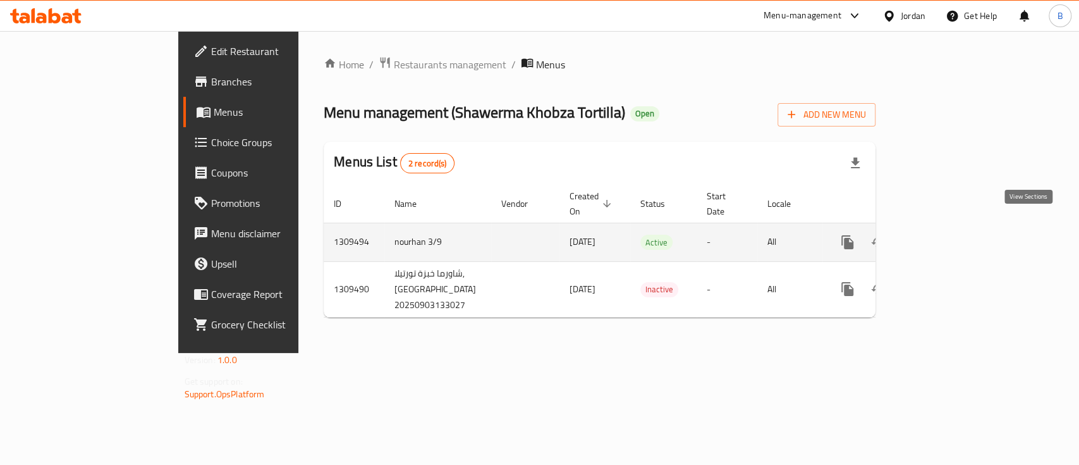
click at [616, 235] on icon "enhanced table" at bounding box center [938, 242] width 15 height 15
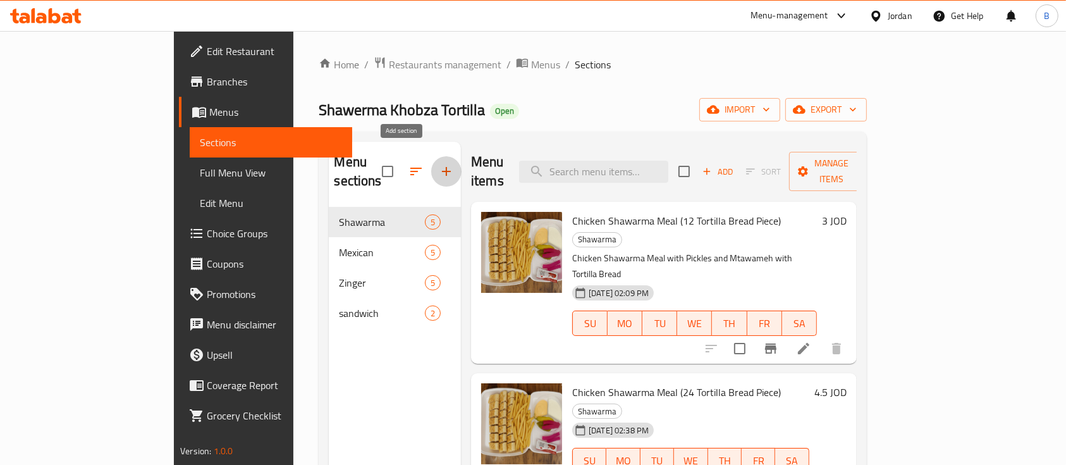
click at [439, 164] on icon "button" at bounding box center [446, 171] width 15 height 15
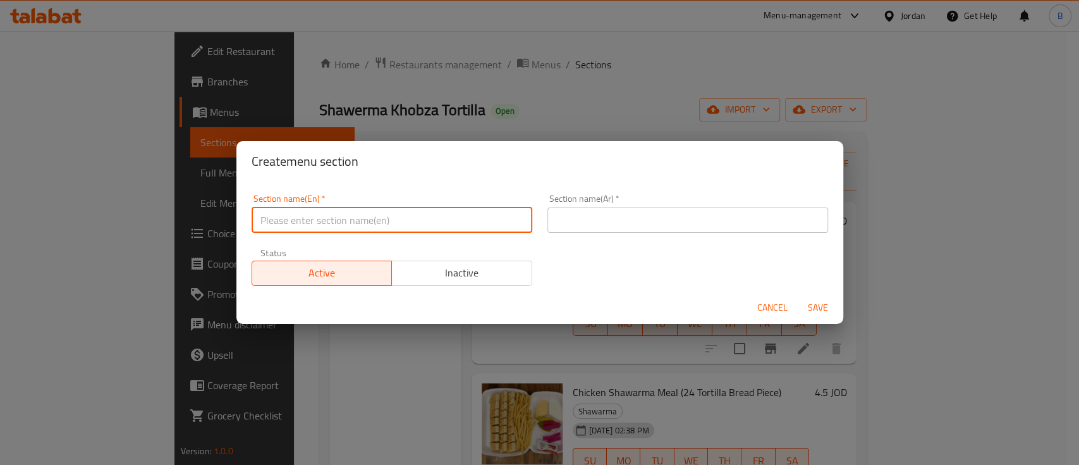
click at [399, 212] on input "text" at bounding box center [392, 219] width 281 height 25
type input "Drinks"
click at [616, 224] on input "text" at bounding box center [687, 219] width 281 height 25
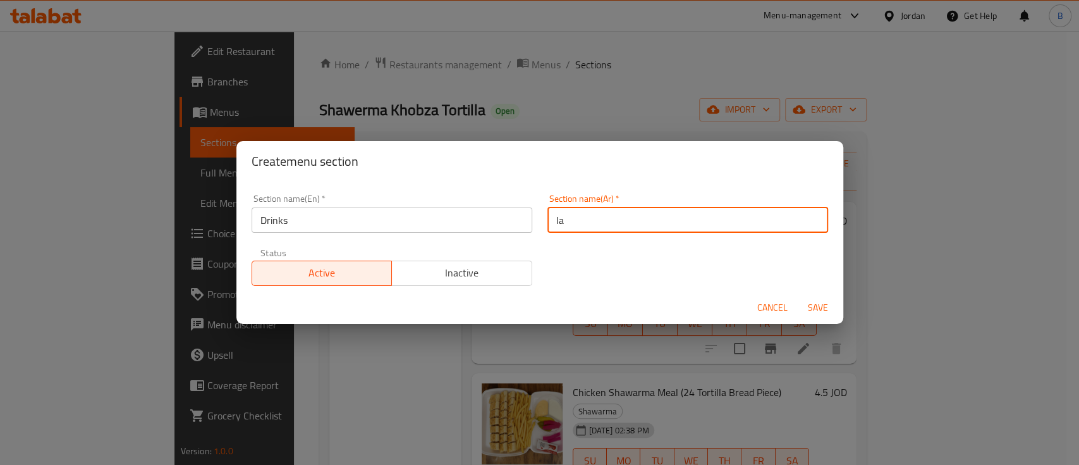
type input "l"
type input "مشروبات"
click at [616, 305] on span "Save" at bounding box center [818, 308] width 30 height 16
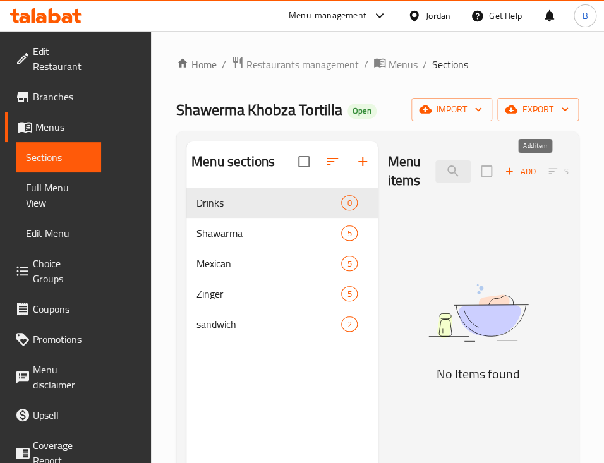
click at [537, 173] on span "Add" at bounding box center [520, 171] width 34 height 15
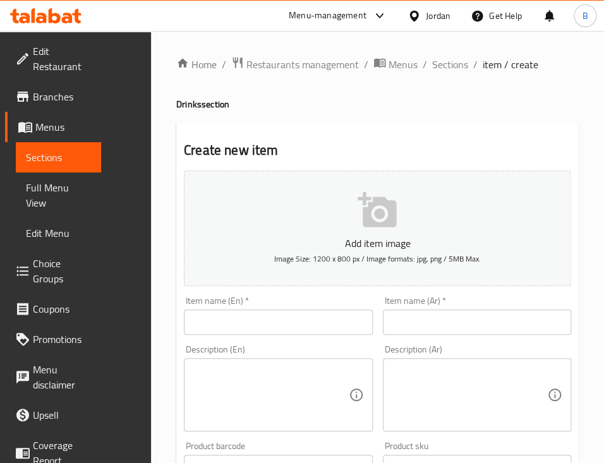
click at [223, 333] on input "text" at bounding box center [278, 322] width 189 height 25
paste input "matrix"
type input "matrix"
click at [390, 318] on input "text" at bounding box center [477, 322] width 189 height 25
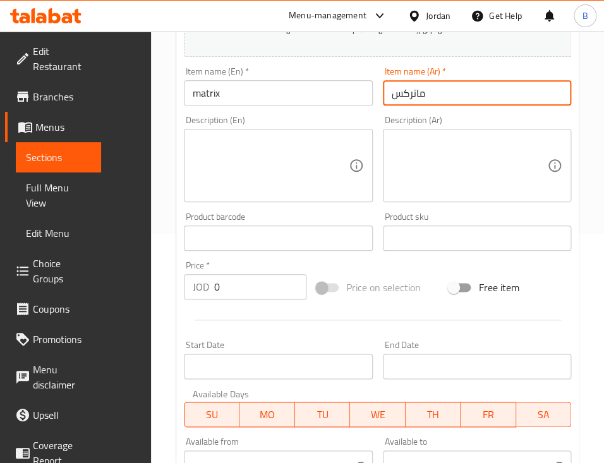
scroll to position [253, 0]
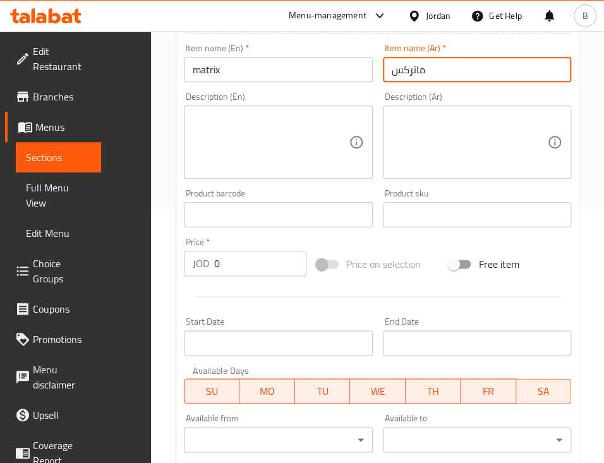
type input "ماتركس"
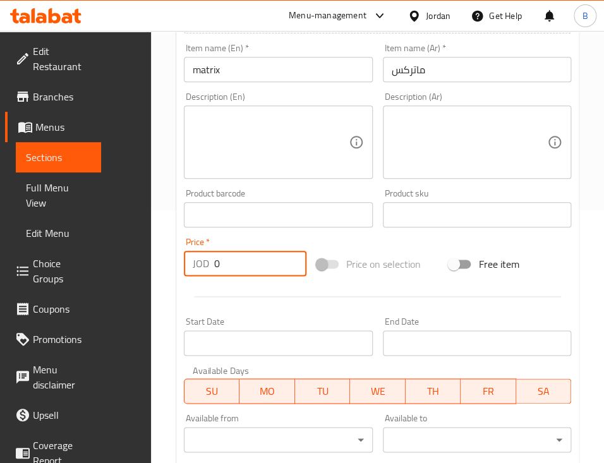
drag, startPoint x: 220, startPoint y: 266, endPoint x: 219, endPoint y: 251, distance: 15.2
click at [219, 265] on input "0" at bounding box center [260, 263] width 92 height 25
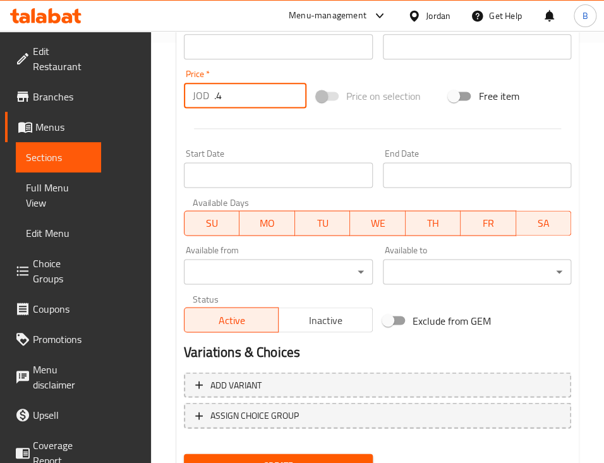
scroll to position [430, 0]
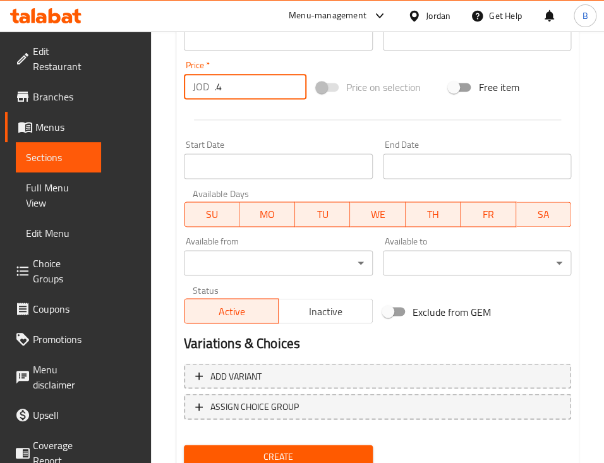
type input ".4"
click at [201, 449] on span "Create" at bounding box center [278, 457] width 169 height 16
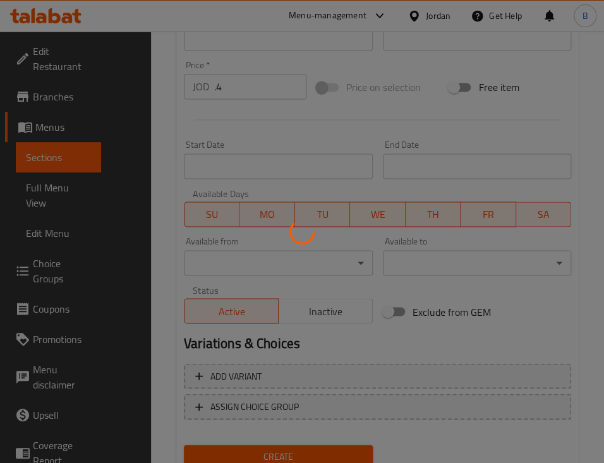
type input "0"
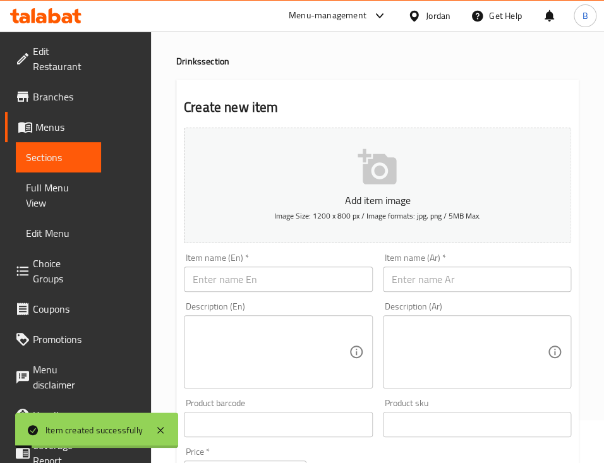
scroll to position [0, 0]
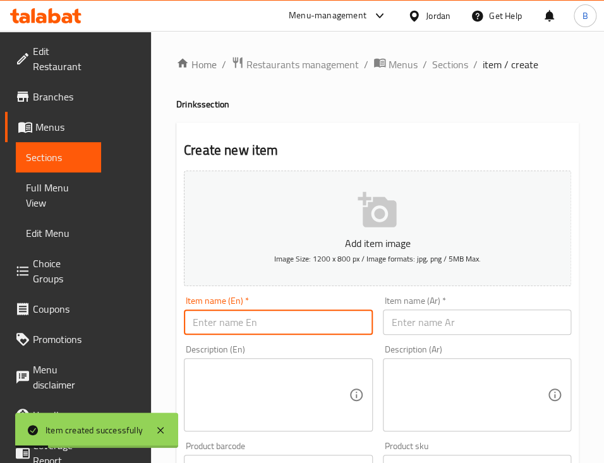
click at [206, 326] on input "text" at bounding box center [278, 322] width 189 height 25
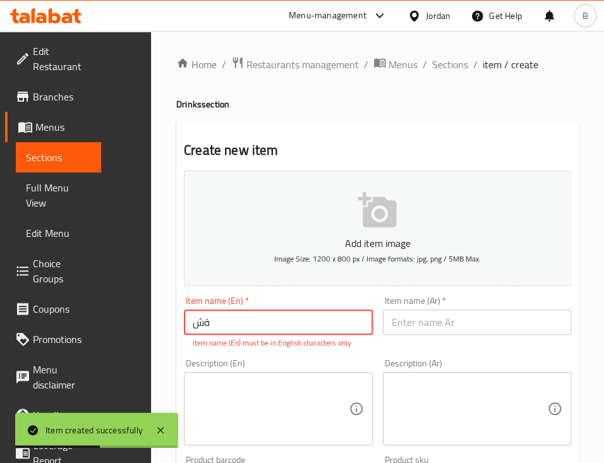
type input "ة"
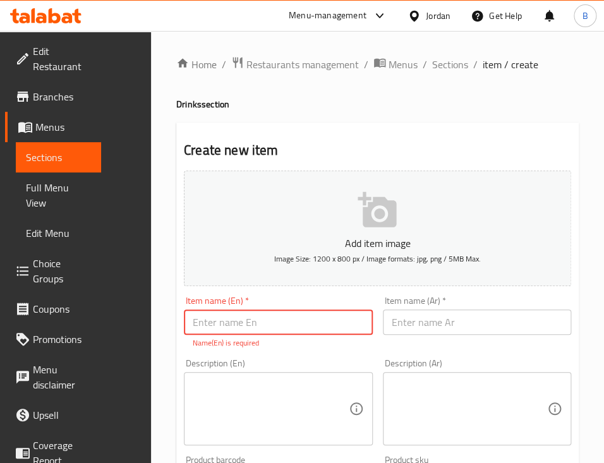
click at [291, 320] on input "text" at bounding box center [278, 322] width 189 height 25
paste input "Matrix Orange"
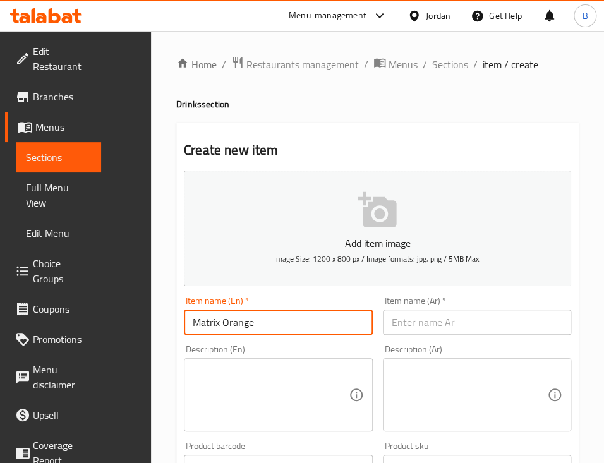
type input "Matrix Orange"
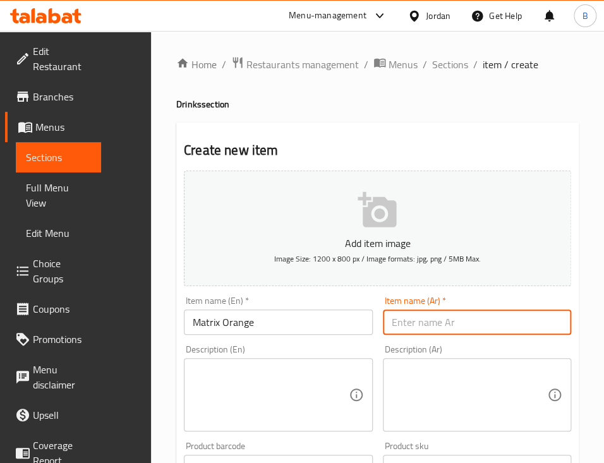
click at [450, 312] on input "text" at bounding box center [477, 322] width 189 height 25
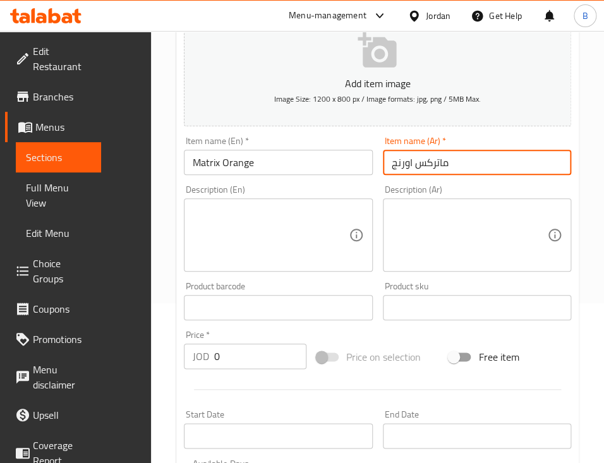
scroll to position [168, 0]
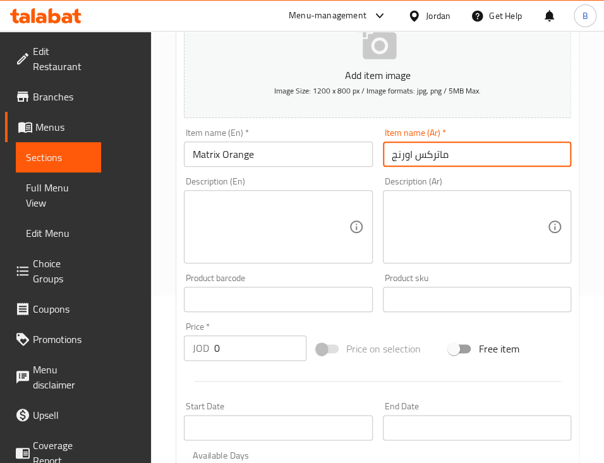
type input "ماتركس اورنج"
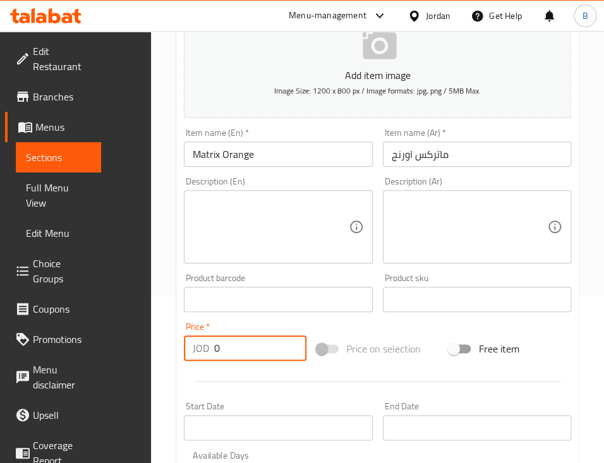
drag, startPoint x: 205, startPoint y: 355, endPoint x: 202, endPoint y: 347, distance: 8.5
click at [214, 347] on input "0" at bounding box center [260, 348] width 92 height 25
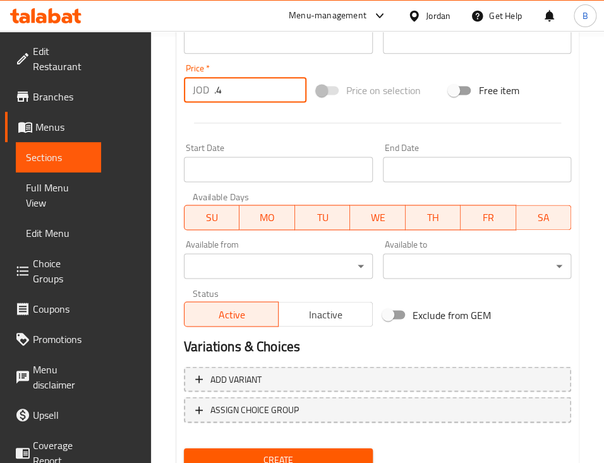
scroll to position [430, 0]
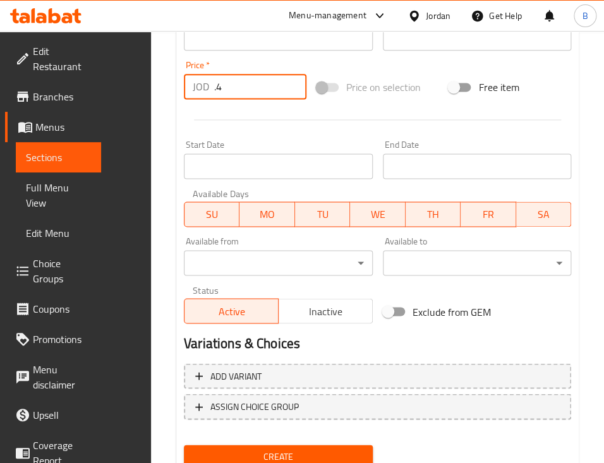
type input ".4"
click at [208, 449] on span "Create" at bounding box center [278, 457] width 169 height 16
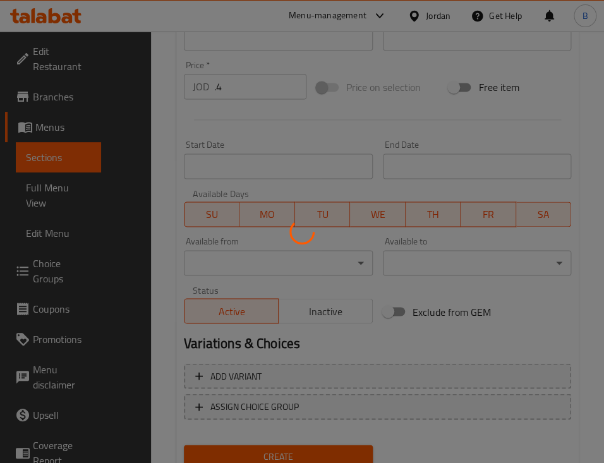
type input "0"
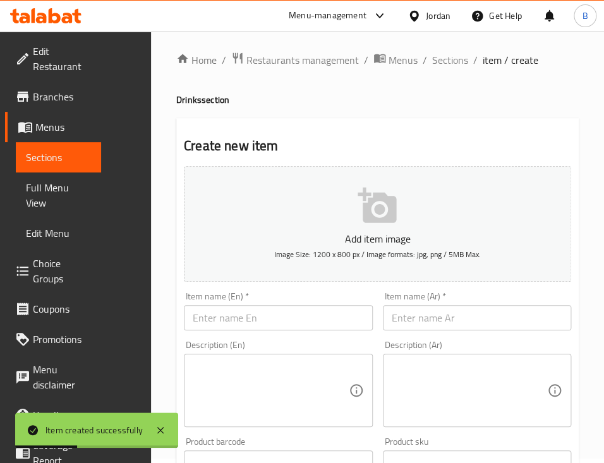
scroll to position [0, 0]
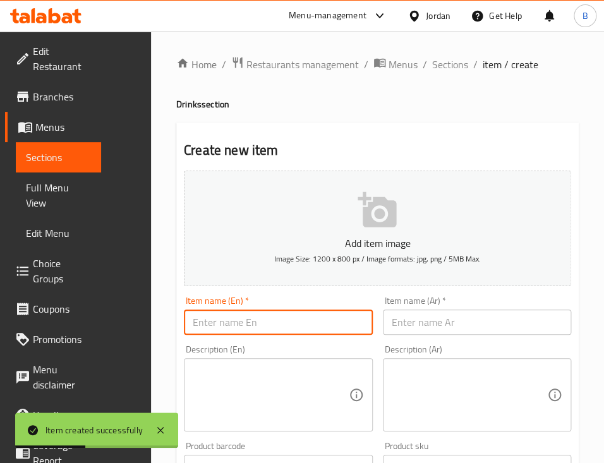
click at [222, 335] on input "text" at bounding box center [278, 322] width 189 height 25
click at [222, 331] on input "text" at bounding box center [278, 322] width 189 height 25
paste input "Matrix Up"
type input "Matrix Up"
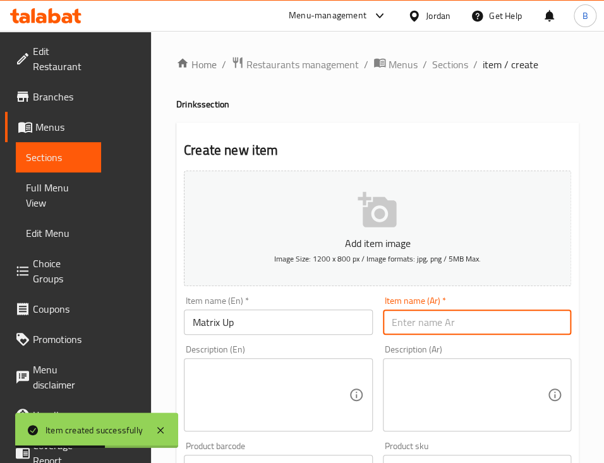
click at [405, 322] on input "text" at bounding box center [477, 322] width 189 height 25
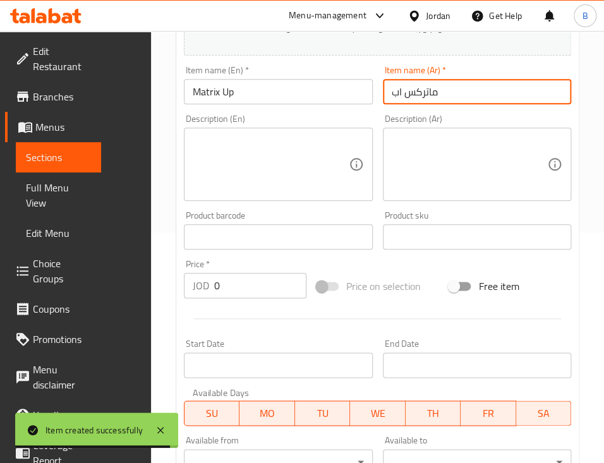
scroll to position [337, 0]
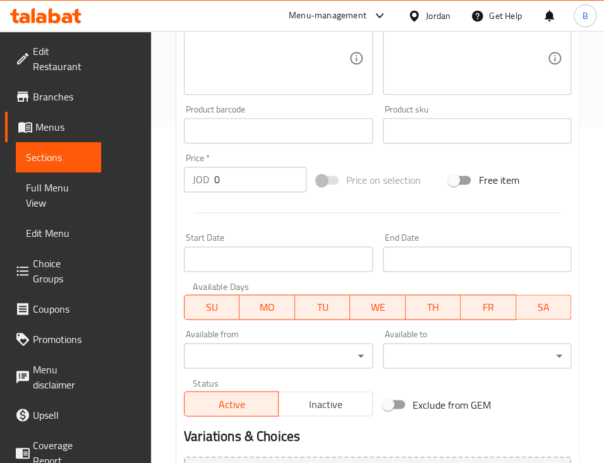
type input "ماتركس اب"
click at [214, 171] on input "0" at bounding box center [260, 179] width 92 height 25
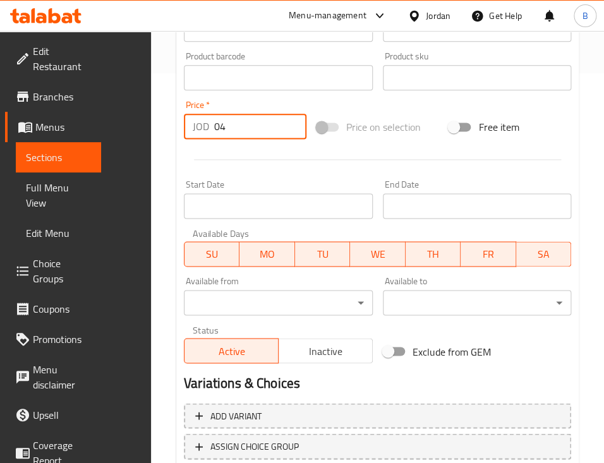
scroll to position [430, 0]
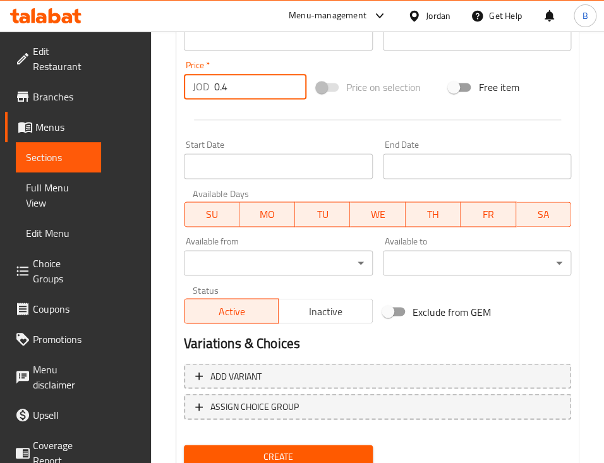
type input "0.4"
click at [219, 449] on span "Create" at bounding box center [278, 457] width 169 height 16
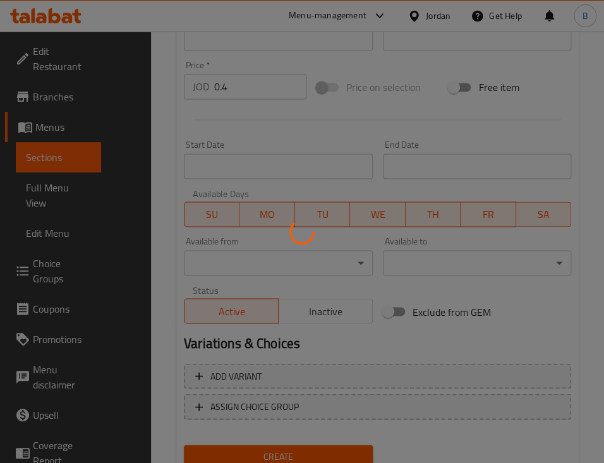
type input "0"
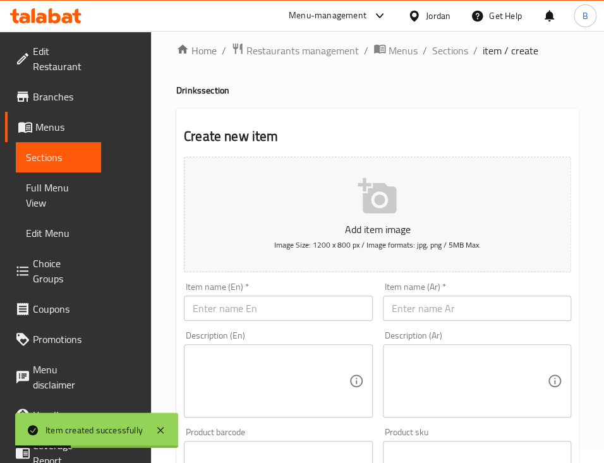
scroll to position [8, 0]
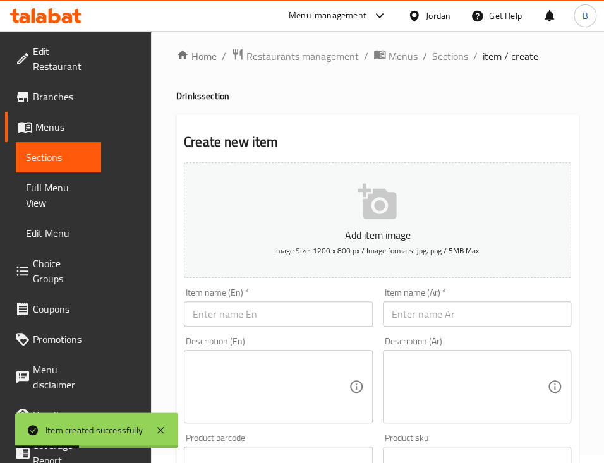
click at [221, 311] on input "text" at bounding box center [278, 314] width 189 height 25
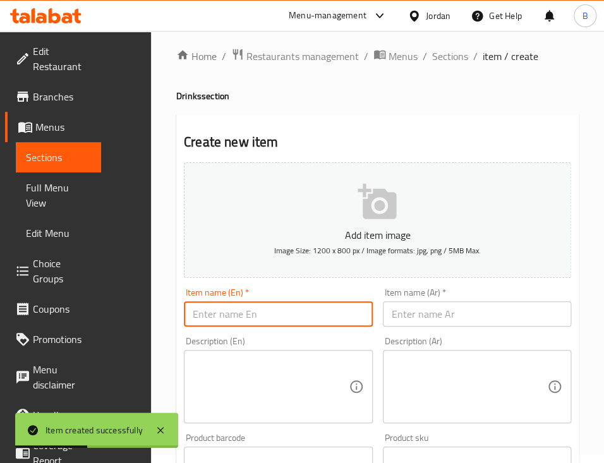
paste input "Matrix fruits"
type input "Matrix fruits"
drag, startPoint x: 427, startPoint y: 304, endPoint x: 427, endPoint y: 310, distance: 6.4
click at [427, 304] on input "text" at bounding box center [477, 314] width 189 height 25
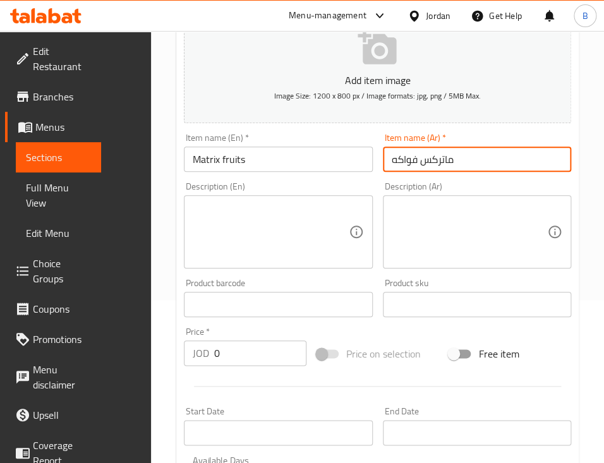
scroll to position [177, 0]
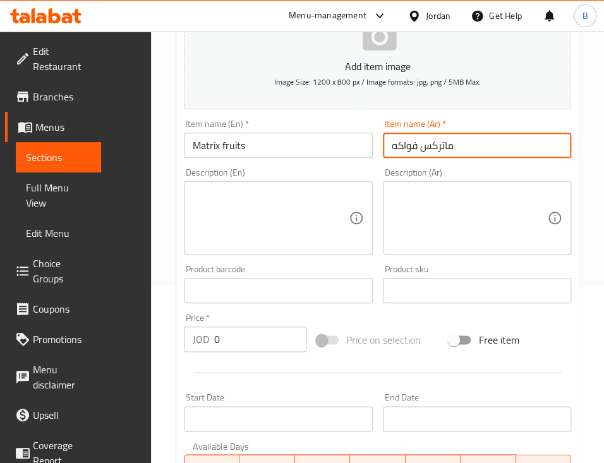
type input "ماتركس فواكه"
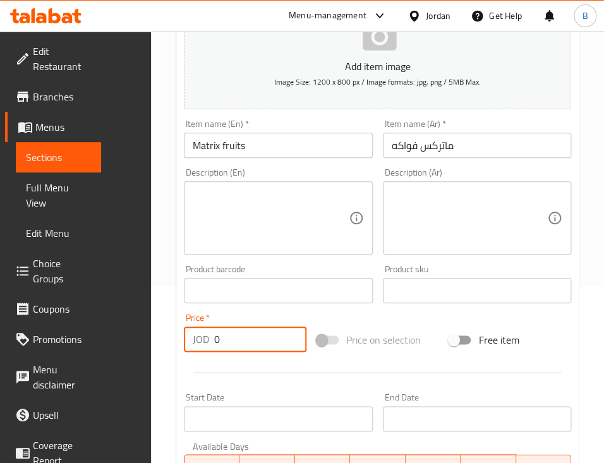
drag, startPoint x: 196, startPoint y: 346, endPoint x: 197, endPoint y: 320, distance: 25.3
click at [214, 346] on input "0" at bounding box center [260, 339] width 92 height 25
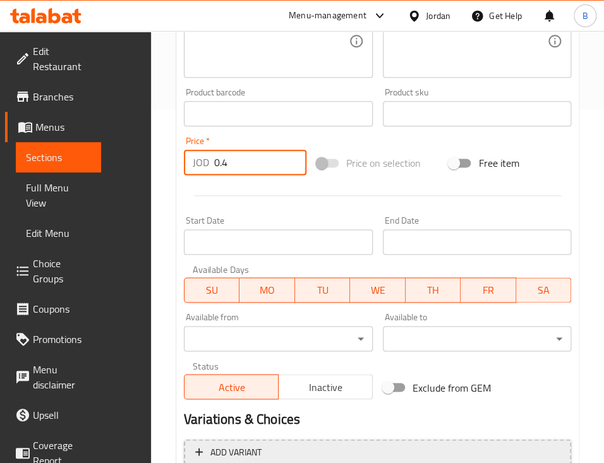
scroll to position [430, 0]
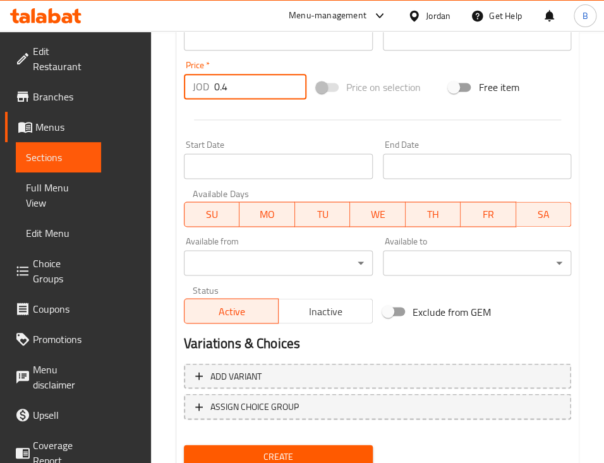
type input "0.4"
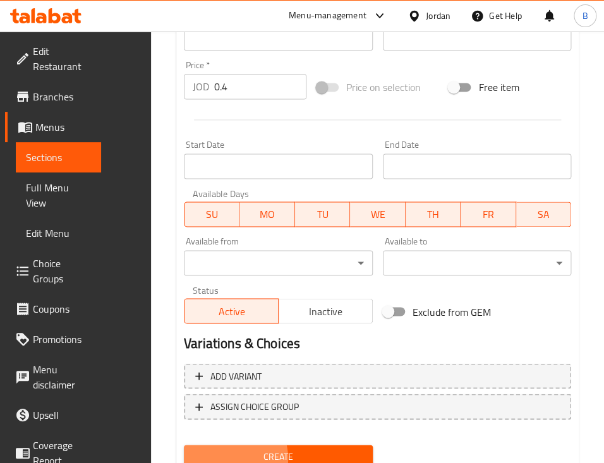
click at [194, 449] on span "Create" at bounding box center [278, 457] width 169 height 16
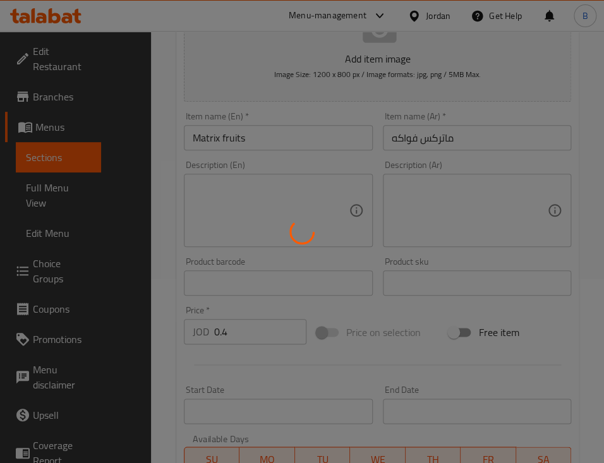
type input "0"
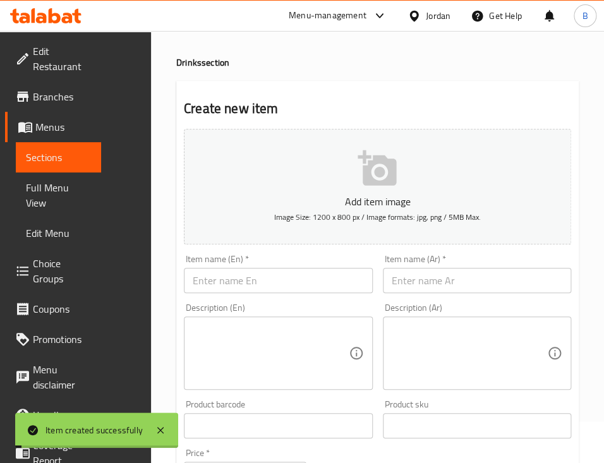
scroll to position [0, 0]
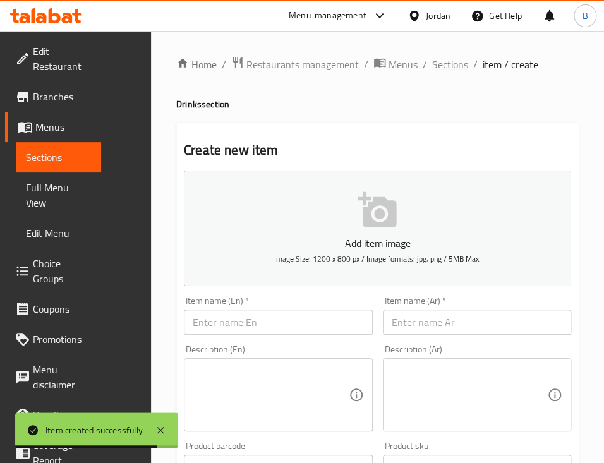
click at [432, 63] on span "Sections" at bounding box center [450, 64] width 36 height 15
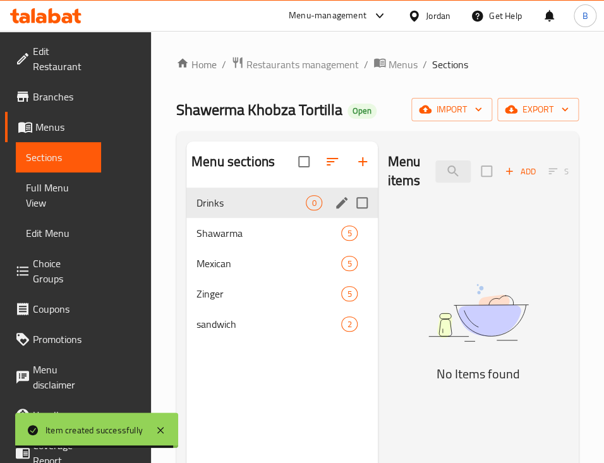
click at [197, 210] on span "Drinks" at bounding box center [251, 202] width 109 height 15
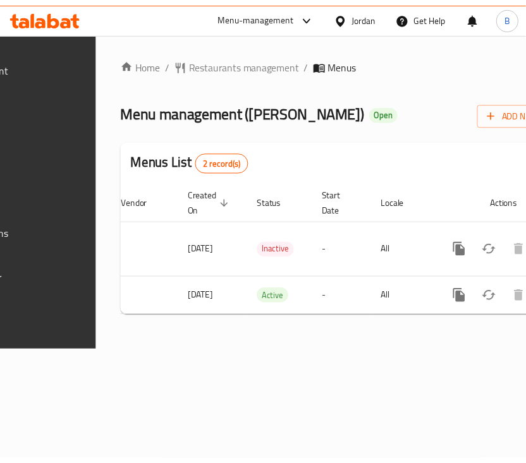
scroll to position [0, 302]
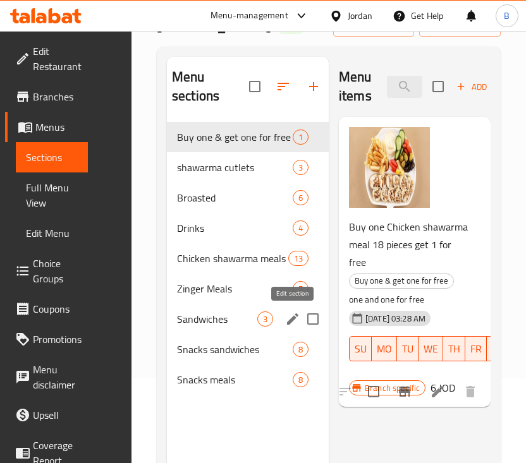
scroll to position [168, 0]
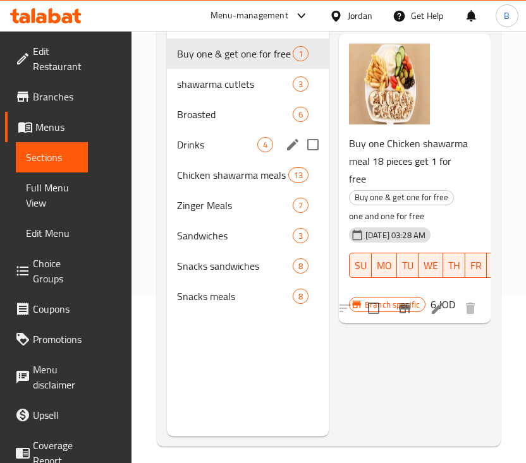
click at [203, 133] on div "Drinks 4" at bounding box center [248, 145] width 162 height 30
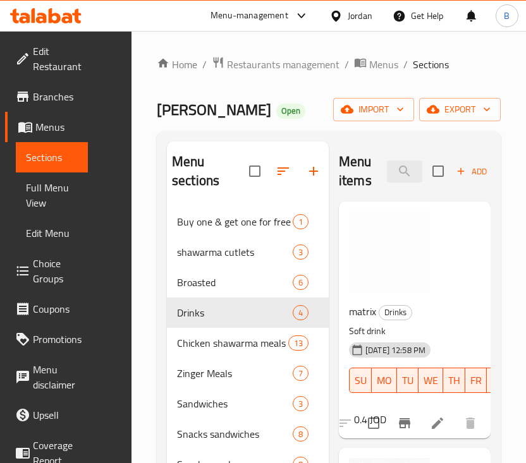
click at [365, 316] on span "matrix" at bounding box center [362, 311] width 27 height 19
copy h6 "matrix"
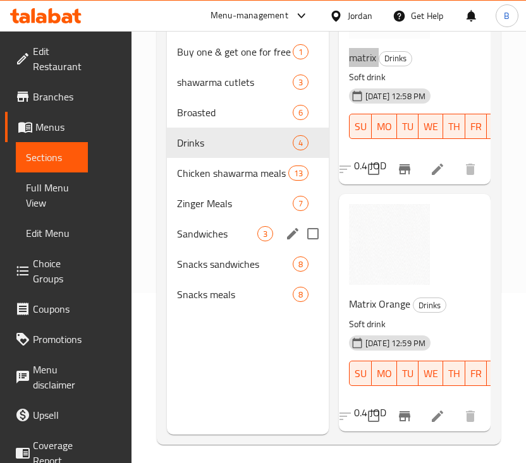
scroll to position [177, 0]
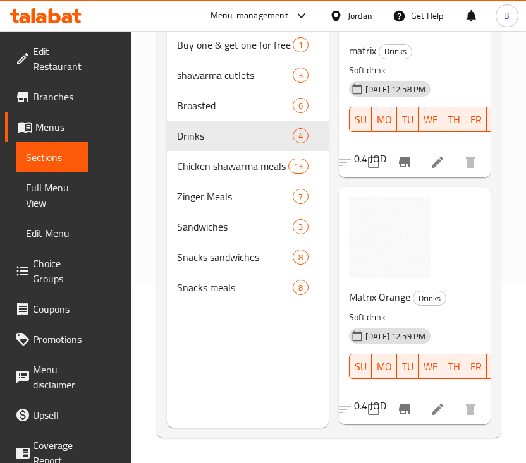
click at [385, 298] on span "Matrix Orange" at bounding box center [379, 297] width 61 height 19
copy h6 "Matrix Orange"
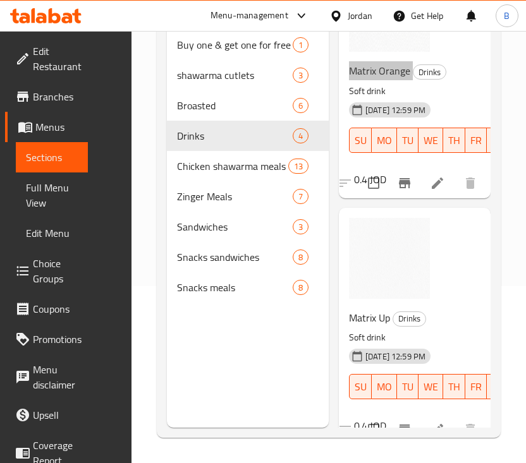
scroll to position [337, 0]
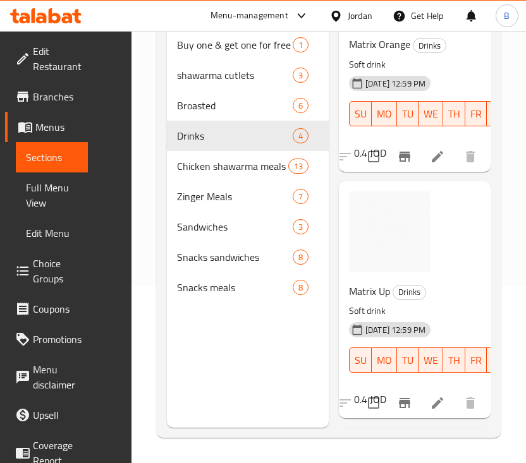
click at [363, 288] on span "Matrix Up" at bounding box center [369, 291] width 41 height 19
copy h6 "Matrix Up"
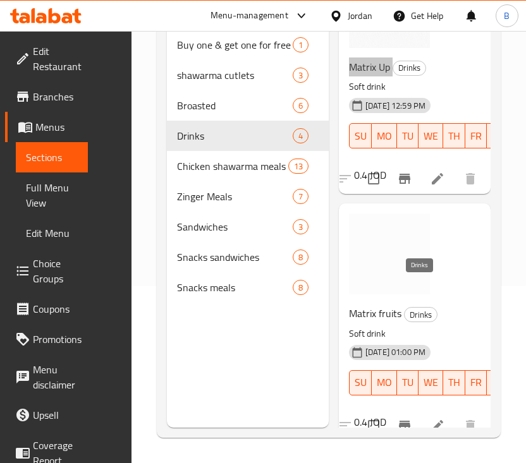
scroll to position [587, 0]
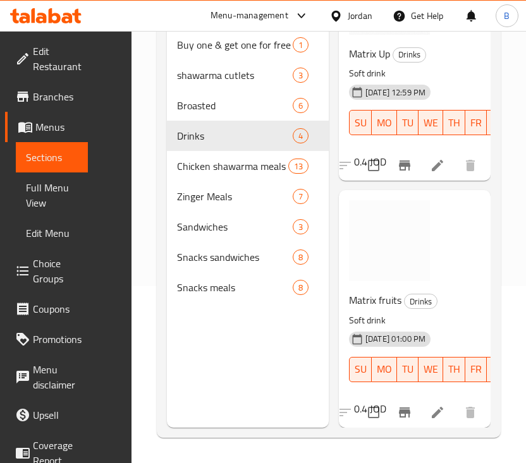
click at [384, 291] on span "Matrix fruits" at bounding box center [375, 300] width 52 height 19
copy h6 "Matrix fruits"
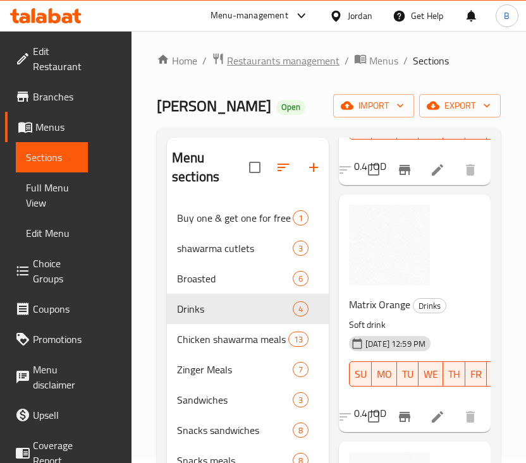
scroll to position [0, 0]
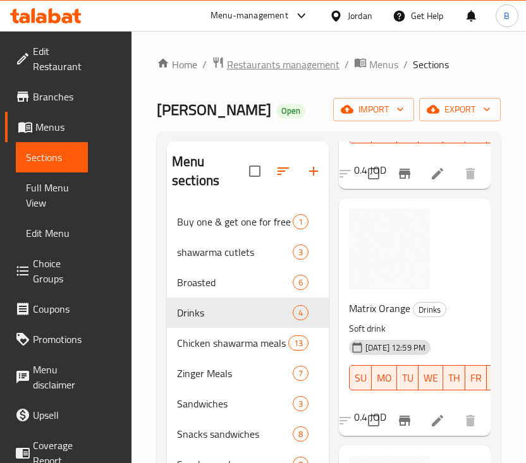
click at [247, 62] on span "Restaurants management" at bounding box center [283, 64] width 113 height 15
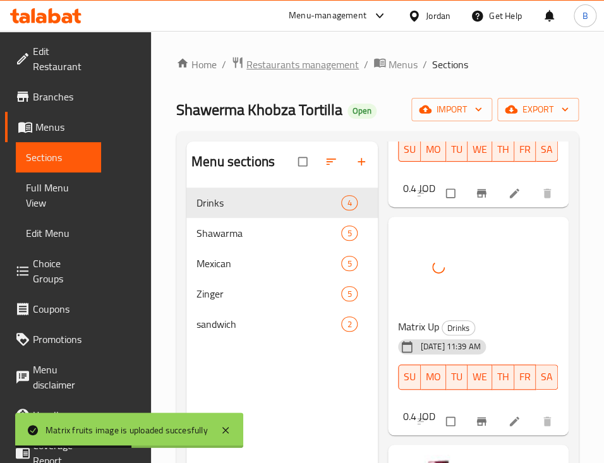
click at [265, 65] on span "Restaurants management" at bounding box center [303, 64] width 113 height 15
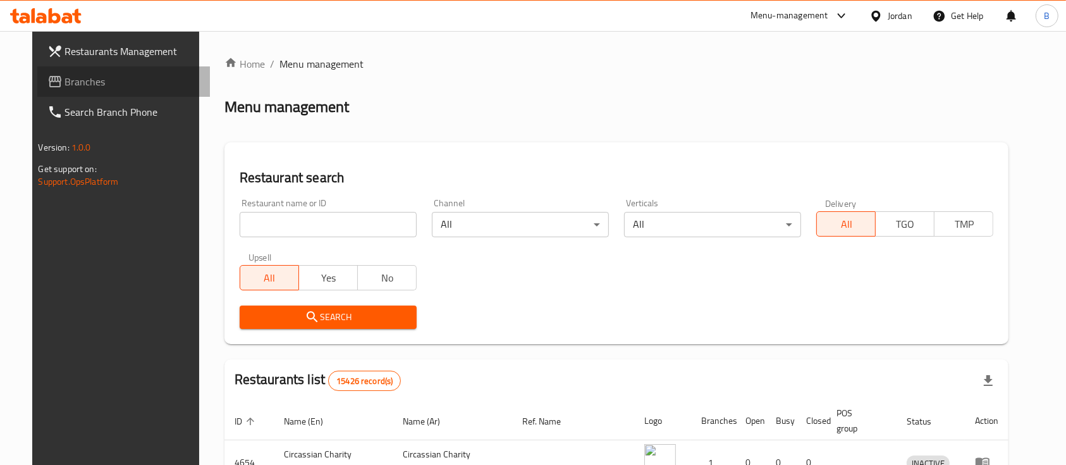
click at [97, 81] on span "Branches" at bounding box center [132, 81] width 135 height 15
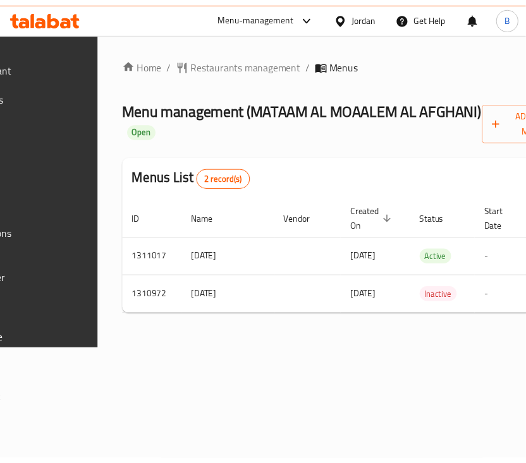
scroll to position [0, 274]
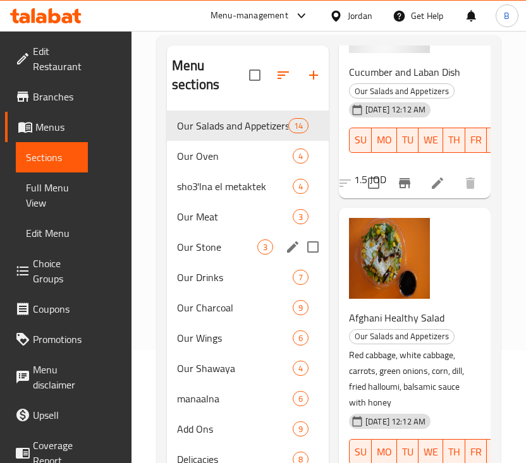
scroll to position [195, 0]
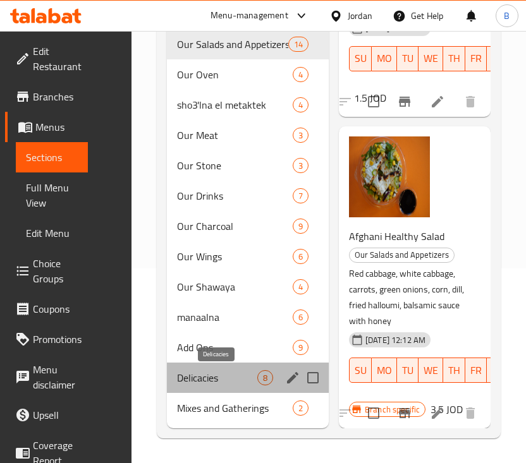
click at [245, 377] on span "Delicacies" at bounding box center [217, 377] width 80 height 15
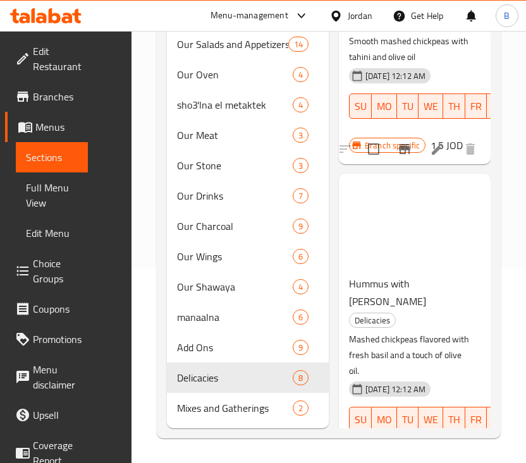
scroll to position [1821, 0]
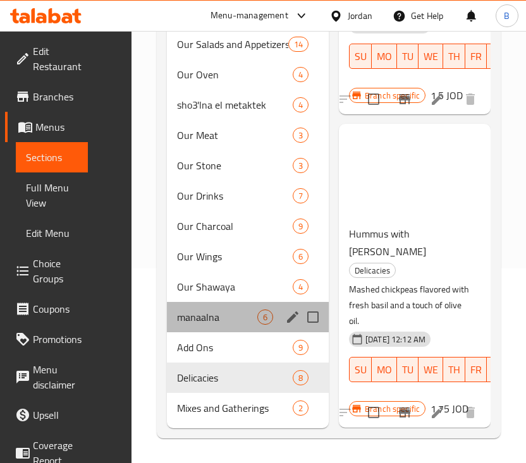
click at [221, 325] on div "manaalna 6" at bounding box center [248, 317] width 162 height 30
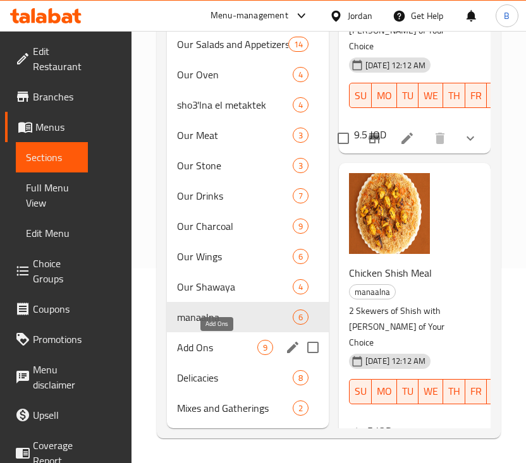
click at [228, 344] on span "Add Ons" at bounding box center [217, 347] width 80 height 15
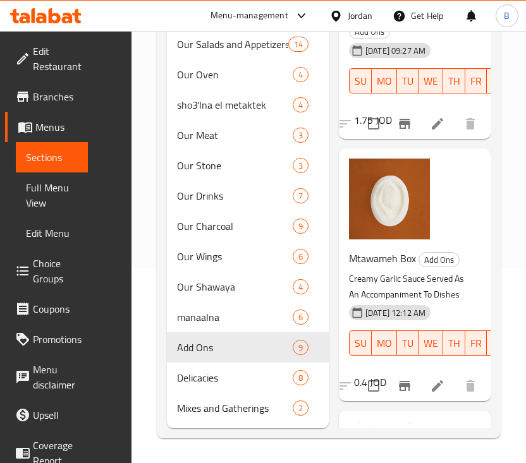
scroll to position [674, 0]
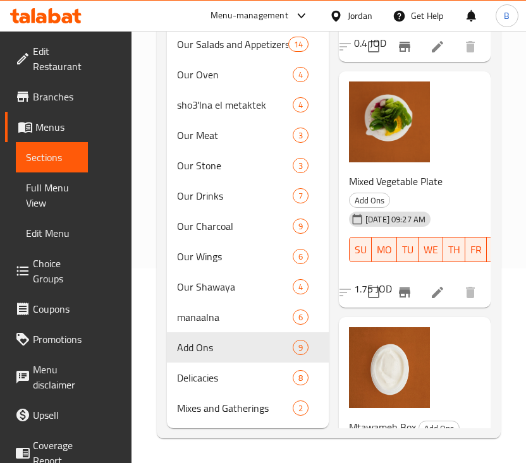
click at [420, 304] on li at bounding box center [437, 292] width 35 height 23
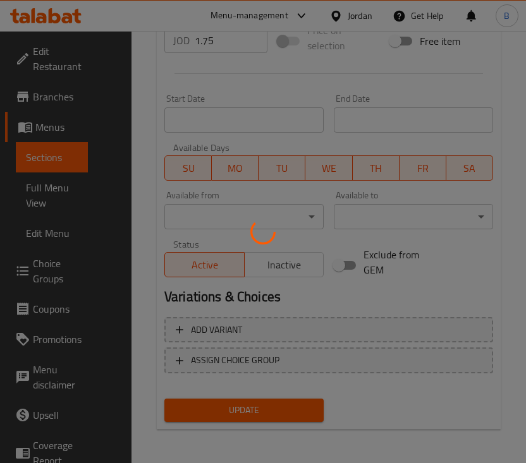
scroll to position [511, 0]
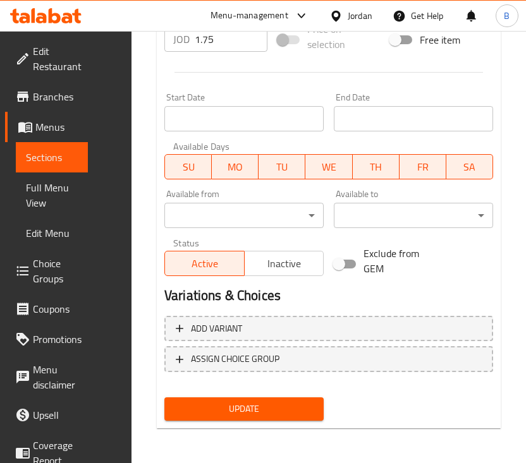
click at [294, 266] on span "Inactive" at bounding box center [285, 264] width 70 height 18
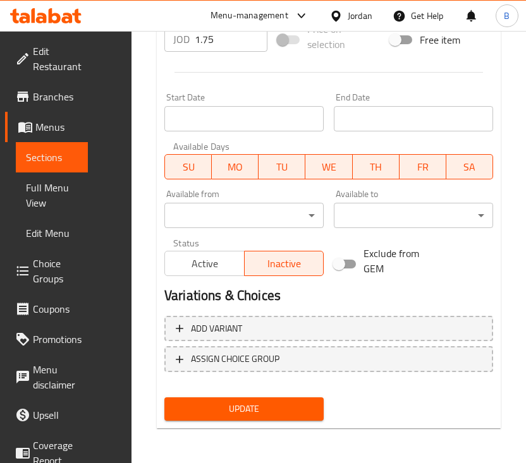
click at [273, 409] on span "Update" at bounding box center [243, 409] width 139 height 16
